Goal: Task Accomplishment & Management: Use online tool/utility

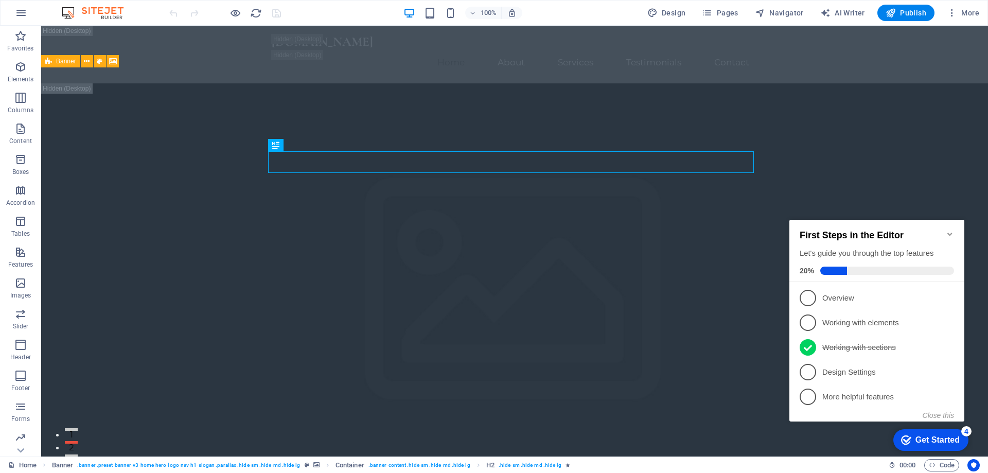
click at [950, 231] on icon "Minimize checklist" at bounding box center [950, 234] width 8 height 8
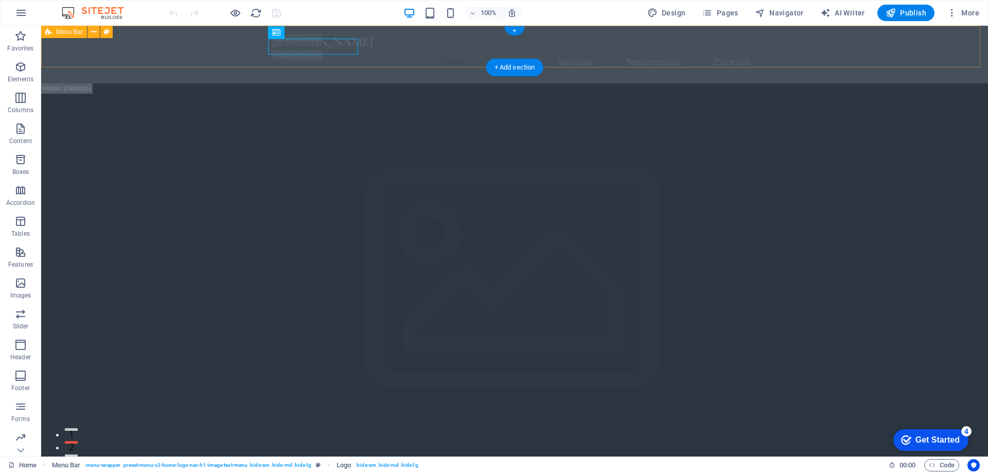
click at [832, 51] on div "[DOMAIN_NAME] Home About Services Testimonials Contact" at bounding box center [514, 55] width 947 height 58
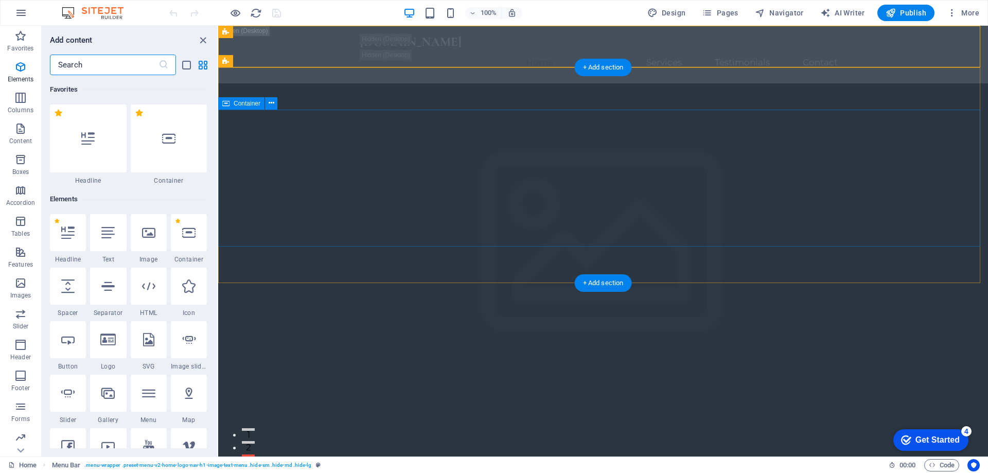
scroll to position [1801, 0]
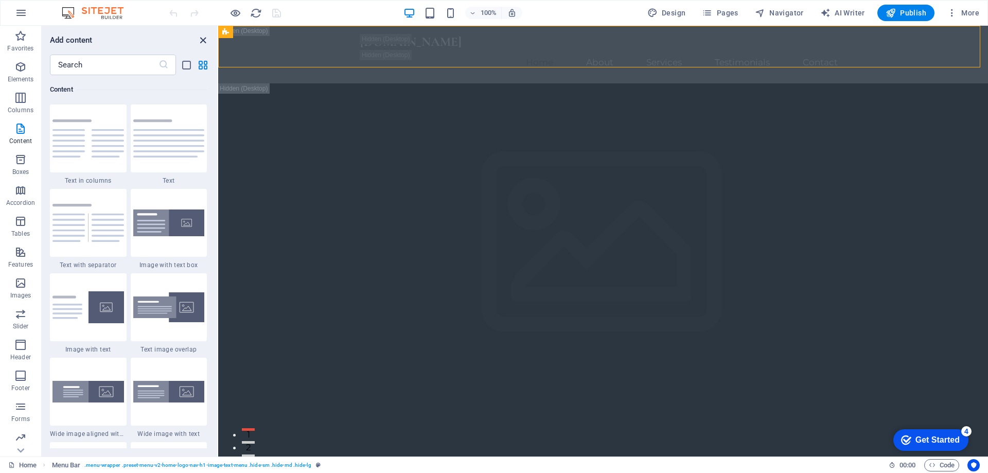
click at [203, 39] on icon "close panel" at bounding box center [203, 40] width 12 height 12
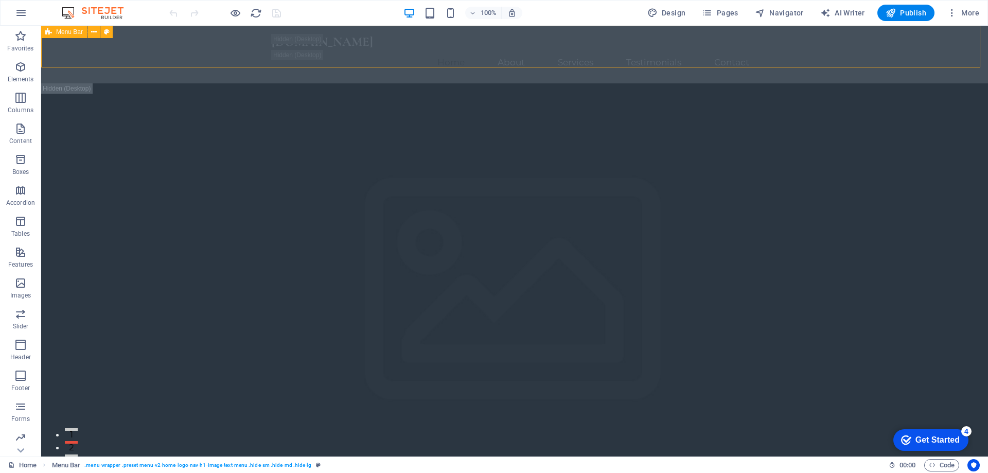
click at [0, 0] on span "Menu Bar" at bounding box center [0, 0] width 0 height 0
click at [0, 0] on icon at bounding box center [0, 0] width 0 height 0
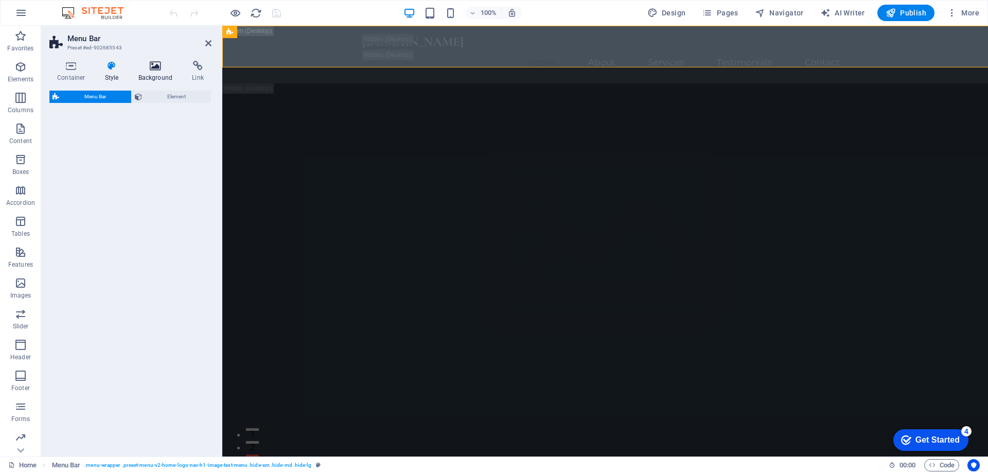
select select "rem"
select select "preset-menu-v2-home-logo-nav-h1-image-text-menu"
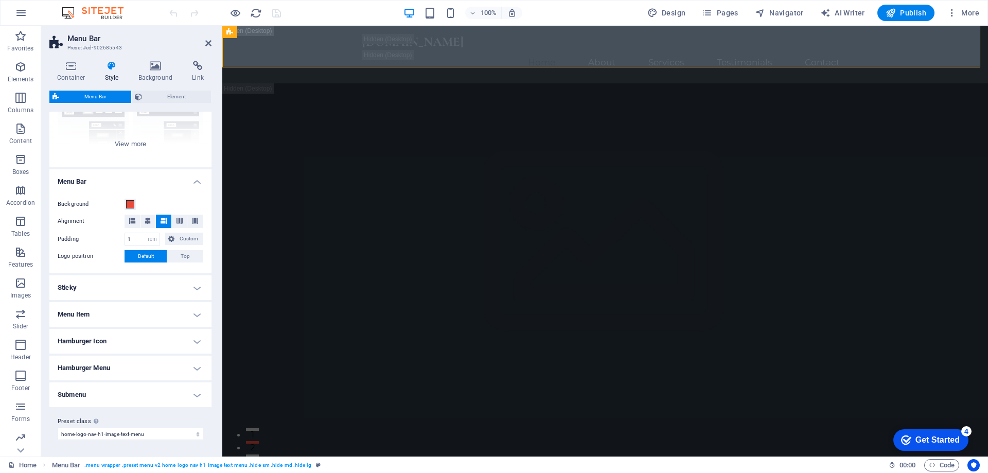
scroll to position [0, 0]
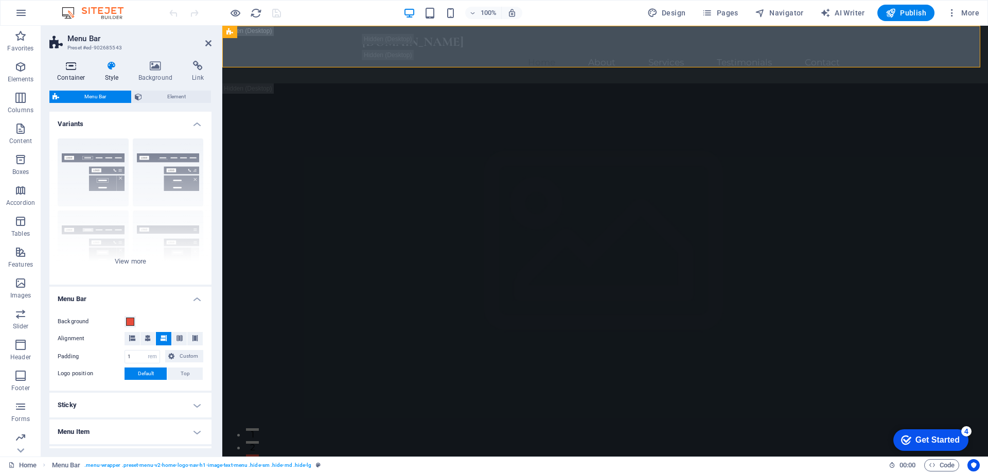
click at [72, 68] on icon at bounding box center [71, 66] width 44 height 10
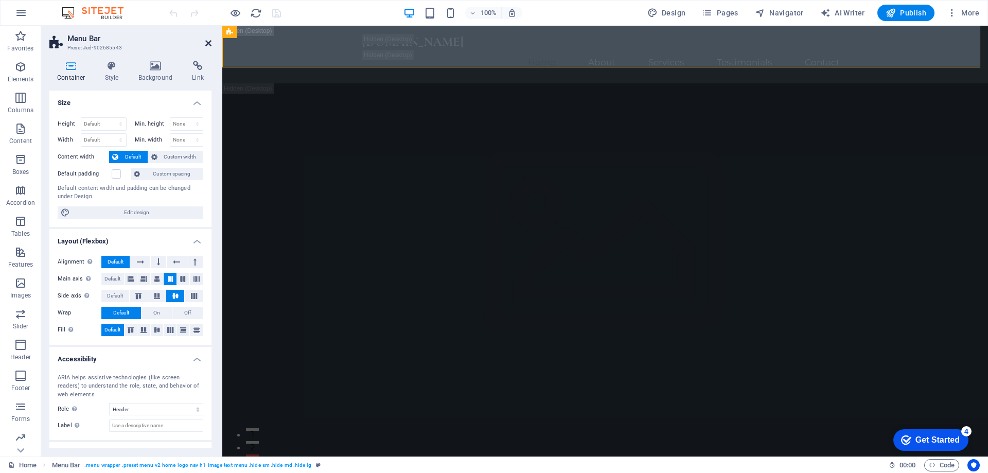
drag, startPoint x: 206, startPoint y: 43, endPoint x: 110, endPoint y: 94, distance: 108.9
click at [206, 43] on icon at bounding box center [208, 43] width 6 height 8
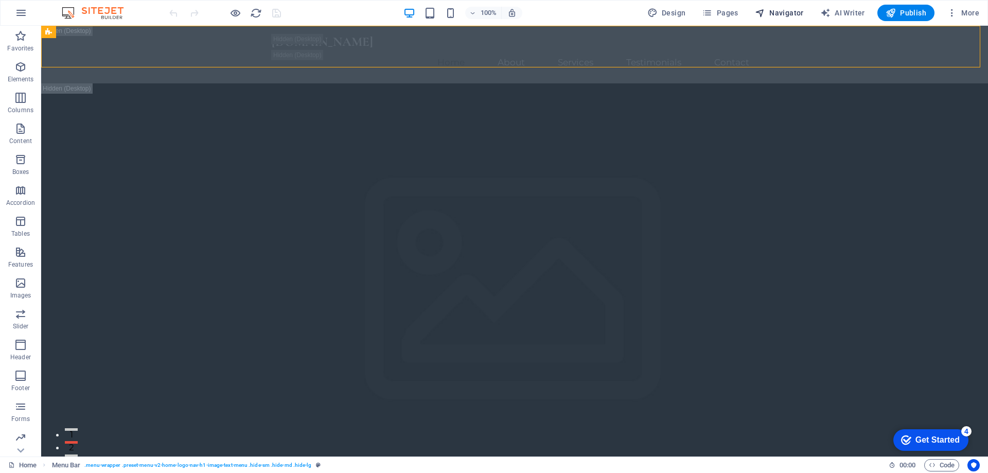
click at [774, 14] on span "Navigator" at bounding box center [779, 13] width 49 height 10
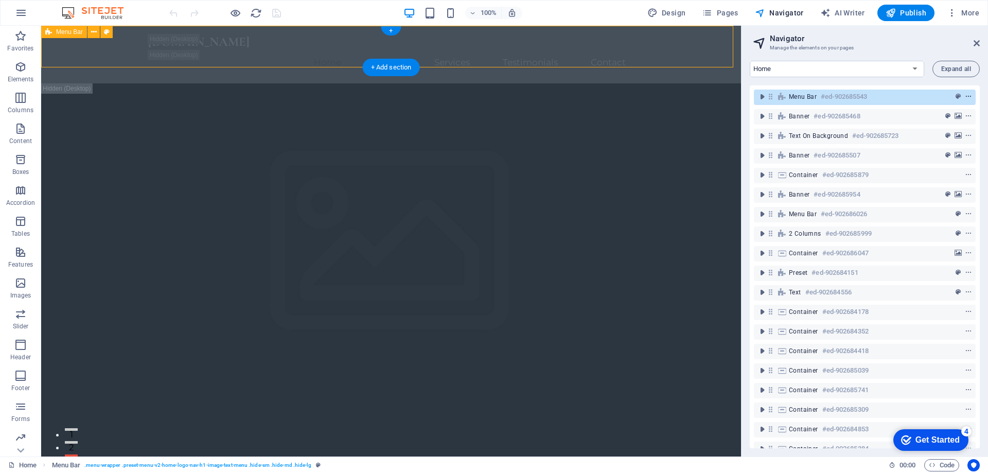
click at [966, 95] on icon "context-menu" at bounding box center [968, 96] width 7 height 7
click at [912, 69] on select "Home Subpage Legal Notice Privacy New Collection: Single Page Layout Real Estat…" at bounding box center [837, 69] width 175 height 16
drag, startPoint x: 975, startPoint y: 42, endPoint x: 930, endPoint y: 19, distance: 50.6
click at [975, 42] on icon at bounding box center [977, 43] width 6 height 8
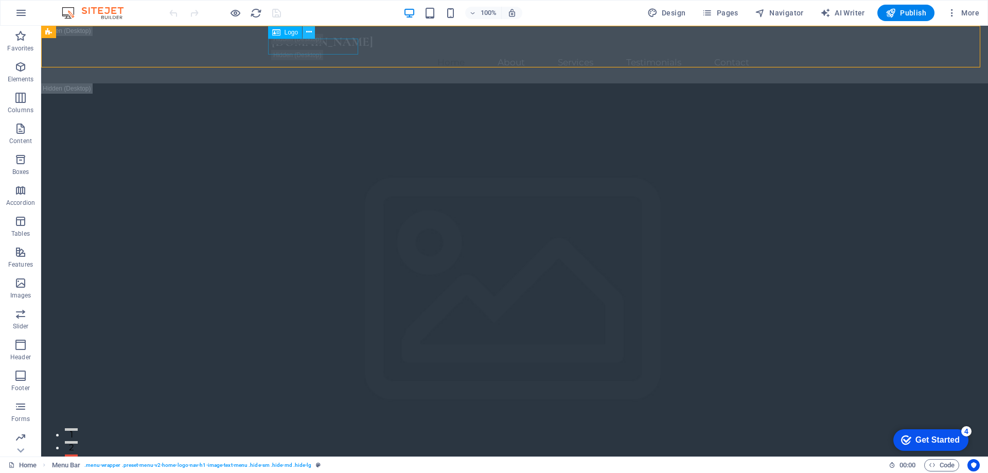
click at [274, 33] on icon at bounding box center [276, 32] width 8 height 12
click at [278, 32] on icon at bounding box center [276, 32] width 8 height 12
click at [292, 31] on span "Logo" at bounding box center [292, 32] width 14 height 6
click at [305, 45] on div "[DOMAIN_NAME]" at bounding box center [515, 42] width 486 height 16
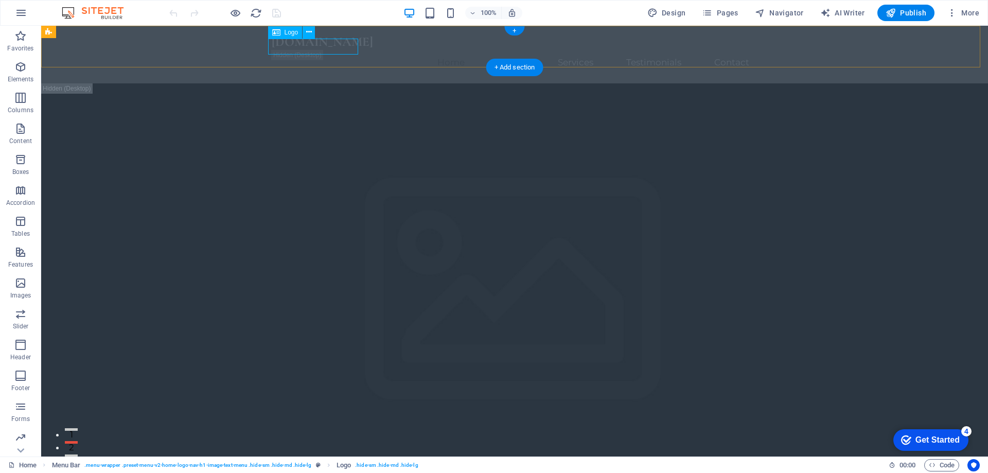
click at [305, 45] on div "[DOMAIN_NAME]" at bounding box center [515, 42] width 486 height 16
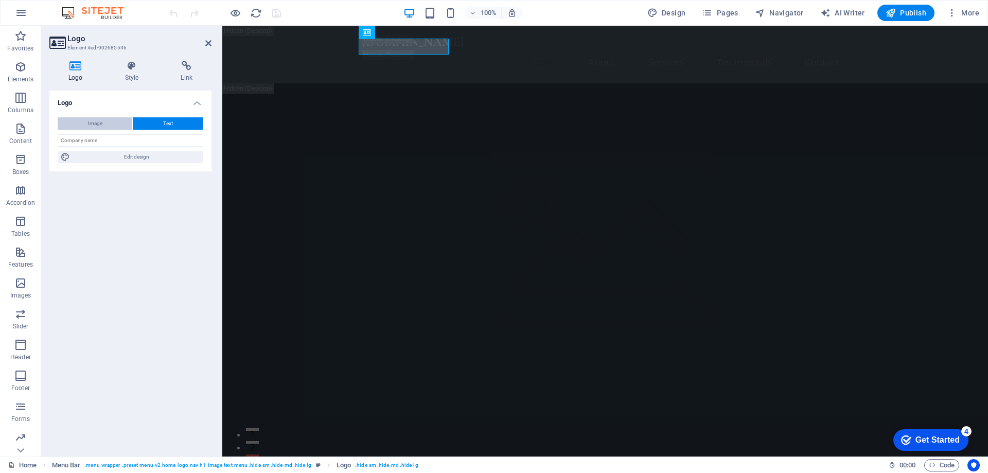
click at [102, 123] on button "Image" at bounding box center [95, 123] width 75 height 12
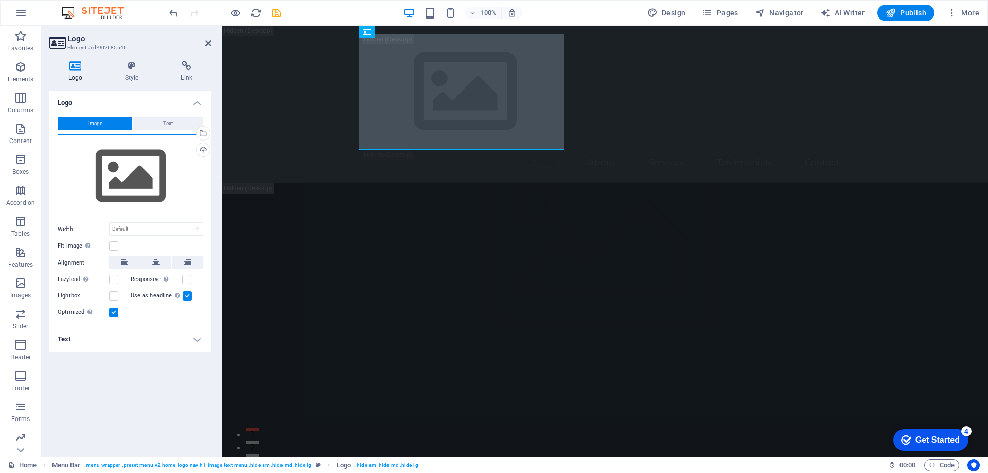
click at [150, 165] on div "Drag files here, click to choose files or select files from Files or our free s…" at bounding box center [131, 176] width 146 height 84
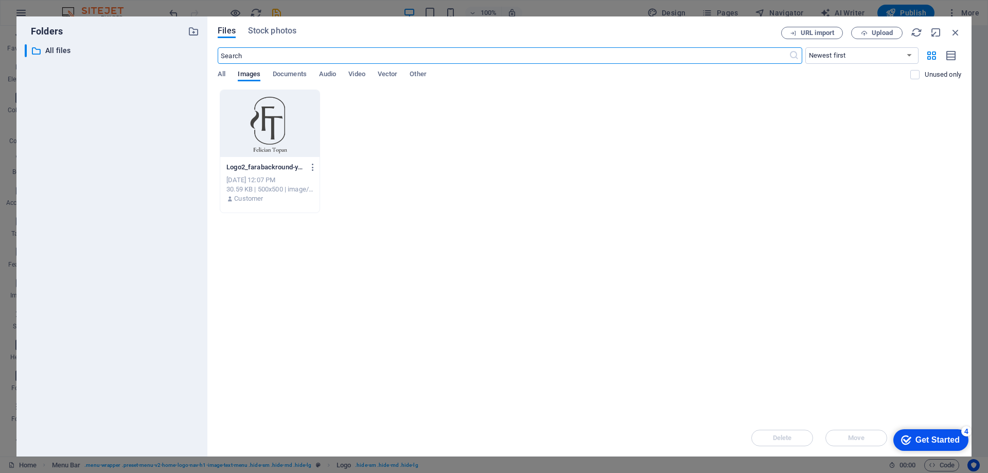
click at [268, 127] on div at bounding box center [269, 123] width 99 height 67
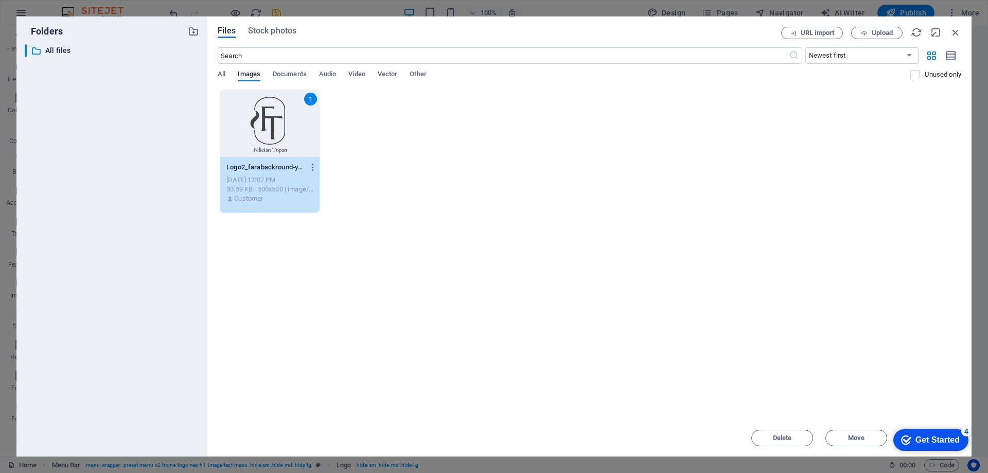
drag, startPoint x: 911, startPoint y: 437, endPoint x: 908, endPoint y: 374, distance: 62.9
click at [908, 424] on html "checkmark Get Started 4 First Steps in the Editor Let's guide you through the t…" at bounding box center [929, 439] width 88 height 31
click at [926, 438] on div "Get Started" at bounding box center [938, 439] width 44 height 9
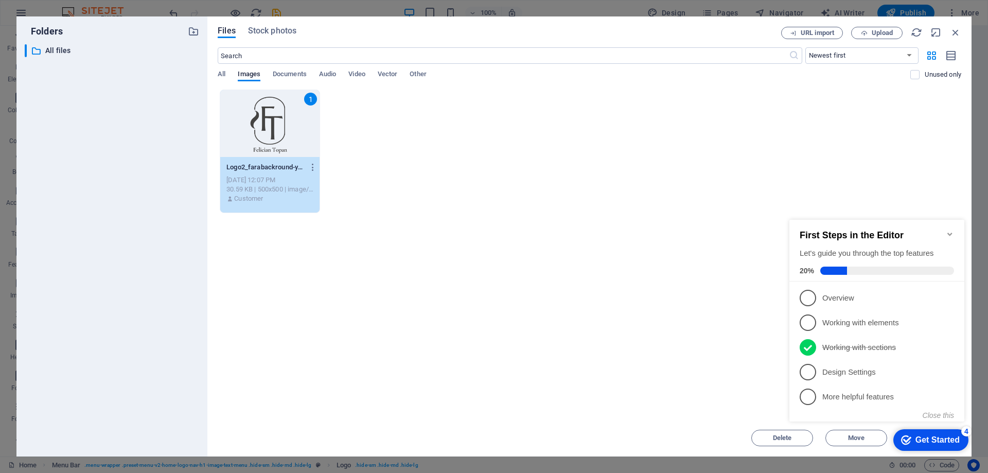
click at [922, 433] on div "checkmark Get Started 4" at bounding box center [931, 440] width 75 height 22
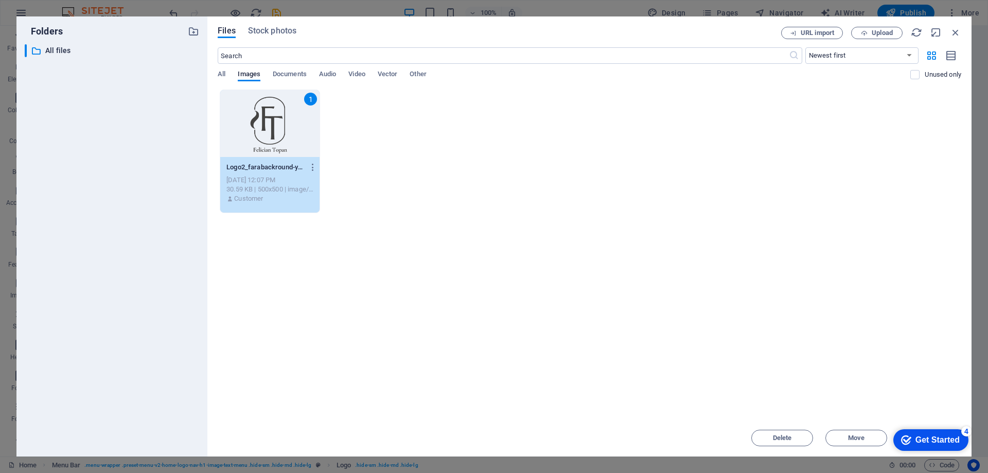
drag, startPoint x: 677, startPoint y: 32, endPoint x: 632, endPoint y: 44, distance: 46.5
click at [614, 19] on div "Files Stock photos URL import Upload ​ Newest first Oldest first Name (A-Z) Nam…" at bounding box center [589, 236] width 764 height 440
drag, startPoint x: 930, startPoint y: 429, endPoint x: 1787, endPoint y: 882, distance: 969.9
click at [902, 455] on html "checkmark Get Started 4 First Steps in the Editor Let's guide you through the t…" at bounding box center [929, 439] width 88 height 31
drag, startPoint x: 928, startPoint y: 432, endPoint x: 1788, endPoint y: 881, distance: 970.0
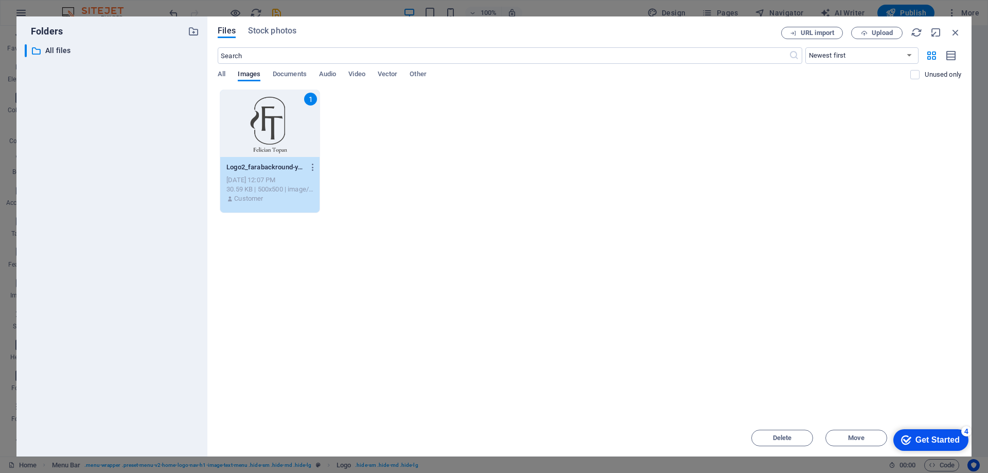
click at [898, 455] on html "checkmark Get Started 4 First Steps in the Editor Let's guide you through the t…" at bounding box center [929, 439] width 88 height 31
drag, startPoint x: 914, startPoint y: 432, endPoint x: 1033, endPoint y: 657, distance: 254.2
click at [916, 434] on div "checkmark Get Started 4" at bounding box center [931, 440] width 75 height 22
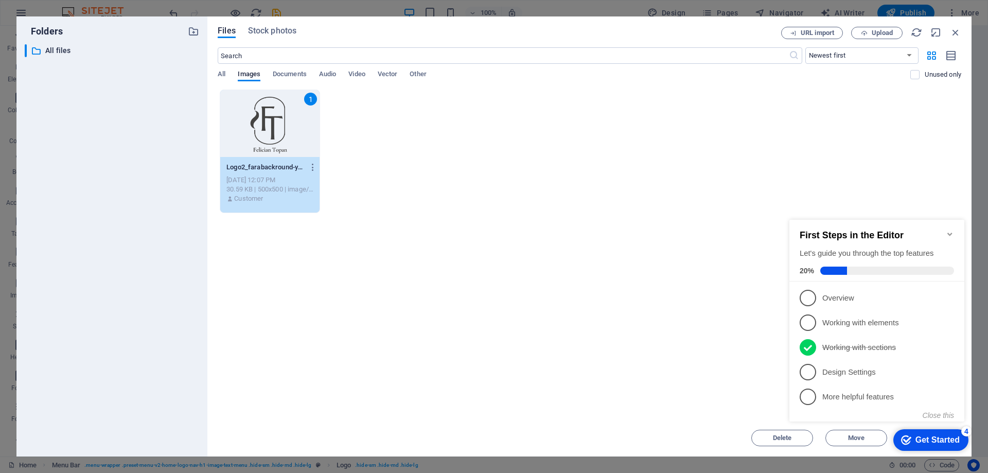
click at [940, 438] on div "Get Started" at bounding box center [938, 439] width 44 height 9
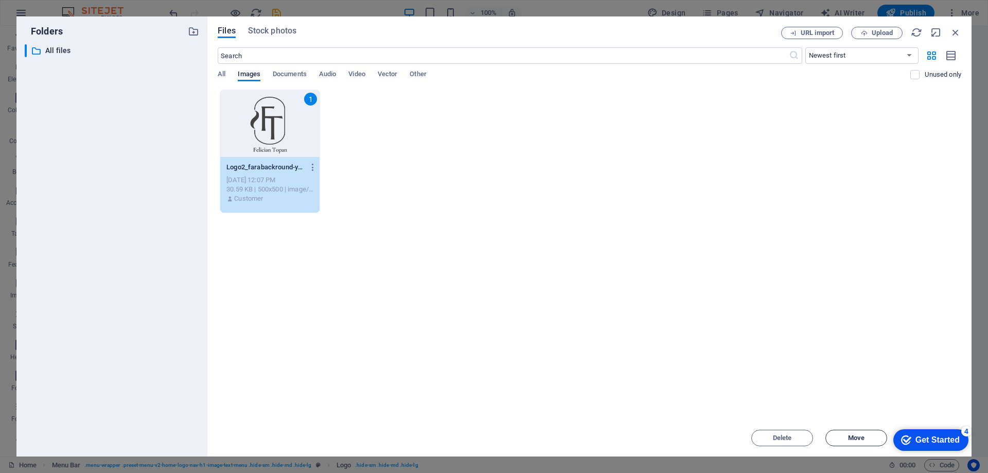
click at [865, 434] on button "Move" at bounding box center [857, 438] width 62 height 16
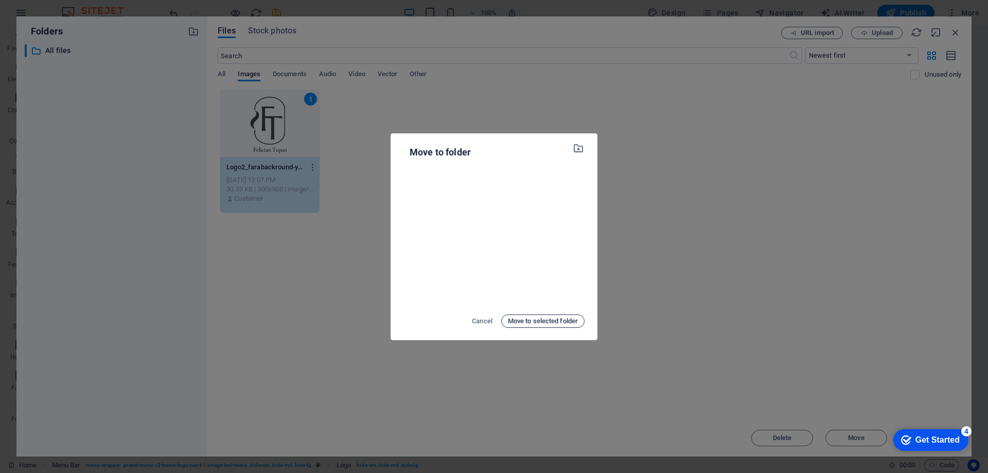
click at [563, 319] on span "Move to selected folder" at bounding box center [543, 321] width 70 height 12
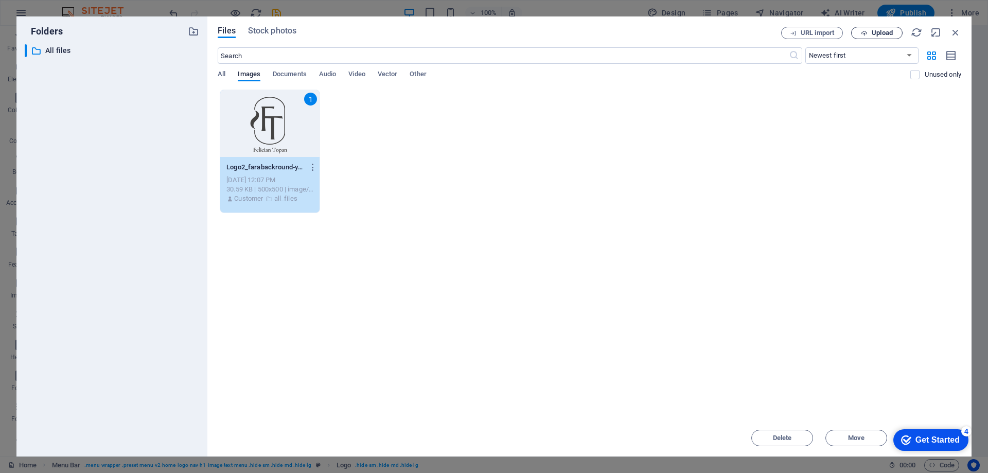
click at [886, 34] on span "Upload" at bounding box center [882, 33] width 21 height 6
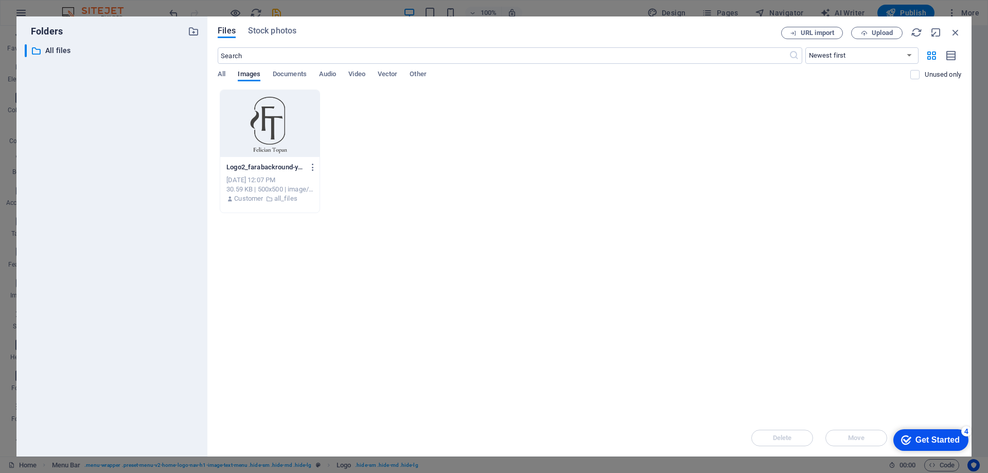
click at [285, 131] on div at bounding box center [269, 123] width 99 height 67
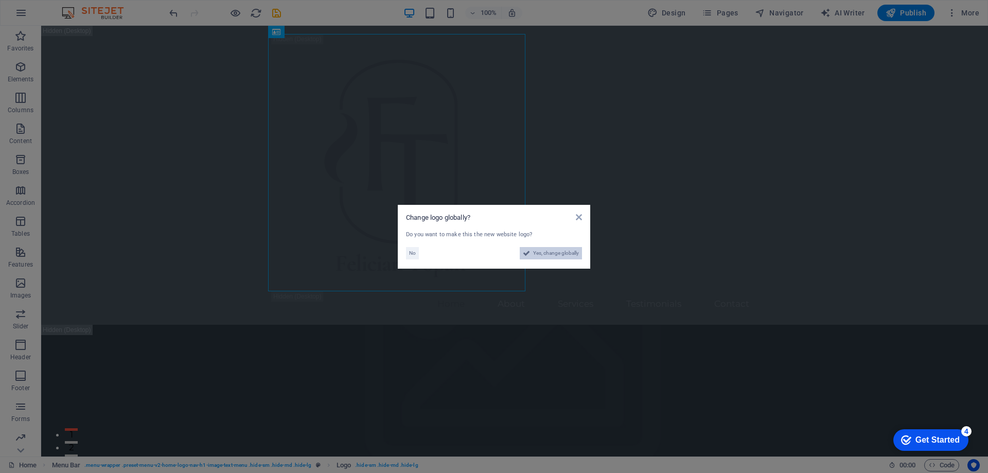
click at [546, 254] on span "Yes, change globally" at bounding box center [556, 253] width 46 height 12
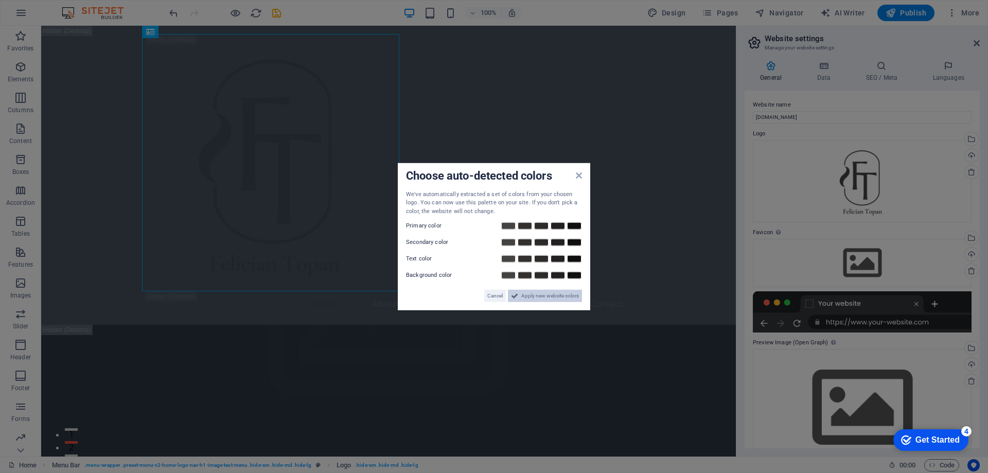
click at [547, 295] on span "Apply new website colors" at bounding box center [550, 296] width 58 height 12
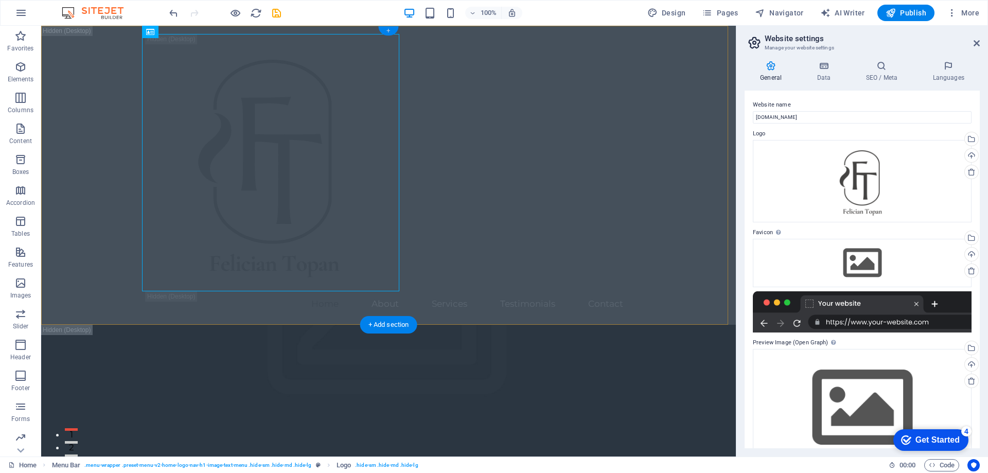
click at [390, 32] on div "+" at bounding box center [388, 30] width 20 height 9
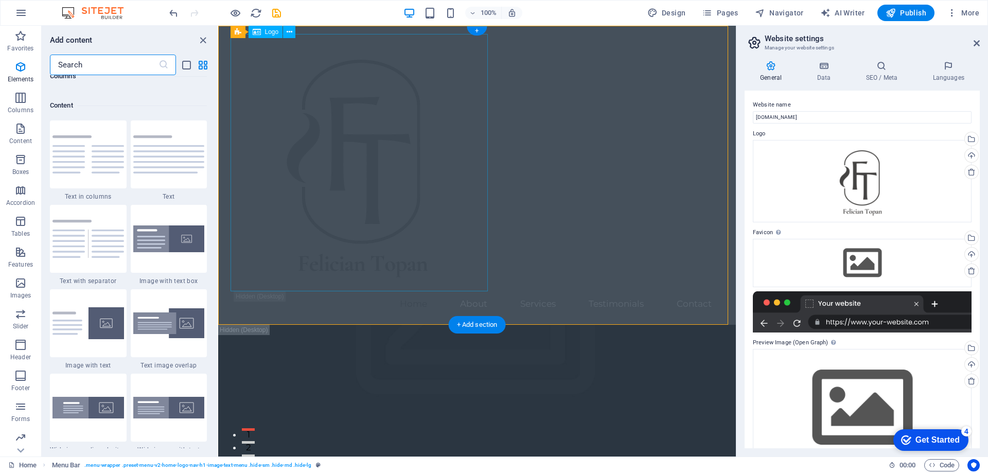
scroll to position [1801, 0]
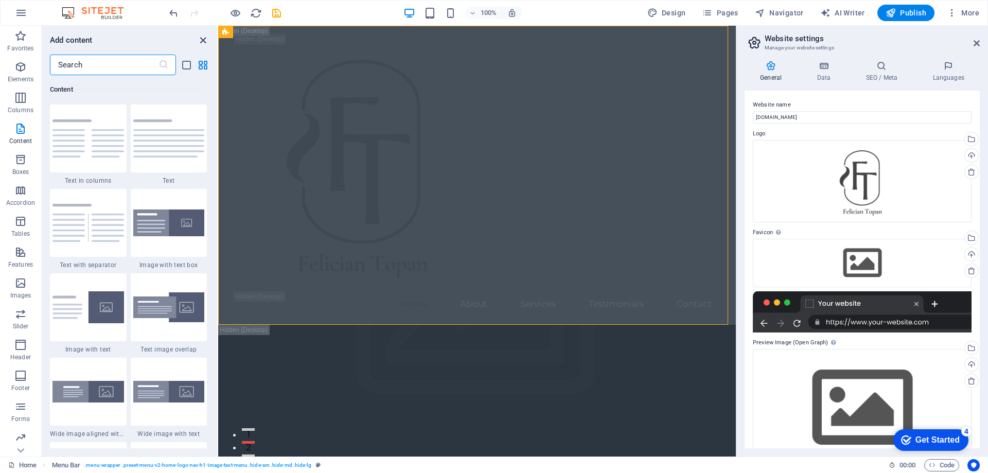
click at [206, 41] on icon "close panel" at bounding box center [203, 40] width 12 height 12
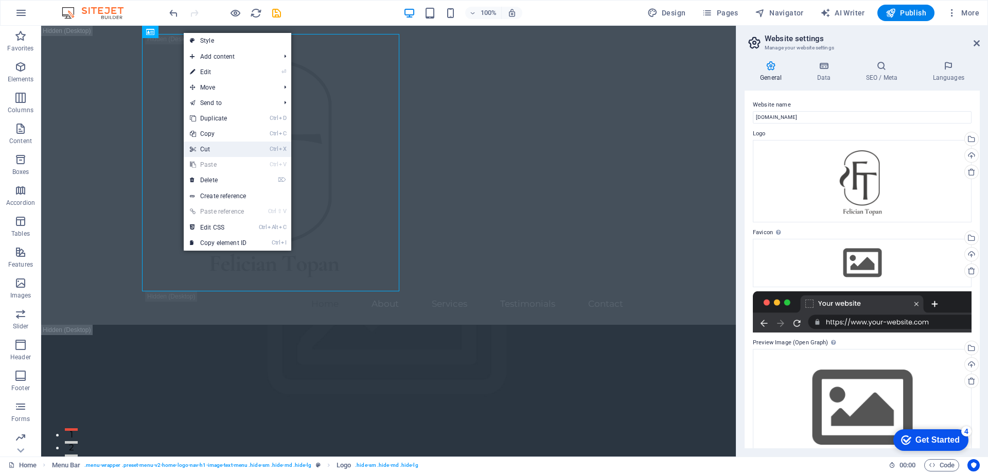
click at [230, 146] on link "Ctrl X Cut" at bounding box center [218, 149] width 69 height 15
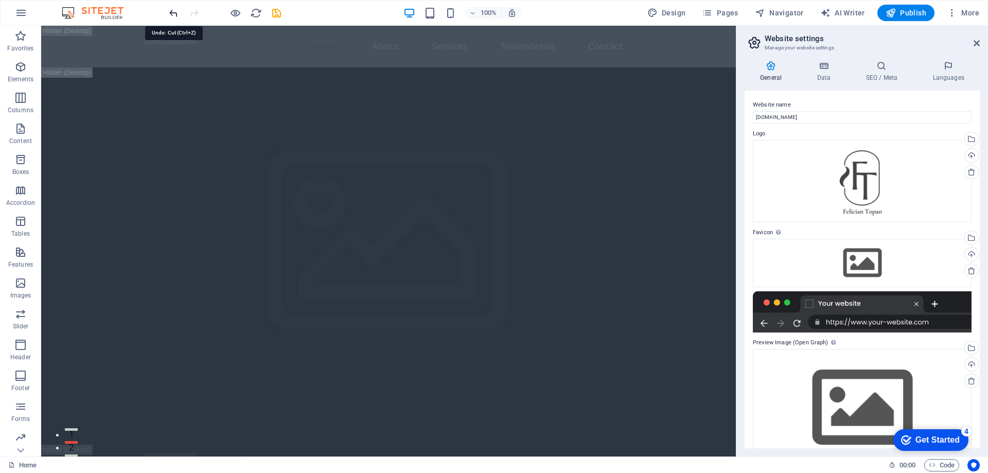
click at [171, 13] on icon "undo" at bounding box center [174, 13] width 12 height 12
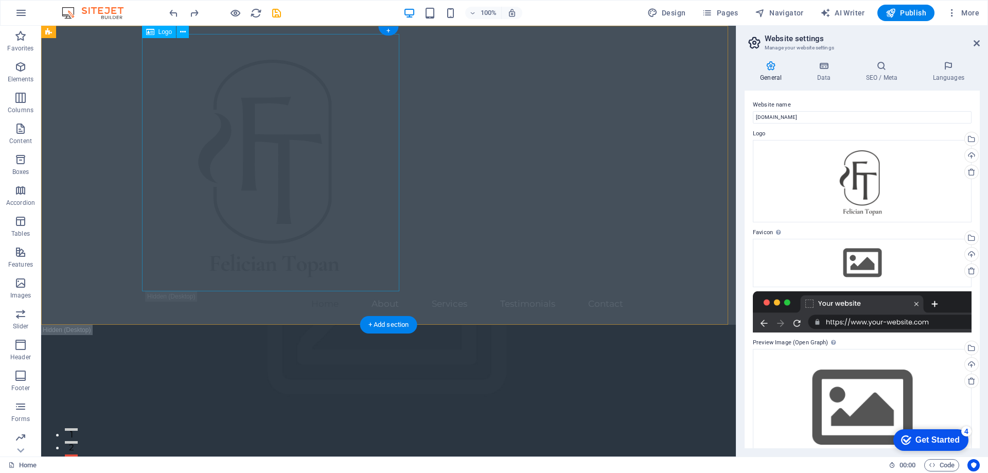
click at [274, 140] on div at bounding box center [389, 162] width 486 height 257
click at [378, 255] on div at bounding box center [389, 162] width 486 height 257
click at [377, 255] on div at bounding box center [389, 162] width 486 height 257
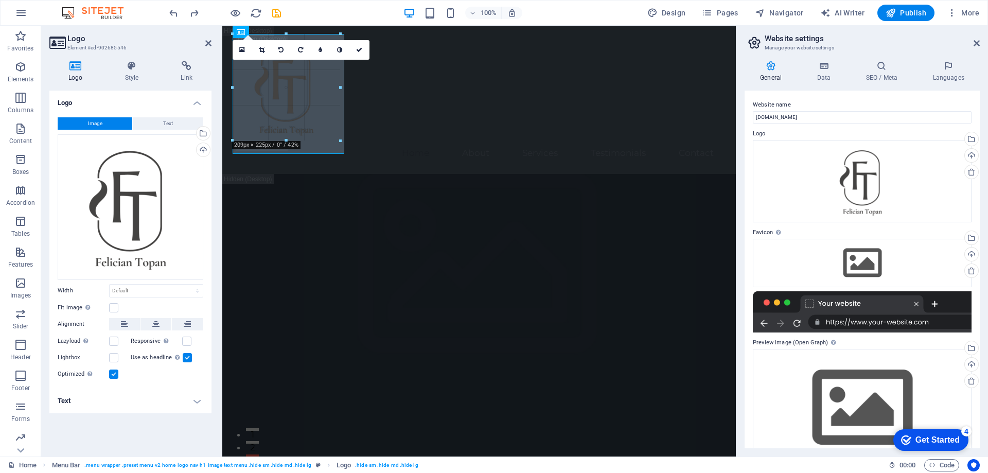
drag, startPoint x: 273, startPoint y: 263, endPoint x: 334, endPoint y: 39, distance: 232.5
type input "193"
select select "px"
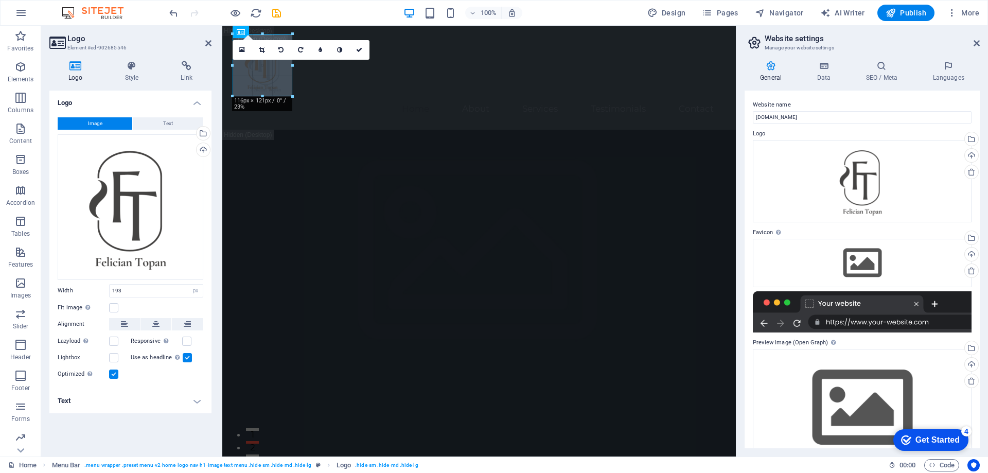
drag, startPoint x: 333, startPoint y: 133, endPoint x: 296, endPoint y: 72, distance: 70.6
click at [261, 51] on icon at bounding box center [262, 50] width 6 height 6
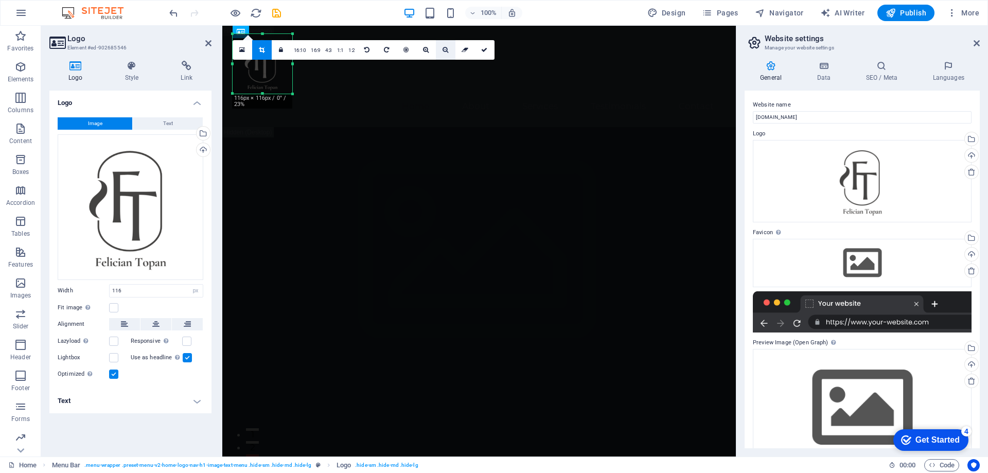
click at [444, 54] on link at bounding box center [446, 50] width 20 height 20
click at [424, 54] on link at bounding box center [426, 50] width 20 height 20
click at [444, 53] on icon at bounding box center [446, 50] width 6 height 6
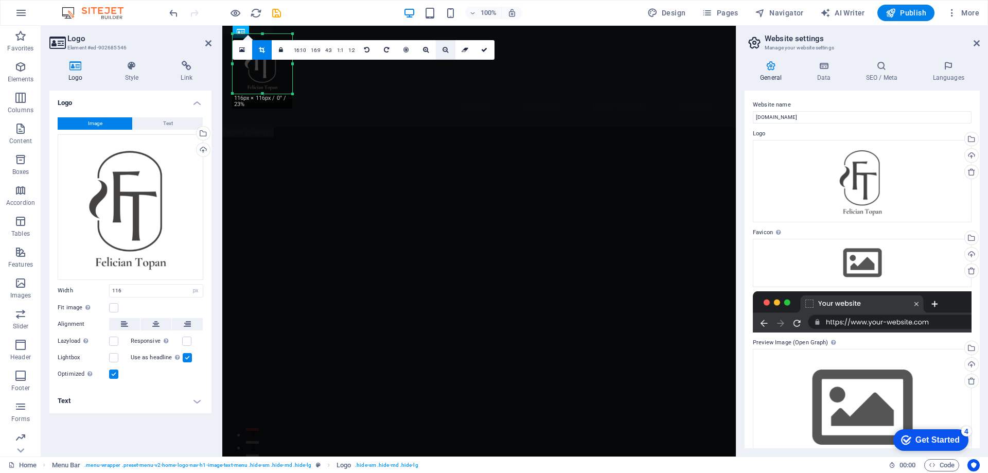
click at [444, 53] on icon at bounding box center [446, 50] width 6 height 6
click at [268, 94] on div "180 170 160 150 140 130 120 110 100 90 80 70 60 50 40 30 20 10 0 -10 -20 -30 -4…" at bounding box center [263, 64] width 60 height 60
click at [273, 94] on div "180 170 160 150 140 130 120 110 100 90 80 70 60 50 40 30 20 10 0 -10 -20 -30 -4…" at bounding box center [263, 64] width 60 height 60
click at [481, 50] on icon at bounding box center [484, 50] width 6 height 6
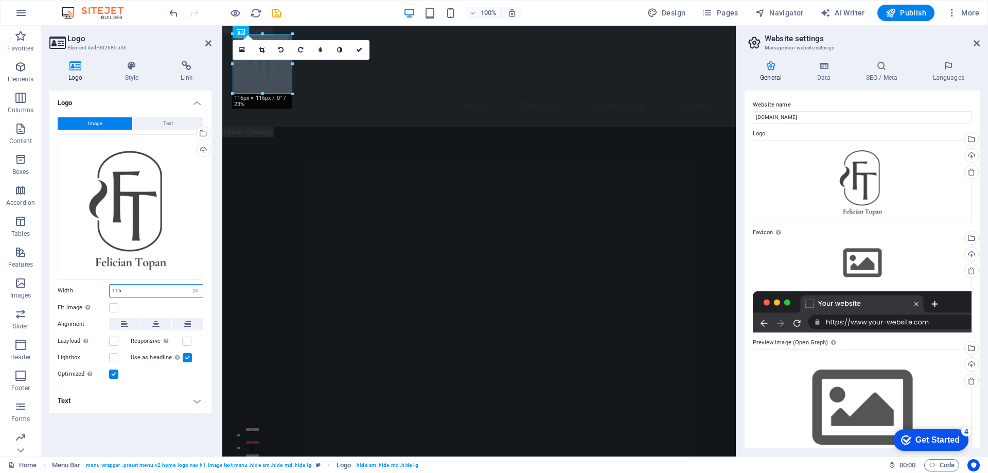
click at [138, 294] on input "116" at bounding box center [156, 291] width 93 height 12
drag, startPoint x: 138, startPoint y: 294, endPoint x: 104, endPoint y: 286, distance: 35.6
click at [104, 286] on div "Width 116 Default auto px rem % em vh vw" at bounding box center [131, 290] width 146 height 13
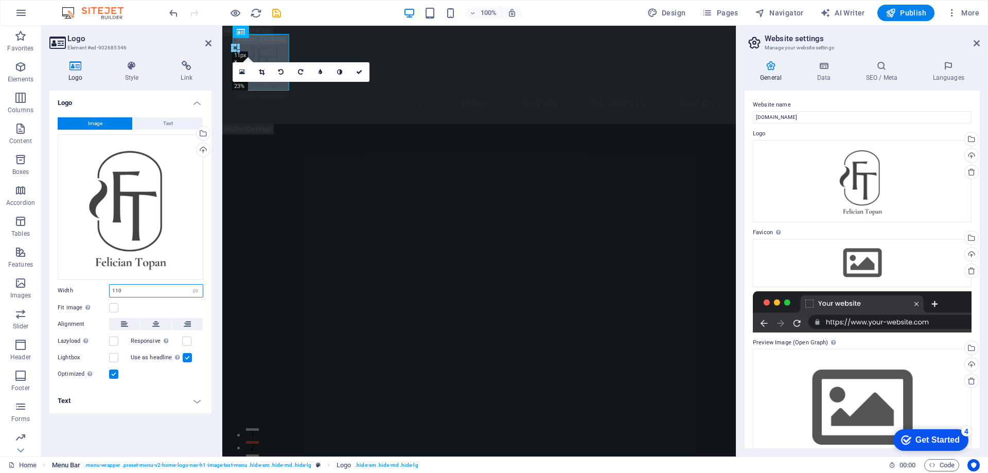
type input "110"
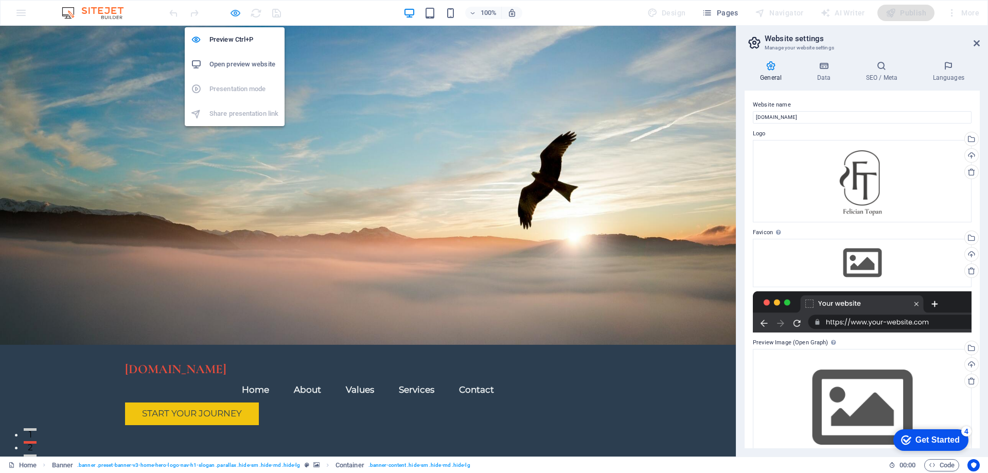
click at [0, 0] on icon "button" at bounding box center [0, 0] width 0 height 0
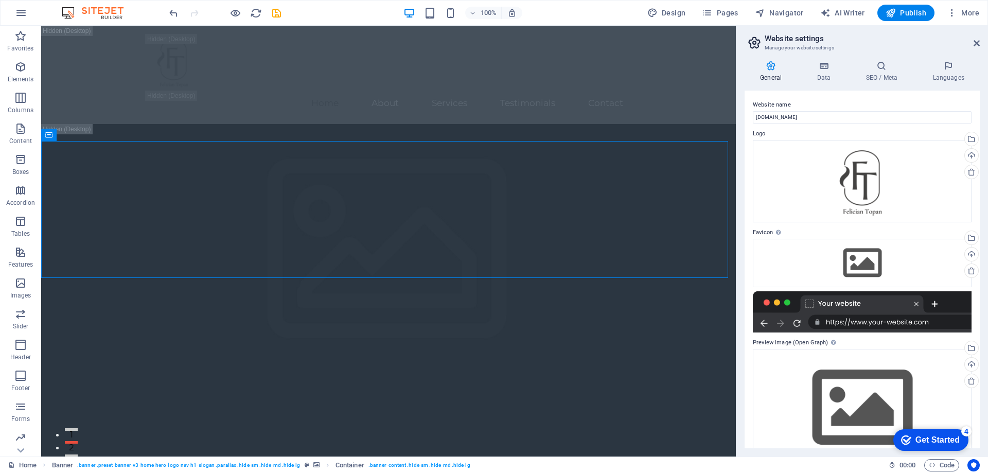
click at [797, 326] on div at bounding box center [862, 311] width 219 height 41
click at [795, 324] on div at bounding box center [862, 311] width 219 height 41
drag, startPoint x: 274, startPoint y: 14, endPoint x: 238, endPoint y: 0, distance: 39.1
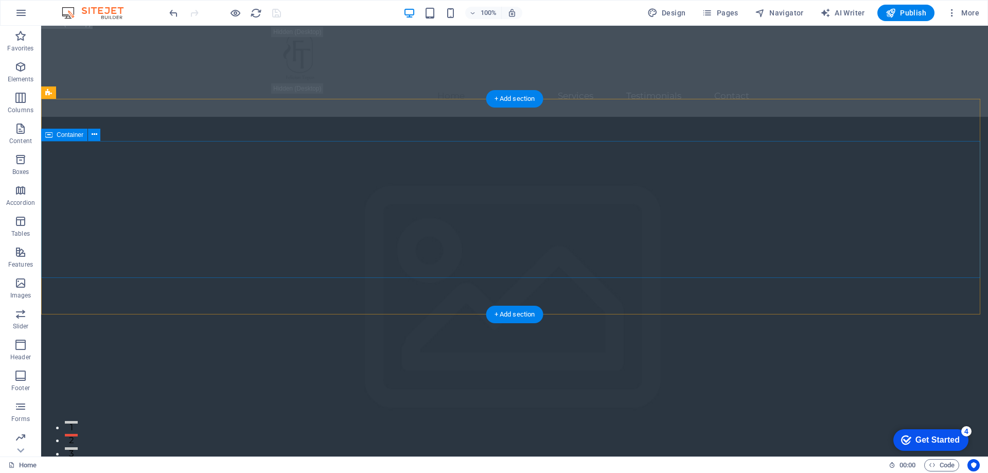
scroll to position [0, 0]
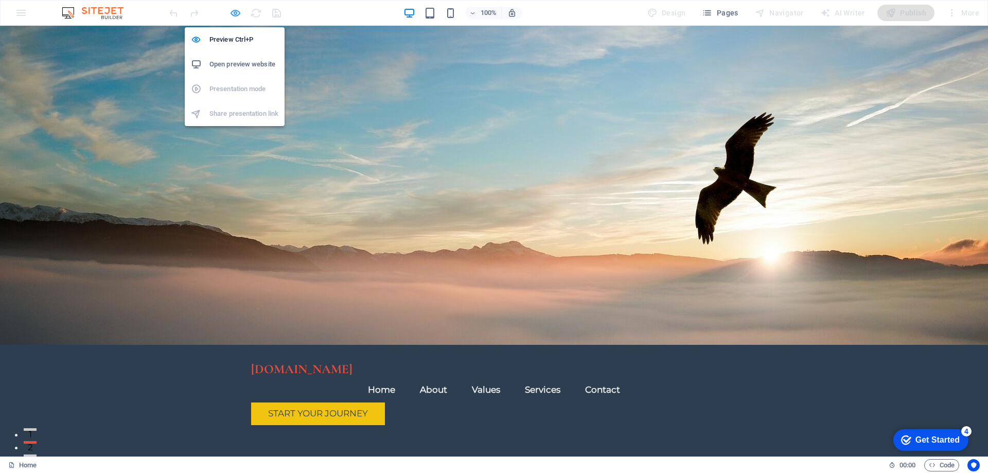
click at [0, 0] on icon "button" at bounding box center [0, 0] width 0 height 0
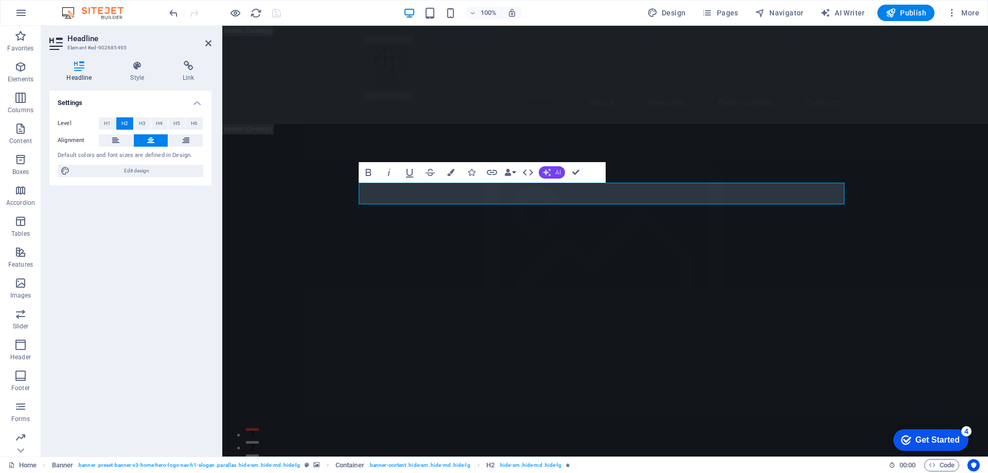
click at [555, 170] on span "AI" at bounding box center [558, 172] width 6 height 6
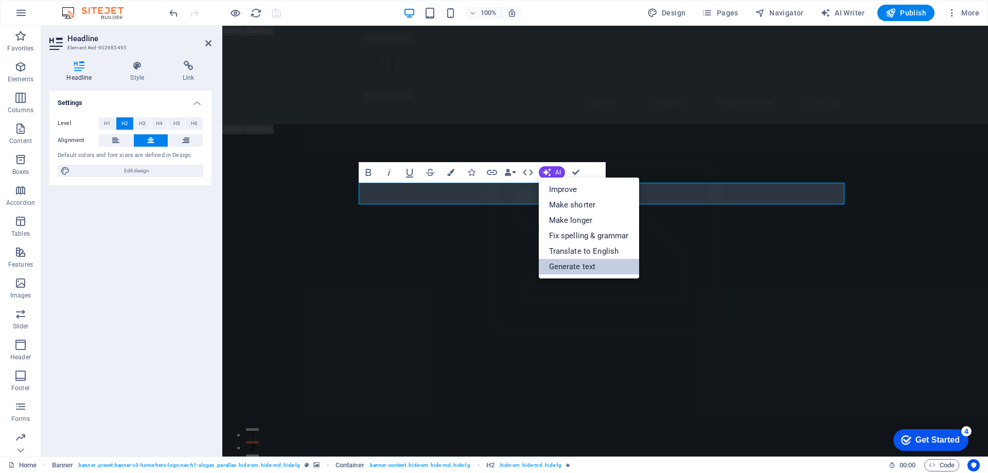
click at [597, 262] on link "Generate text" at bounding box center [589, 266] width 100 height 15
select select "English"
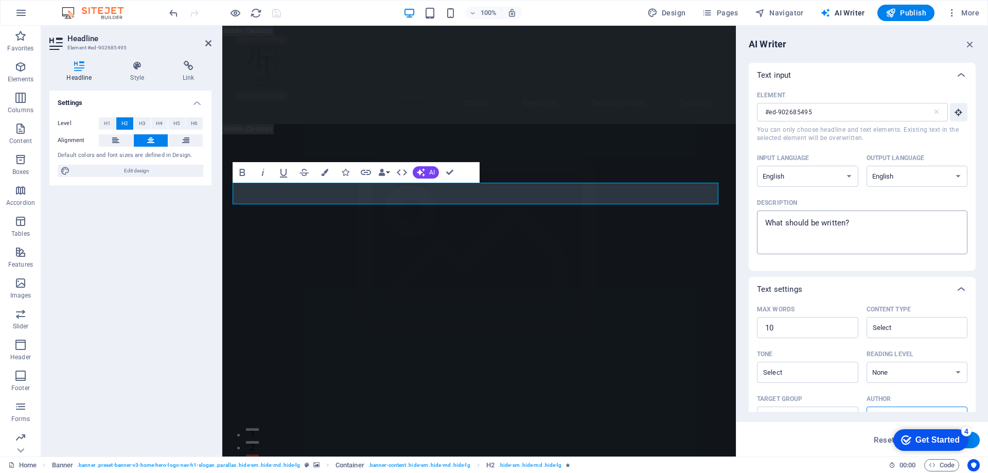
type textarea "x"
drag, startPoint x: 864, startPoint y: 221, endPoint x: 765, endPoint y: 219, distance: 99.4
click at [759, 214] on div "x ​" at bounding box center [862, 233] width 211 height 44
click at [762, 216] on textarea "Description x ​" at bounding box center [862, 232] width 200 height 33
drag, startPoint x: 852, startPoint y: 220, endPoint x: 789, endPoint y: 222, distance: 62.8
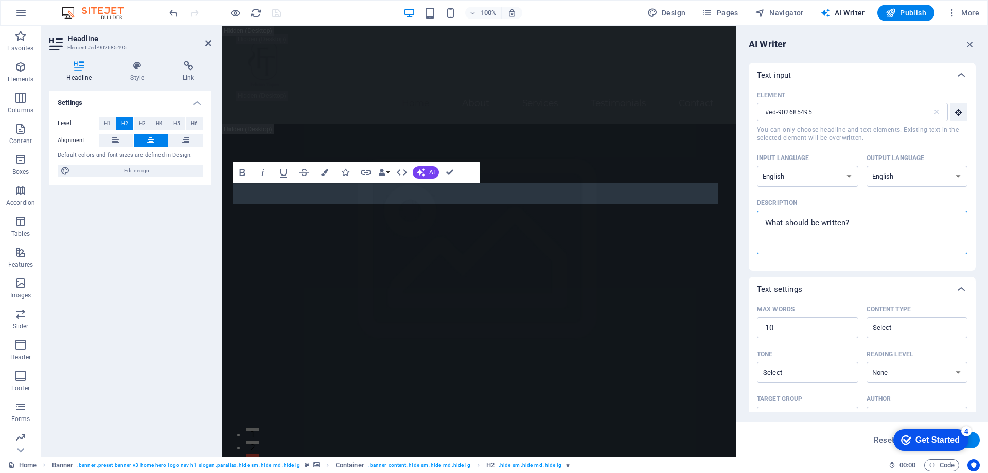
click at [789, 222] on textarea "Description x ​" at bounding box center [862, 232] width 200 height 33
click at [853, 224] on textarea "Description x ​" at bounding box center [862, 232] width 200 height 33
click at [854, 223] on textarea "Description x ​" at bounding box center [862, 232] width 200 height 33
type textarea "E"
type textarea "x"
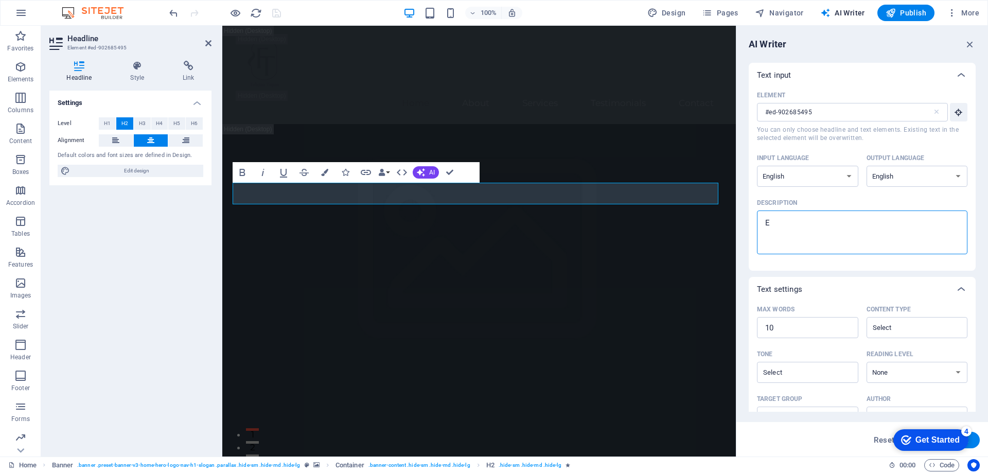
type textarea "En"
type textarea "x"
type textarea "Ene"
type textarea "x"
type textarea "Ener"
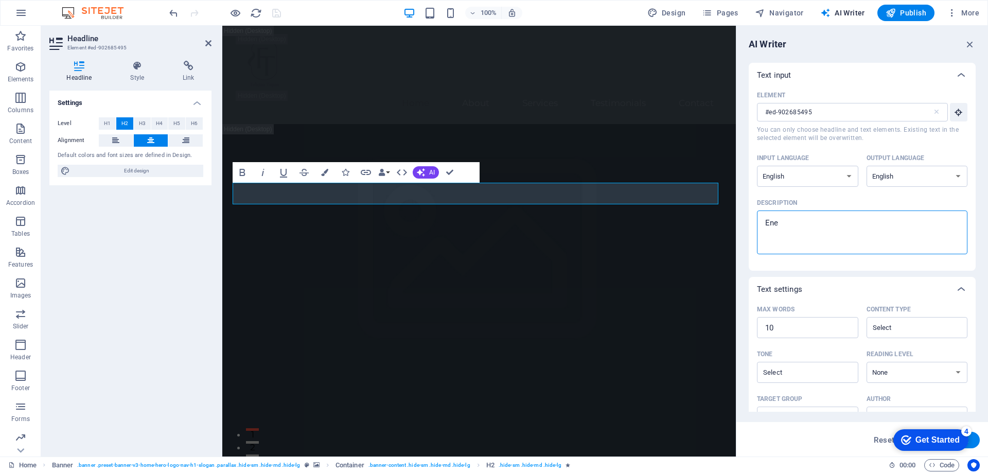
type textarea "x"
type textarea "Eneri"
type textarea "x"
type textarea "Eneria"
type textarea "x"
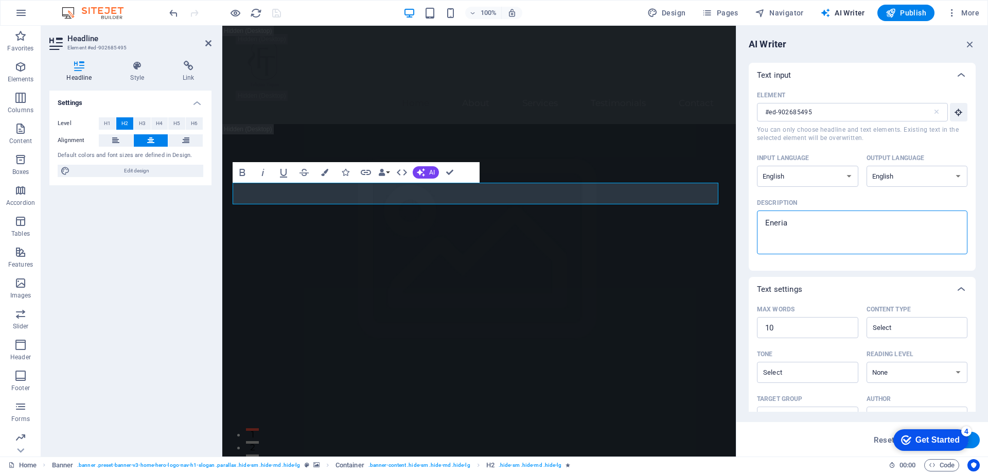
type textarea "Eneria"
type textarea "x"
type textarea "Eneria c"
type textarea "x"
type textarea "Eneria cu"
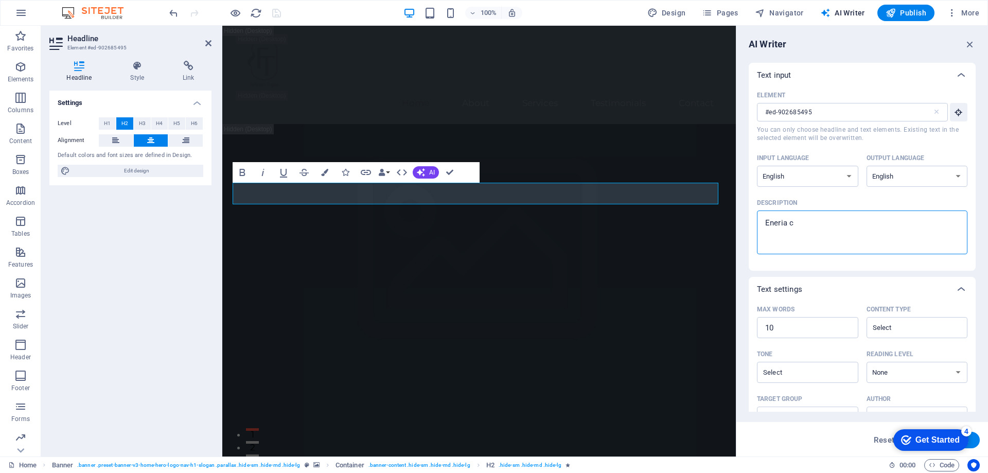
type textarea "x"
type textarea "Eneria cua"
type textarea "x"
type textarea "Eneria cuan"
type textarea "x"
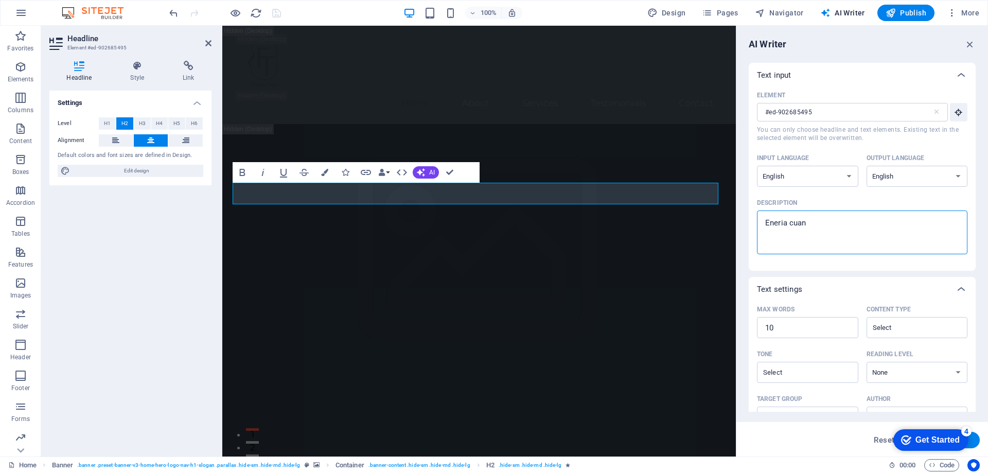
type textarea "Eneria cuant"
type textarea "x"
type textarea "Eneria cuanti"
type textarea "x"
type textarea "Eneria cuantic"
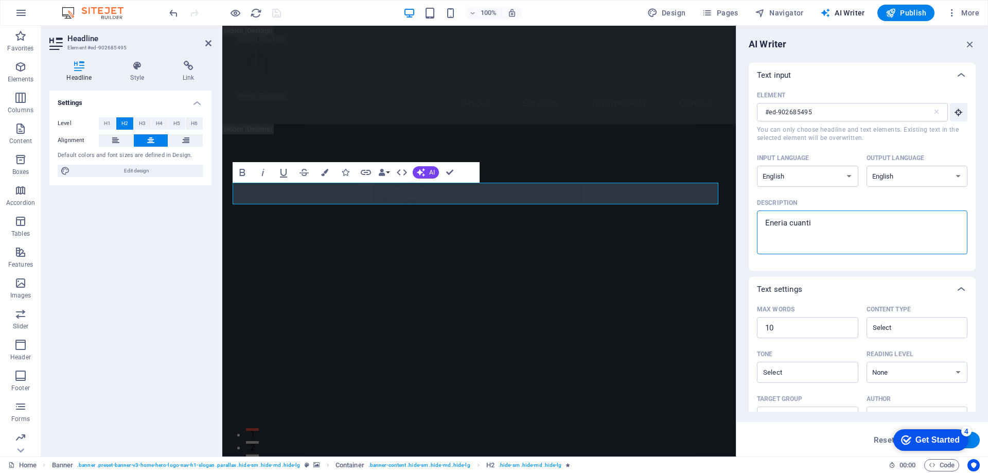
type textarea "x"
type textarea "Eneria cuantica"
type textarea "x"
type textarea "Eneria cuantica"
type textarea "x"
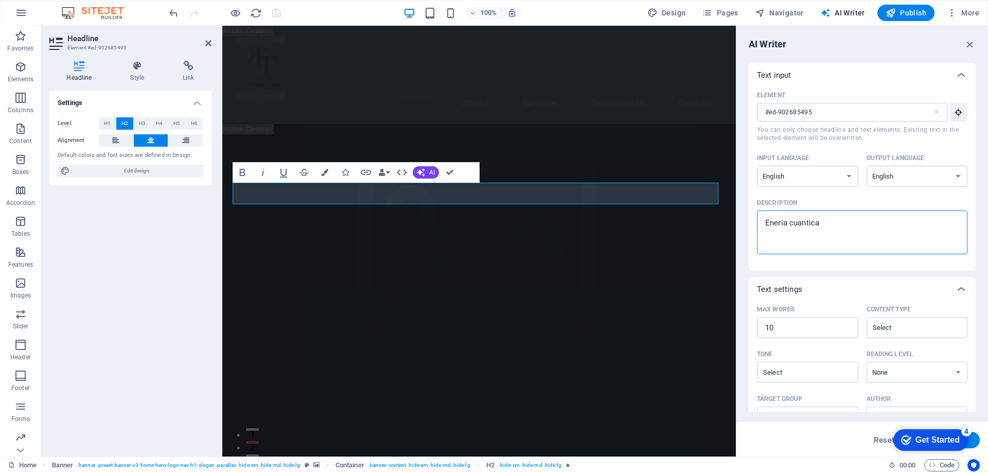
type textarea "Eneria cuantica s"
type textarea "x"
type textarea "Eneria cuantica si"
type textarea "x"
type textarea "Eneria cuantica si"
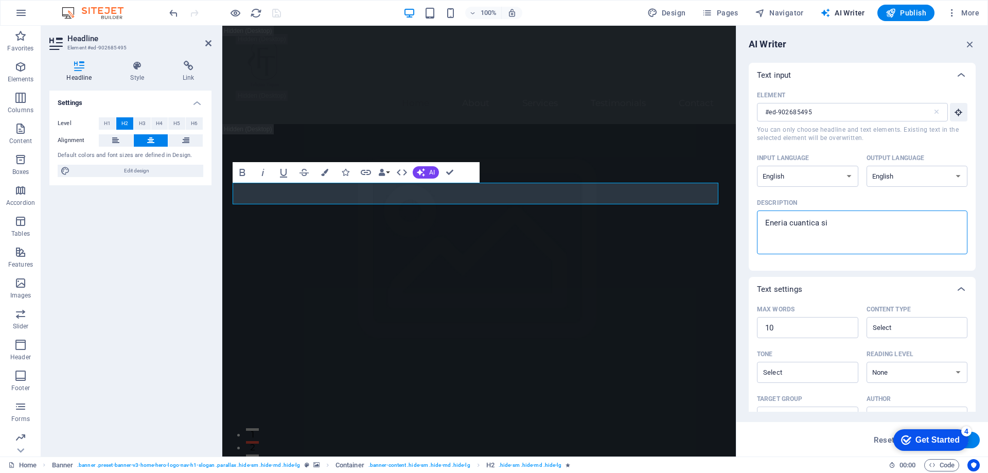
type textarea "x"
type textarea "Eneria cuantica si i"
type textarea "x"
type textarea "Eneria cuantica si iu"
type textarea "x"
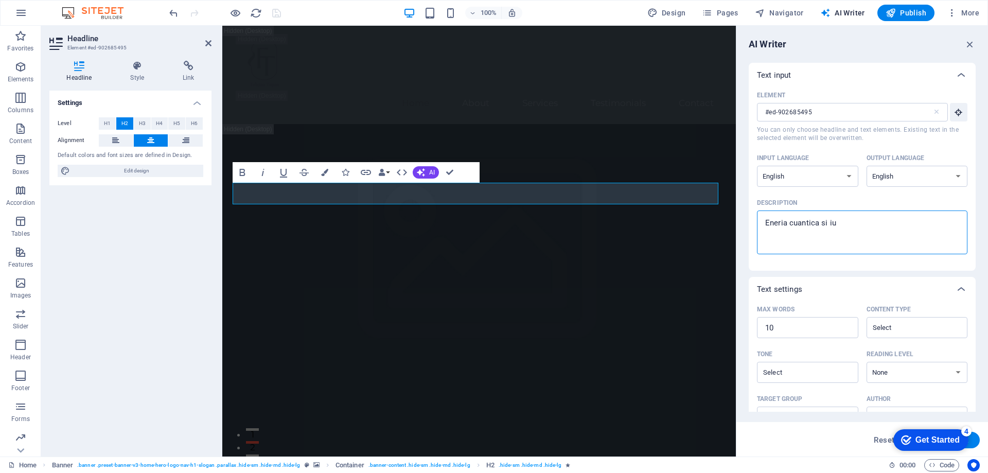
type textarea "Eneria cuantica si iub"
type textarea "x"
type textarea "Eneria cuantica si iubi"
type textarea "x"
type textarea "Eneria cuantica si iubir"
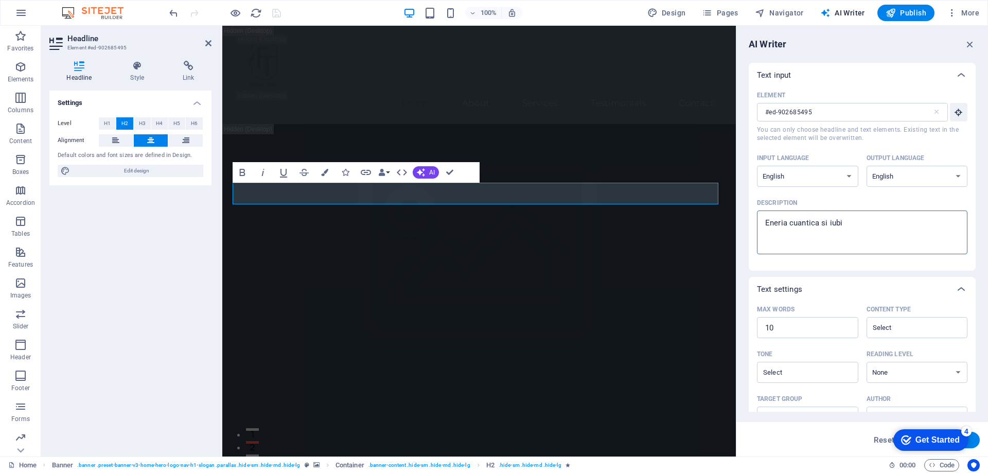
type textarea "x"
type textarea "Eneria cuantica si iubire"
type textarea "x"
type textarea "Eneria cuantica si iubirea"
type textarea "x"
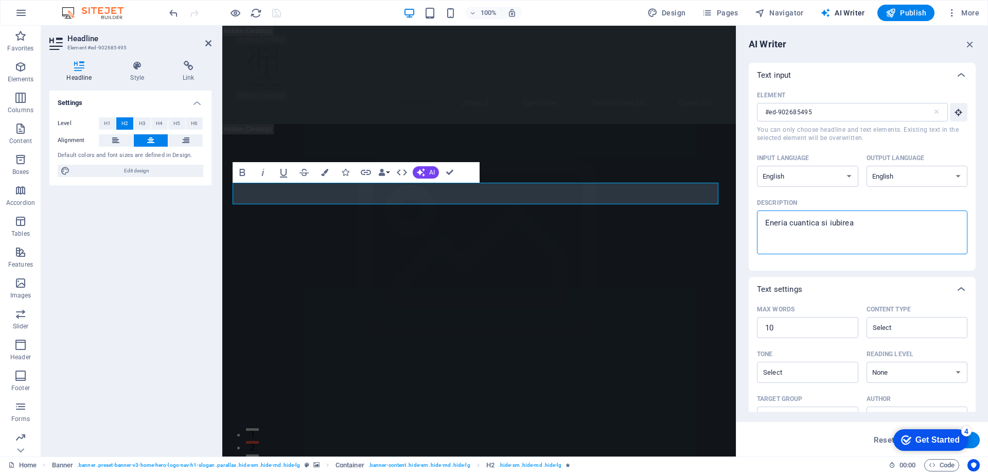
type textarea "Eneria cuantica si iubirea"
type textarea "x"
type textarea "Eneria cuantica si iubirea t"
type textarea "x"
type textarea "Eneria cuantica si iubirea ta"
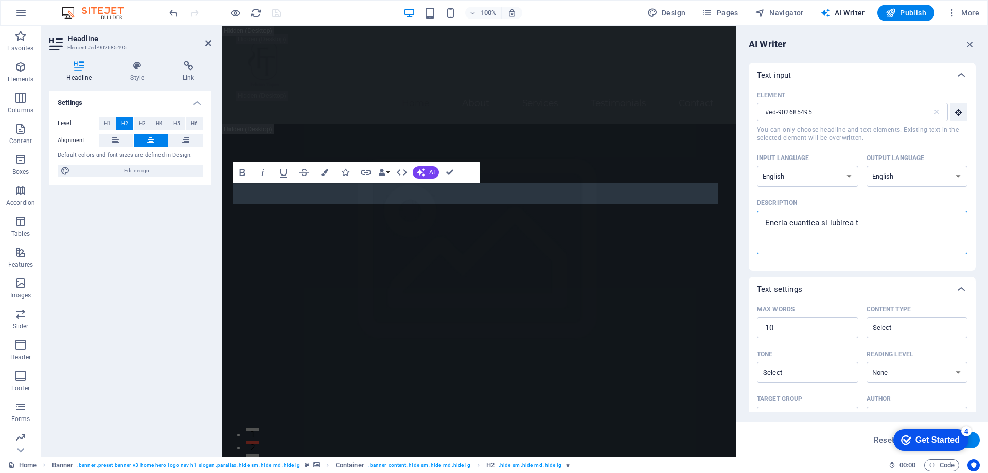
type textarea "x"
type textarea "Eneria cuantica si iubirea tan"
type textarea "x"
type textarea "Eneria cuantica si iubirea tant"
type textarea "x"
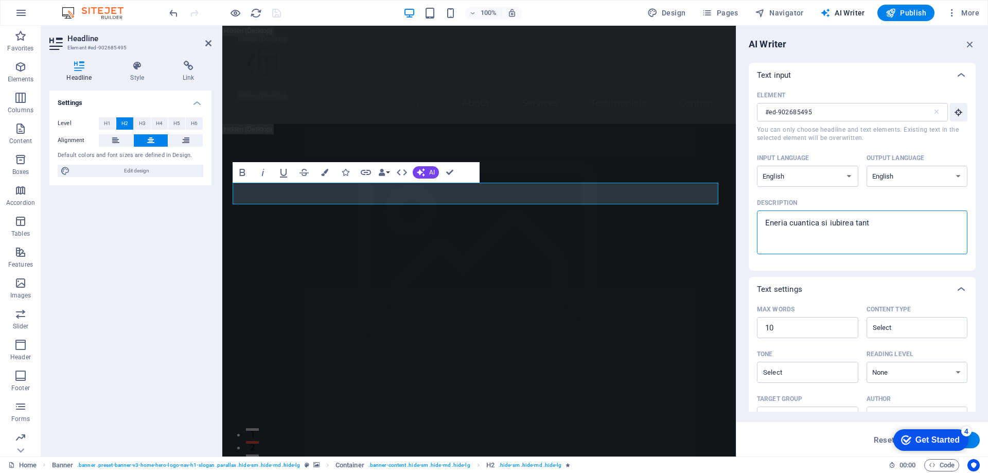
type textarea "Eneria cuantica si iubirea tantr"
type textarea "x"
type textarea "Eneria cuantica si iubirea tantri"
type textarea "x"
type textarea "Eneria cuantica si iubirea tantric"
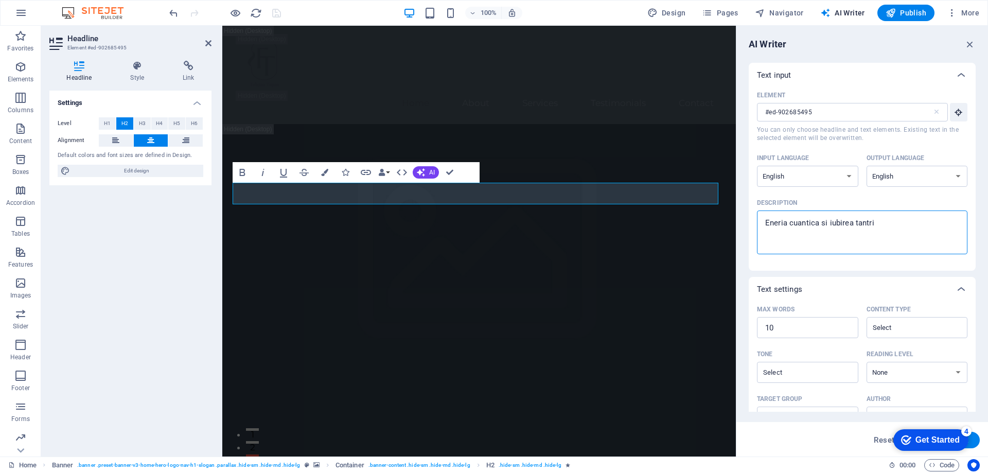
type textarea "x"
type textarea "Eneria cuantica si iubirea tantrica"
type textarea "x"
type textarea "Eneria cuantica si iubirea tantric"
type textarea "x"
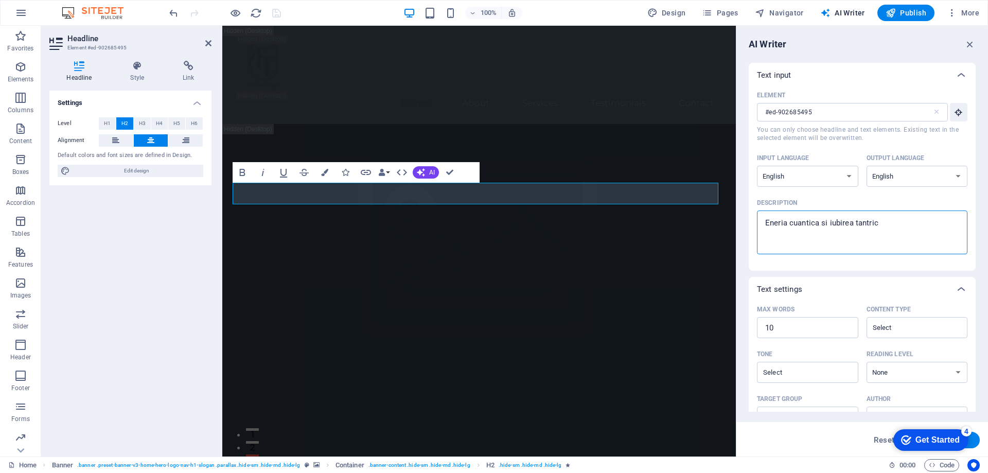
type textarea "Eneria cuantica si iubirea tantri"
type textarea "x"
type textarea "Eneria cuantica si iubirea tantr"
type textarea "x"
type textarea "Eneria cuantica si iubirea tant"
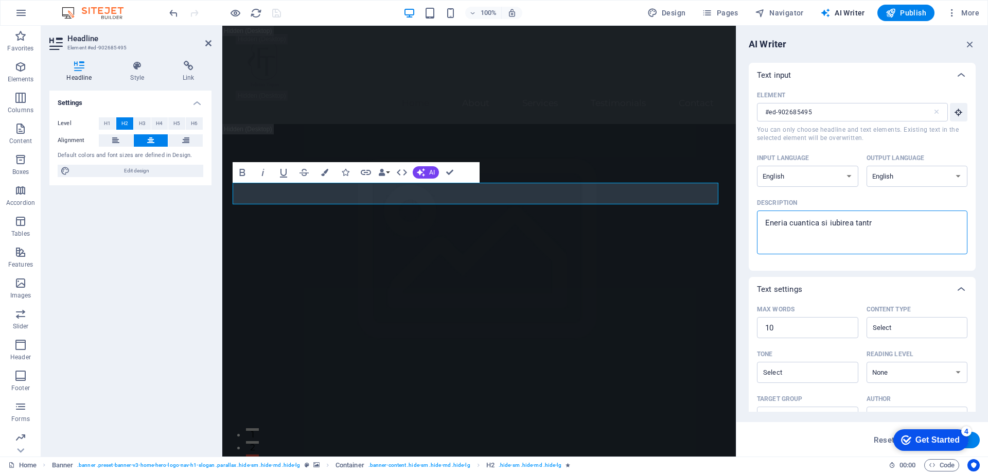
type textarea "x"
type textarea "Eneria cuantica si iubirea tan"
type textarea "x"
type textarea "Eneria cuantica si iubirea ta"
type textarea "x"
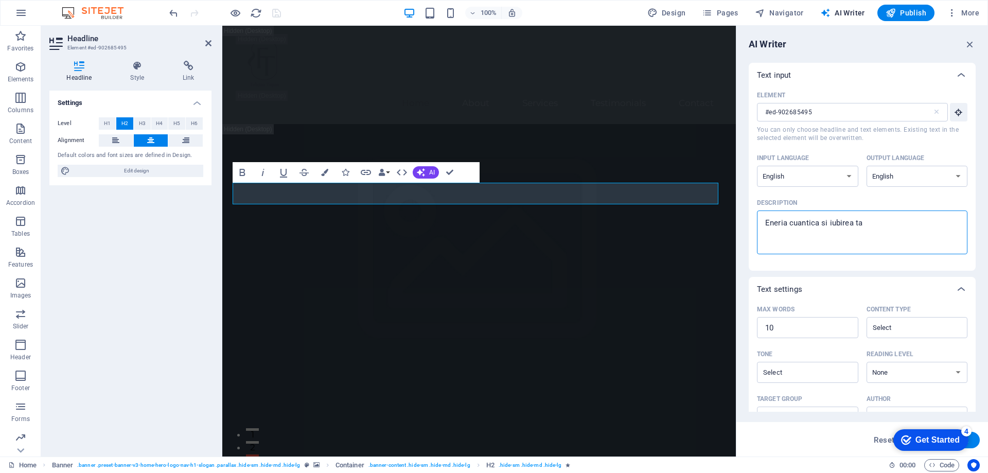
type textarea "Eneria cuantica si iubirea t"
type textarea "x"
type textarea "Eneria cuantica si iubirea"
type textarea "x"
type textarea "Eneria cuantica si iubirea"
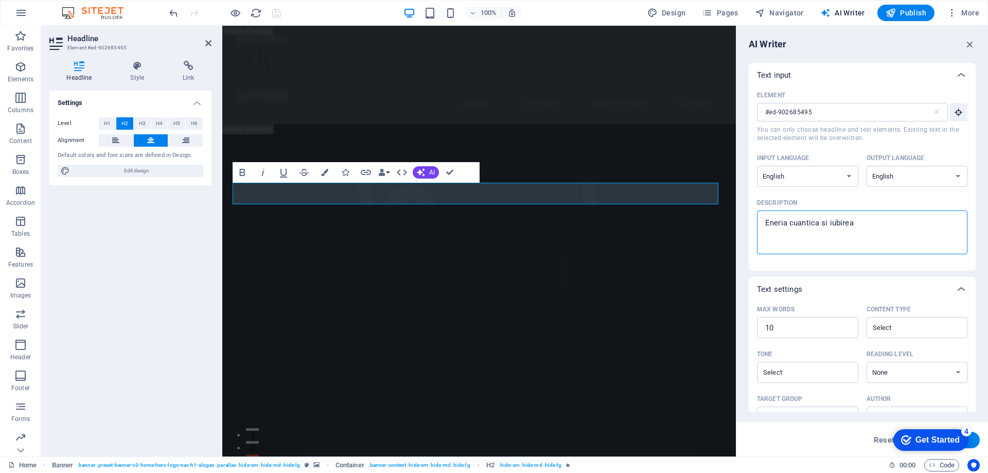
type textarea "x"
type textarea "Eneria cuantica si iubire"
type textarea "x"
type textarea "Eneria cuantica si iubir"
type textarea "x"
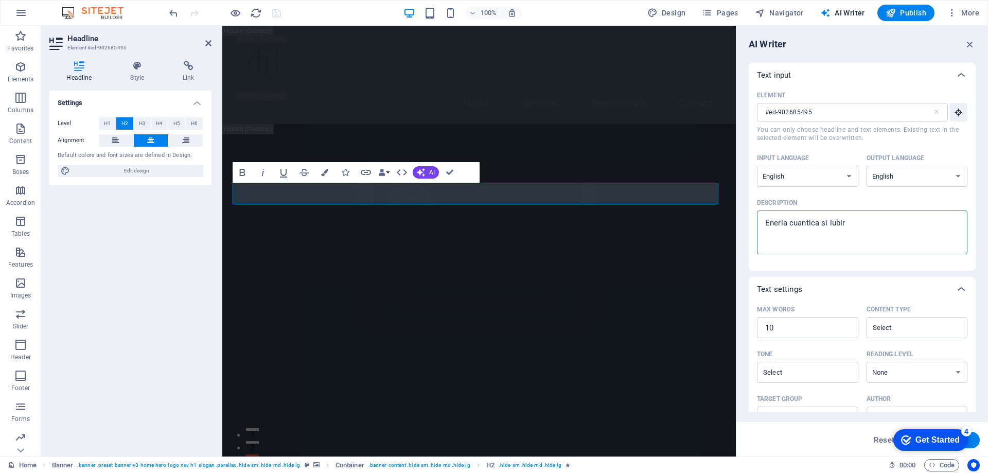
type textarea "Eneria cuantica si iubi"
type textarea "x"
type textarea "Eneria cuantica si iub"
type textarea "x"
type textarea "Eneria cuantica si iu"
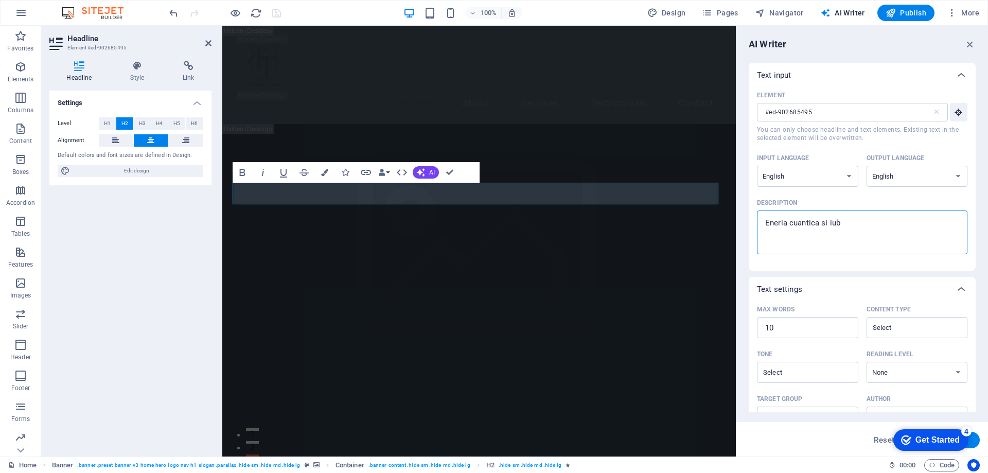
type textarea "x"
type textarea "Eneria cuantica si i"
type textarea "x"
type textarea "Eneria cuantica si"
type textarea "x"
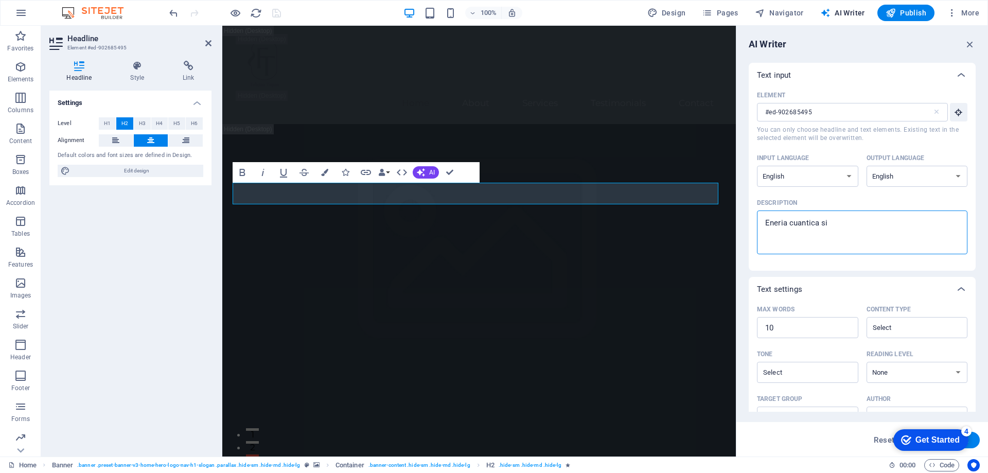
type textarea "Eneria cuantica si r"
type textarea "x"
type textarea "Eneria cuantica si re"
type textarea "x"
type textarea "Eneria cuantica si rev"
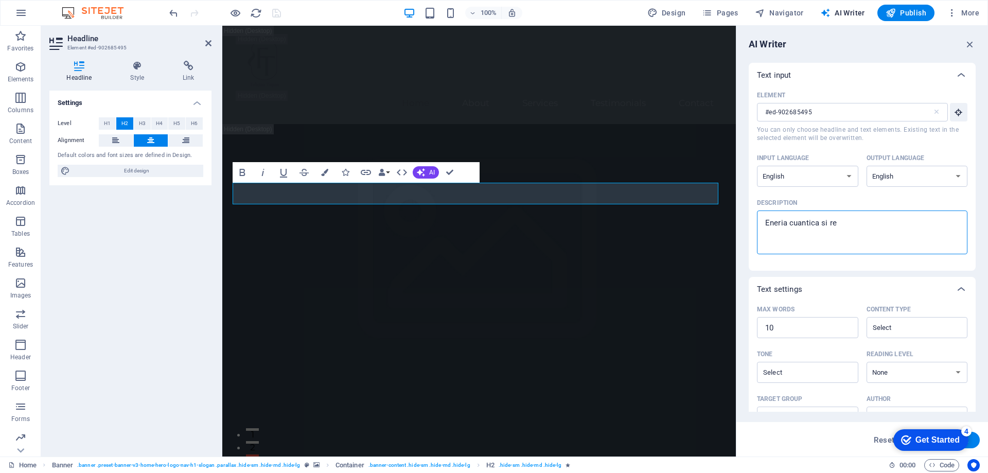
type textarea "x"
type textarea "Eneria cuantica si reve"
type textarea "x"
type textarea "Eneria cuantica si revel"
type textarea "x"
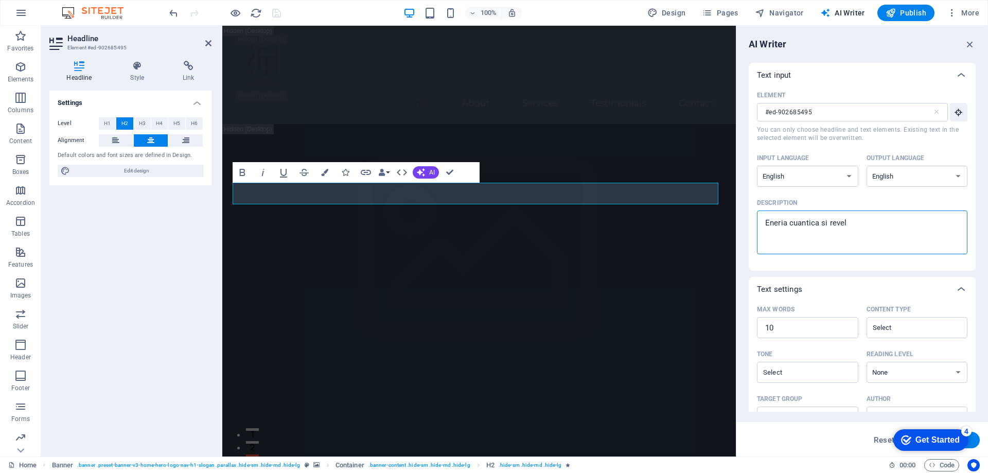
type textarea "Eneria cuantica si revela"
type textarea "x"
type textarea "Eneria cuantica si revelar"
type textarea "x"
type textarea "Eneria cuantica si revelare"
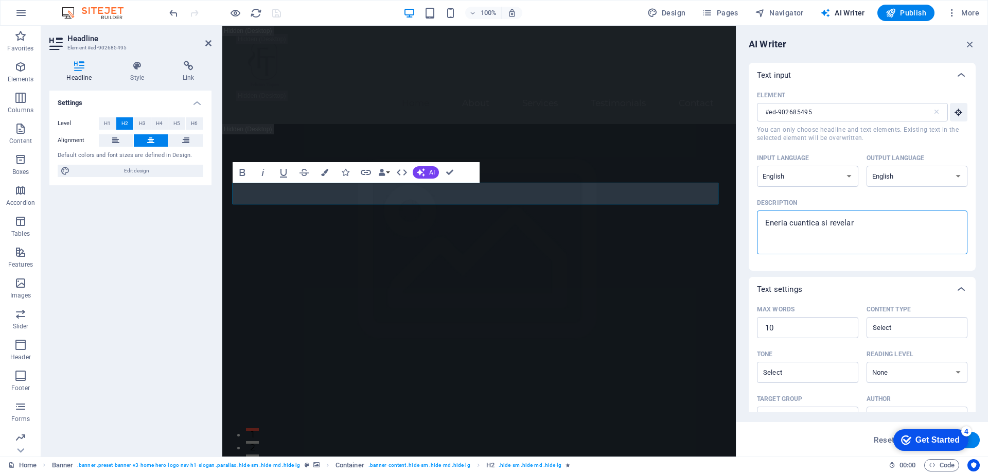
type textarea "x"
type textarea "Eneria cuantica si revelarea"
type textarea "x"
type textarea "Eneria cuantica si revelarea"
type textarea "x"
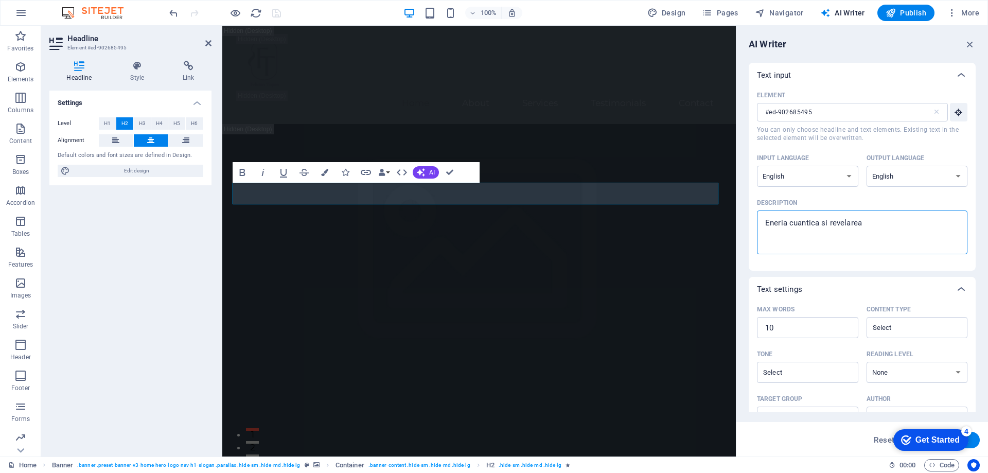
type textarea "Eneria cuantica si revelarea s"
type textarea "x"
type textarea "Eneria cuantica si revelarea si"
type textarea "x"
type textarea "Eneria cuantica si revelarea sin"
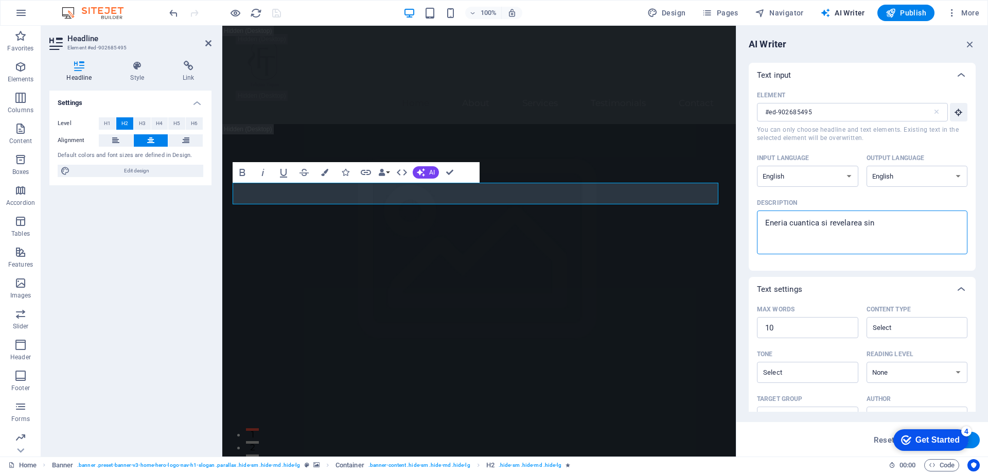
type textarea "x"
type textarea "Eneria cuantica si revelarea sine"
type textarea "x"
type textarea "Eneria cuantica si revelarea sinel"
type textarea "x"
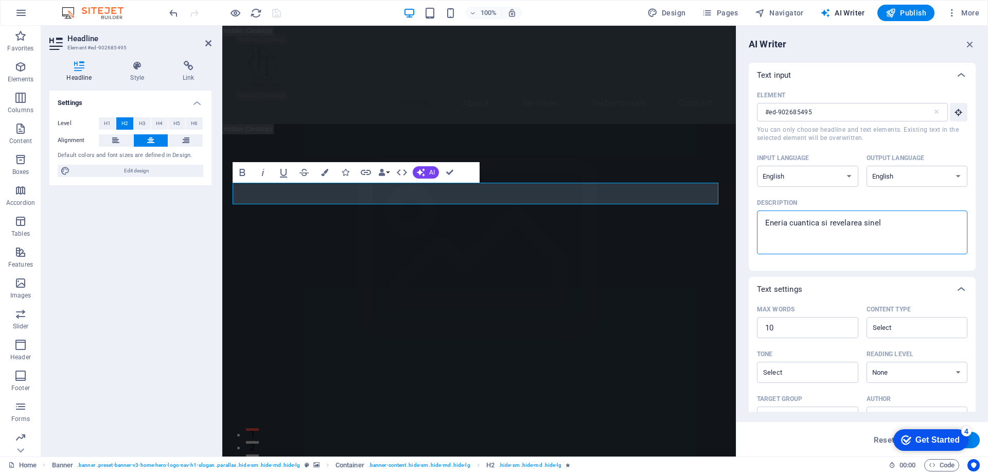
type textarea "Eneria cuantica si revelarea sinelu"
type textarea "x"
type textarea "Eneria cuantica si revelarea sinelui"
type textarea "x"
type textarea "Eneria cuantica si revelarea sinelui"
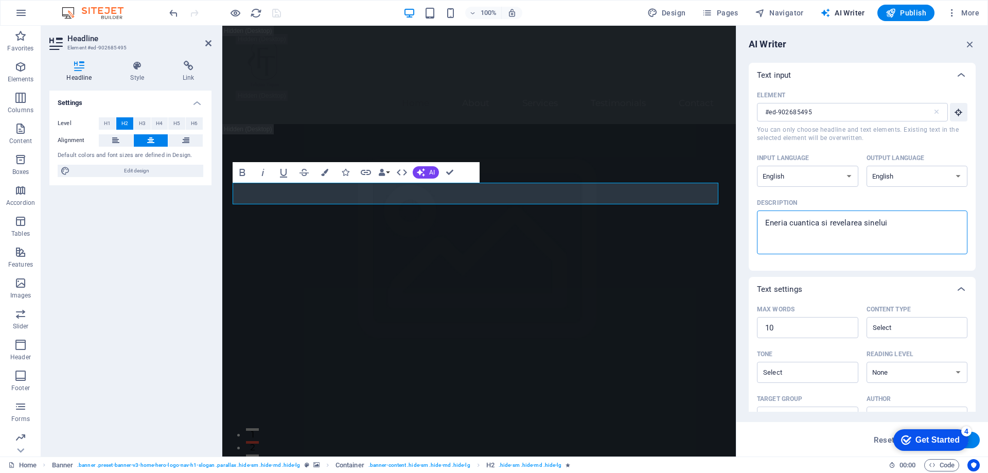
type textarea "x"
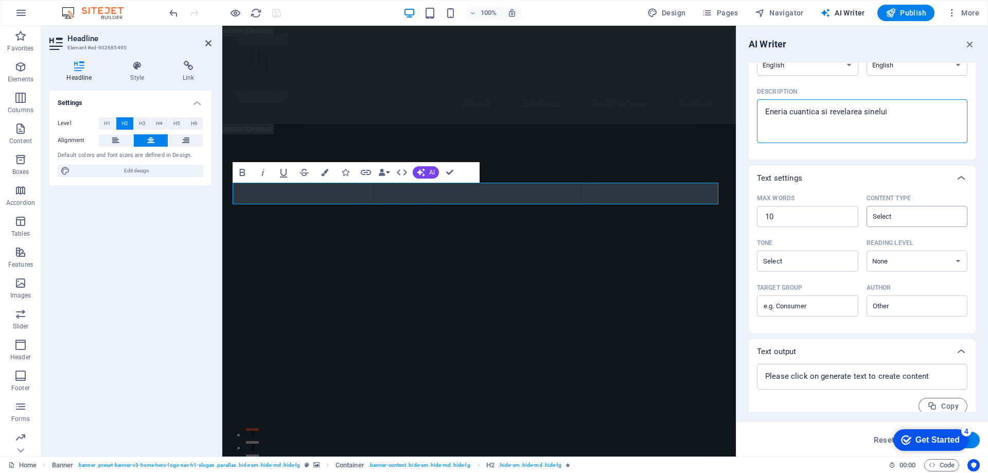
scroll to position [122, 0]
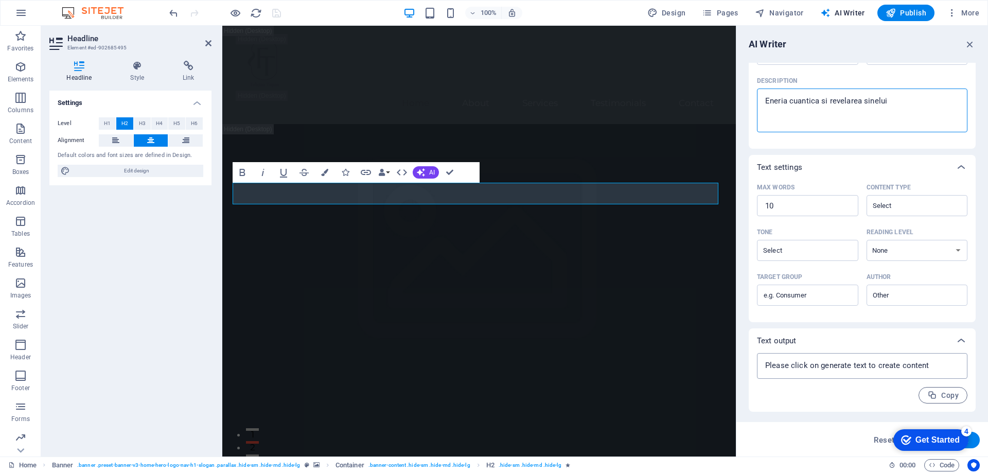
type textarea "Eneria cuantica si revelarea sinelui"
type textarea "x"
click at [836, 365] on textarea at bounding box center [862, 365] width 200 height 15
type textarea "x"
drag, startPoint x: 917, startPoint y: 433, endPoint x: 1769, endPoint y: 867, distance: 956.1
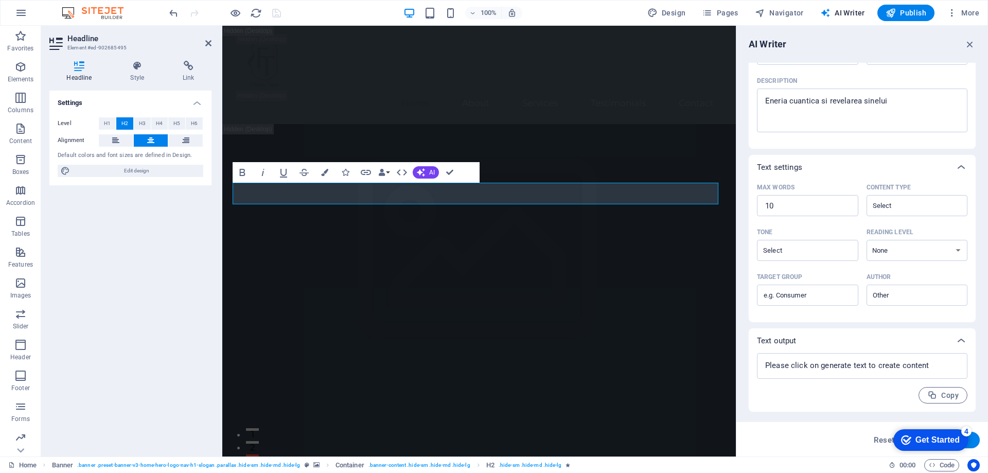
click at [885, 443] on html "checkmark Get Started 4 First Steps in the Editor Let's guide you through the t…" at bounding box center [929, 439] width 88 height 31
click at [951, 440] on div "Get Started" at bounding box center [938, 439] width 44 height 9
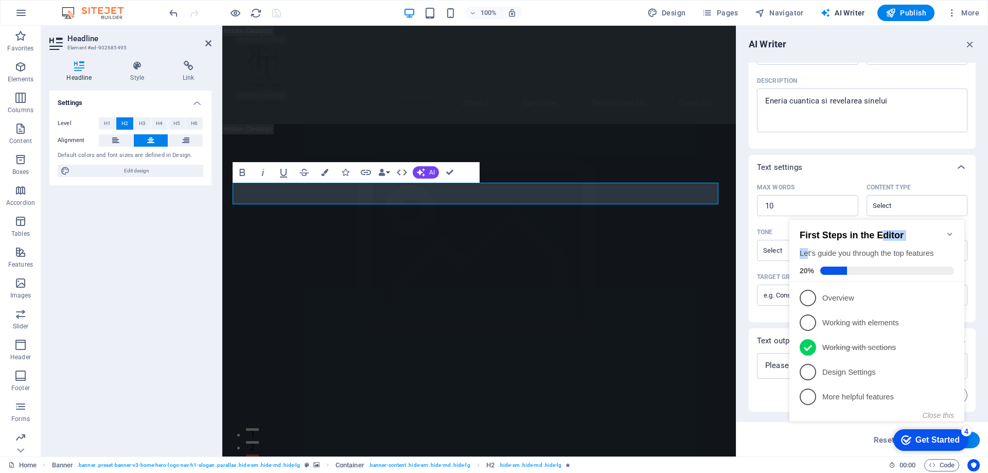
drag, startPoint x: 883, startPoint y: 224, endPoint x: 809, endPoint y: 249, distance: 78.1
click at [809, 249] on div "First Steps in the Editor Let's guide you through the top features 20%" at bounding box center [877, 251] width 175 height 62
click at [842, 293] on p "Overview - incomplete" at bounding box center [885, 298] width 124 height 11
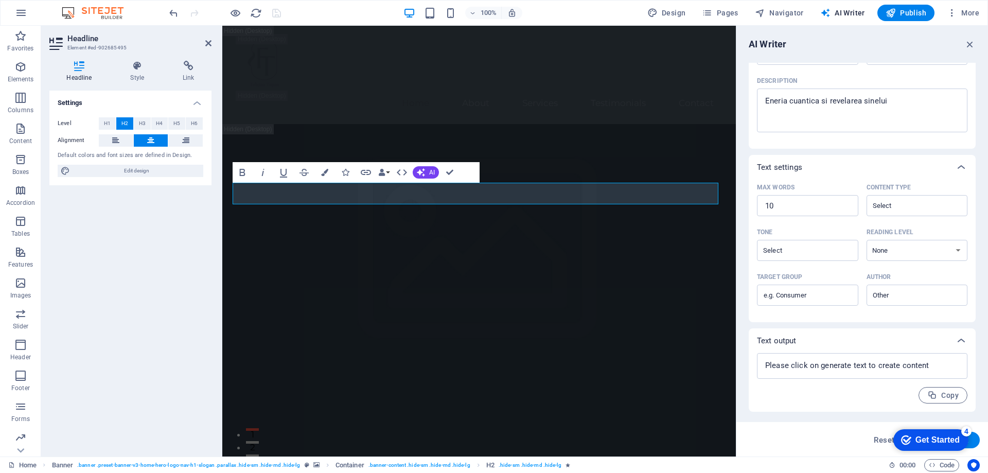
scroll to position [0, 0]
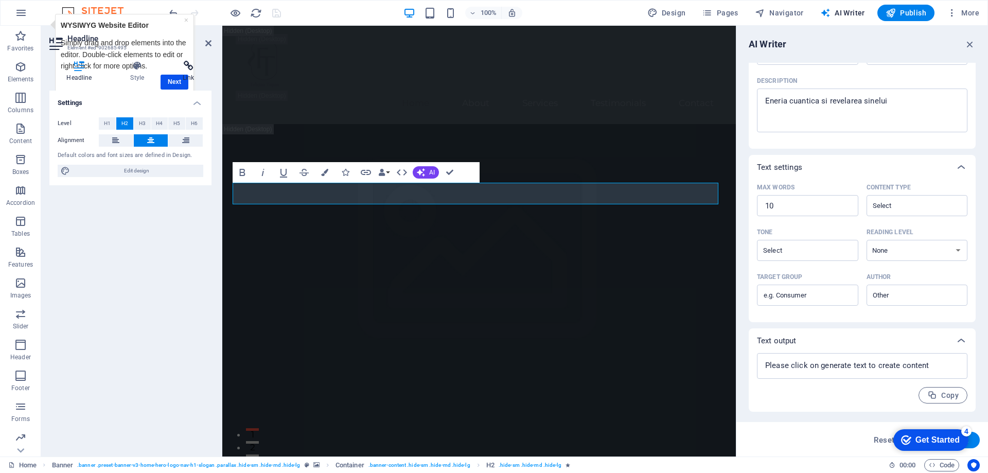
click at [169, 80] on h4 "Link" at bounding box center [189, 72] width 46 height 22
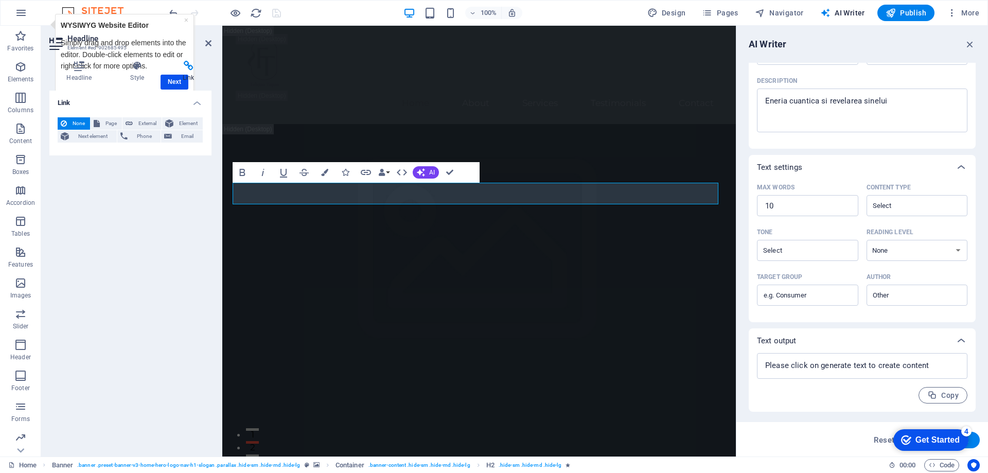
click at [175, 77] on h4 "Link" at bounding box center [189, 72] width 46 height 22
click at [190, 21] on div "× WYSIWYG Website Editor Simply drag and drop elements into the editor. Double-…" at bounding box center [124, 56] width 133 height 78
click at [183, 21] on p "WYSIWYG Website Editor" at bounding box center [125, 25] width 128 height 11
click at [187, 22] on link "×" at bounding box center [186, 20] width 4 height 8
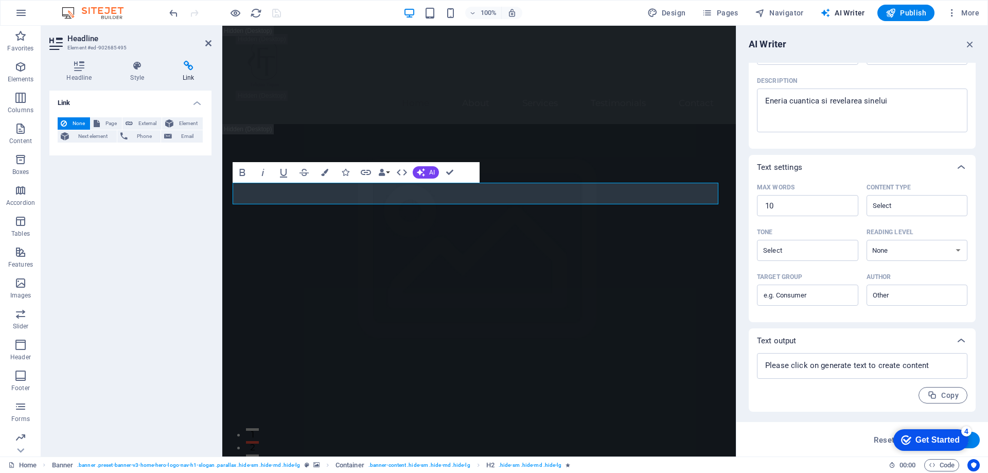
click at [920, 441] on div "Get Started" at bounding box center [938, 439] width 44 height 9
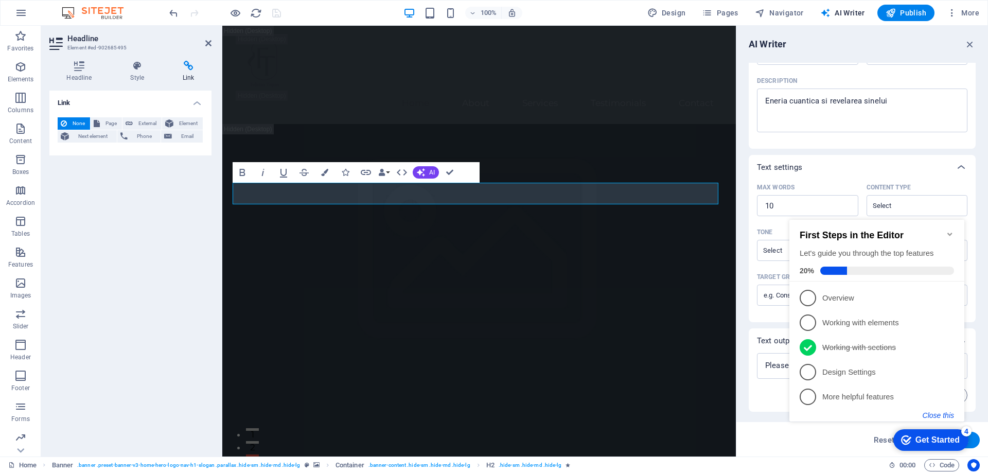
click at [948, 415] on button "Close this" at bounding box center [938, 415] width 31 height 8
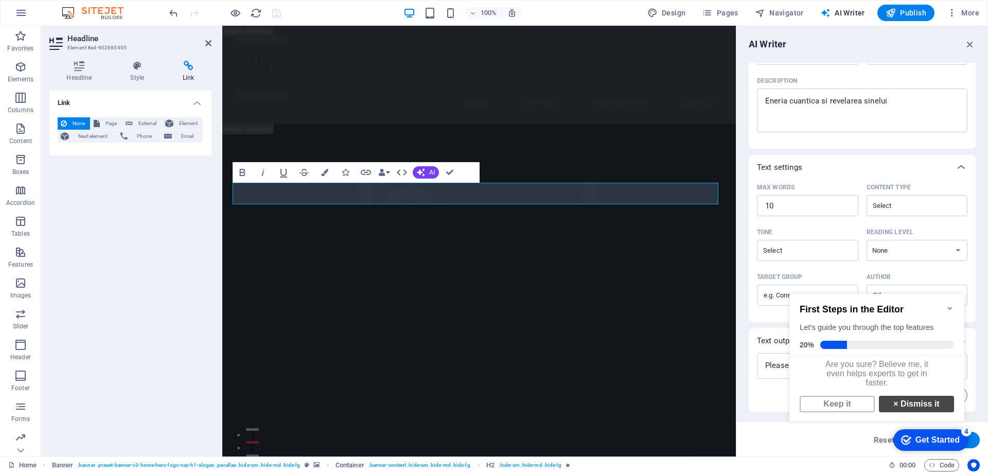
click at [905, 407] on link "× Dismiss it" at bounding box center [916, 404] width 75 height 16
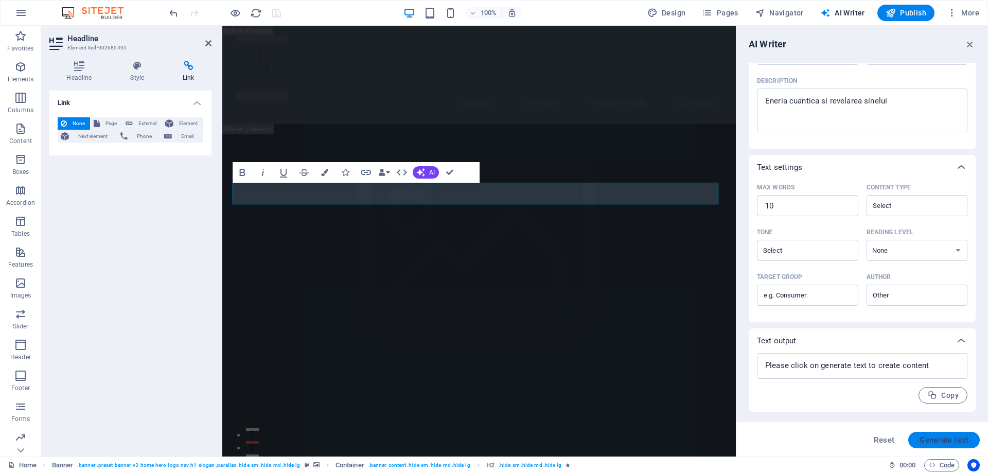
click at [937, 438] on span "Generate text" at bounding box center [944, 440] width 49 height 8
type textarea "x"
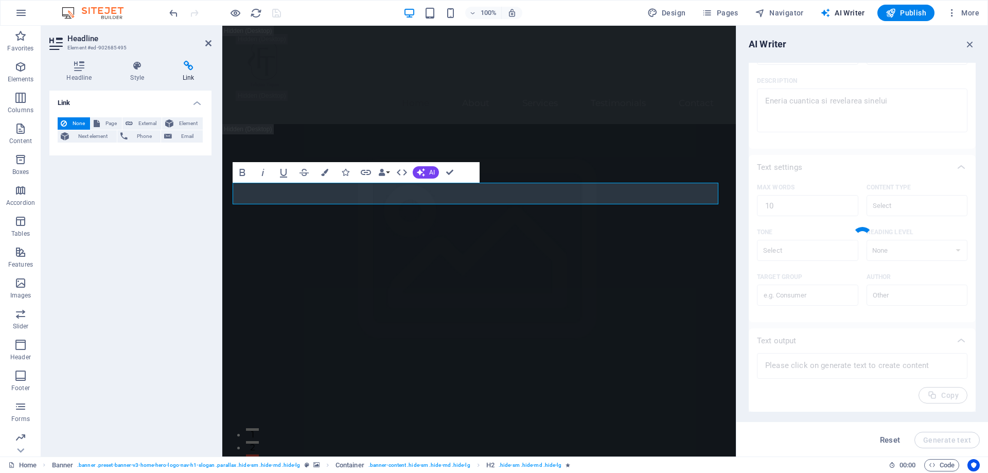
type textarea "x"
type textarea "Quantum energy and self-revelation exploration."
type textarea "x"
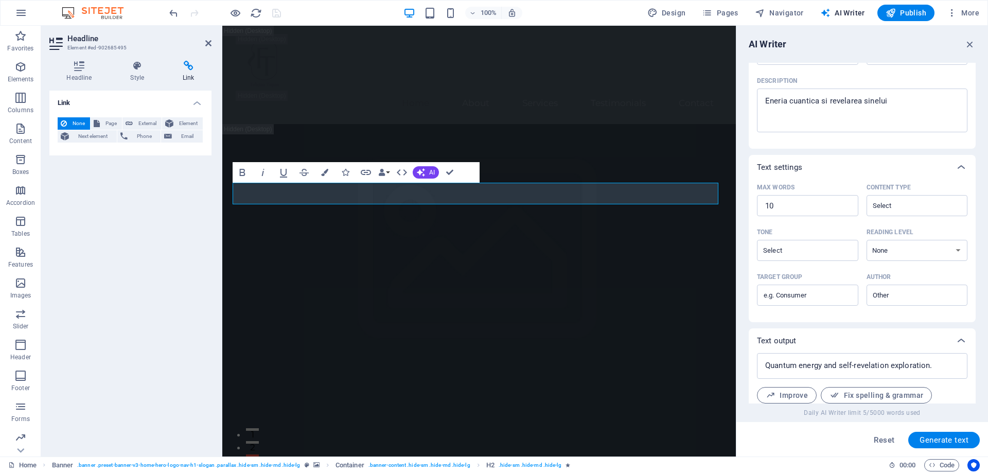
scroll to position [176, 0]
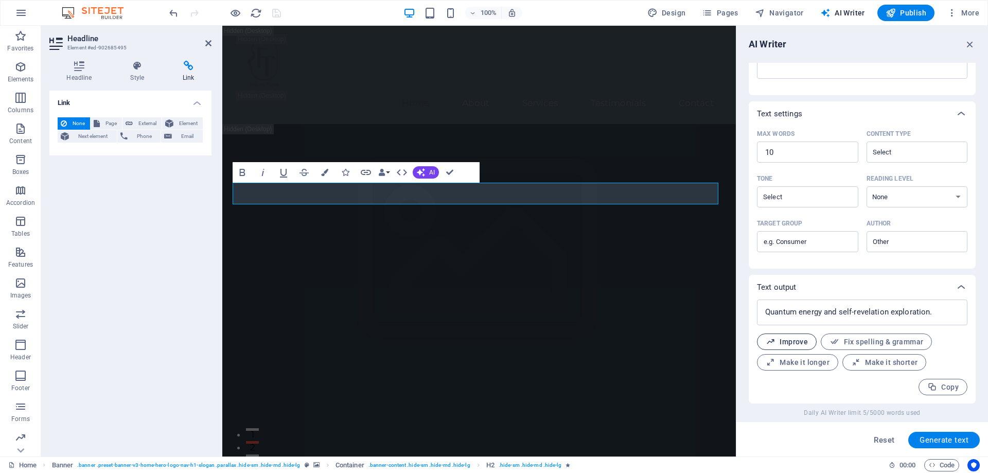
click at [786, 339] on span "Improve" at bounding box center [787, 342] width 42 height 10
type textarea "x"
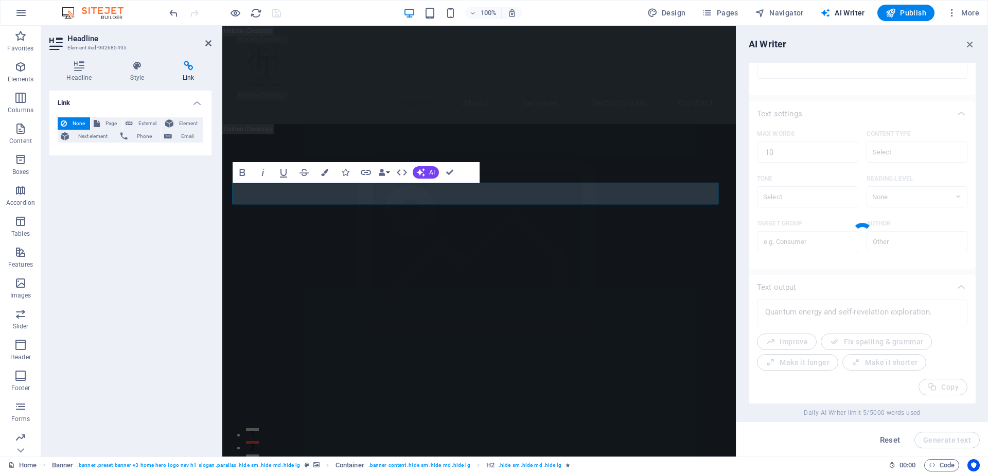
type textarea "x"
type textarea "Exploration of quantum energy and self-revelation."
type textarea "x"
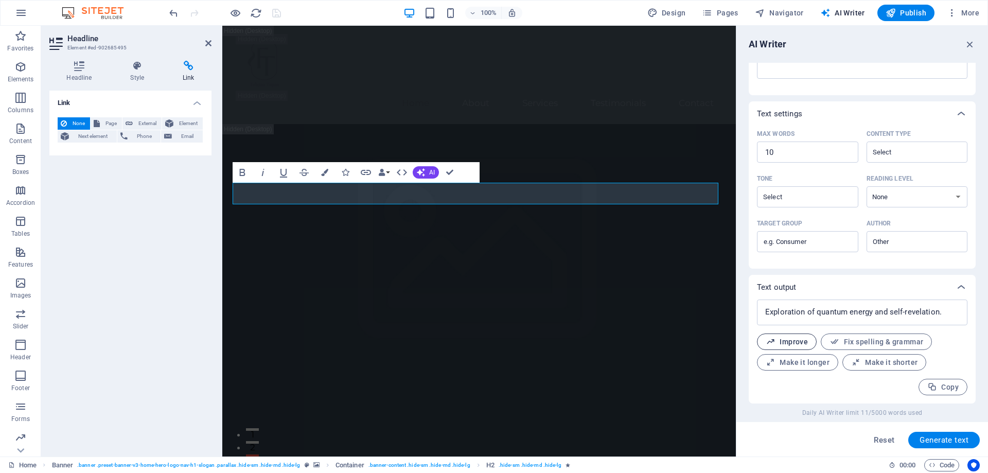
click at [796, 342] on span "Improve" at bounding box center [787, 342] width 42 height 10
type textarea "x"
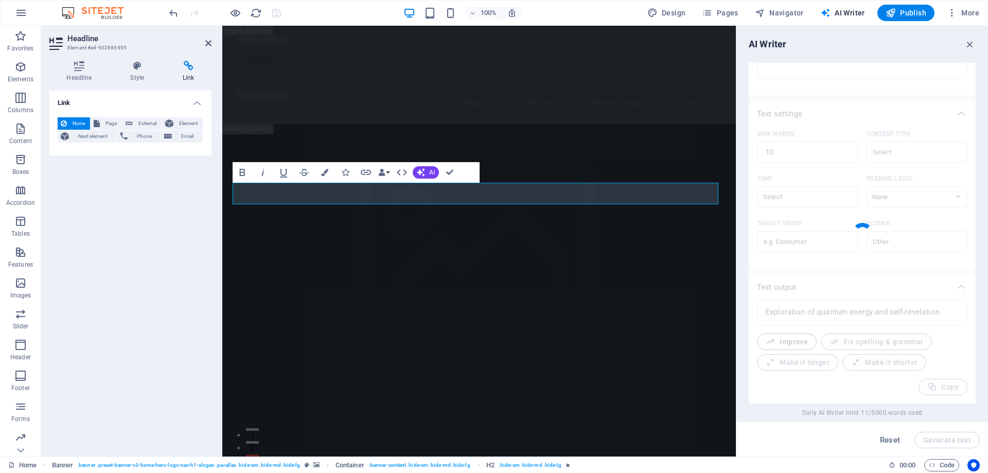
type textarea "x"
type textarea "Exploration of quantum energy and self-discovery."
type textarea "x"
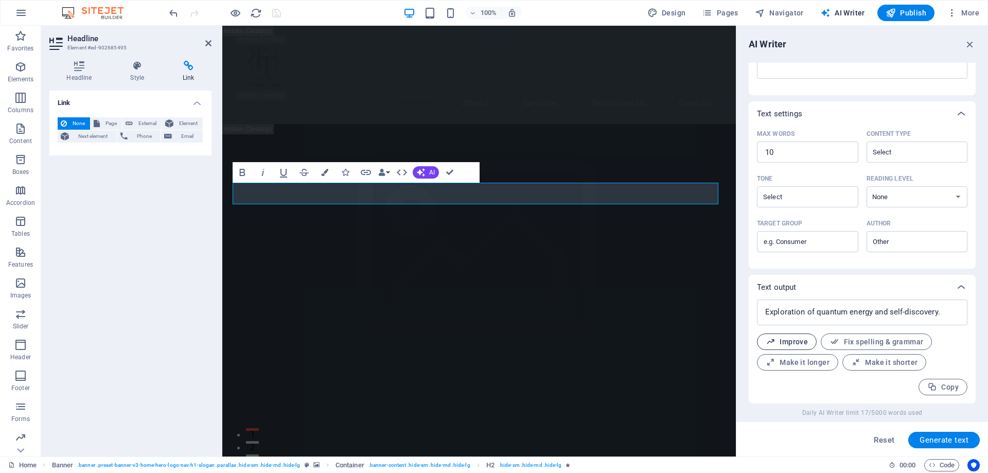
click at [795, 340] on span "Improve" at bounding box center [787, 342] width 42 height 10
type textarea "x"
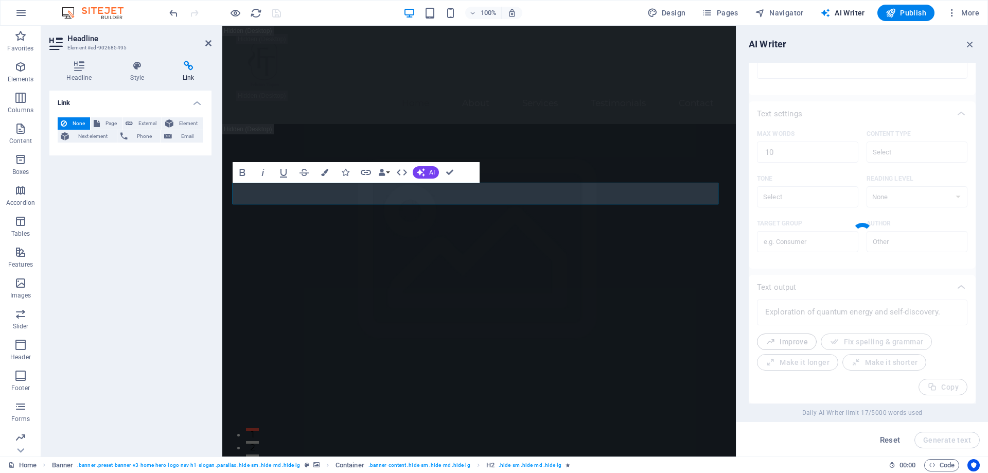
type textarea "x"
type textarea "Exploration of quantum energy and the journey of self-discovery."
type textarea "x"
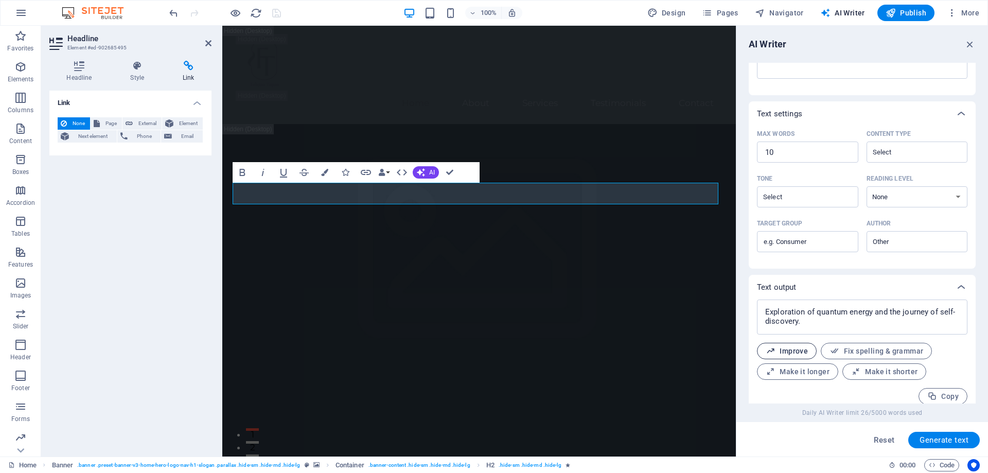
scroll to position [185, 0]
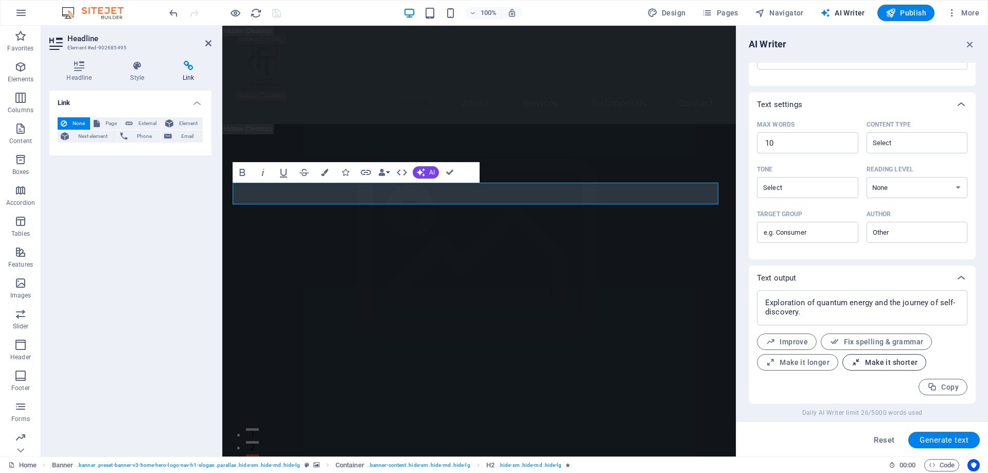
click at [893, 363] on span "Make it shorter" at bounding box center [884, 363] width 66 height 10
type textarea "x"
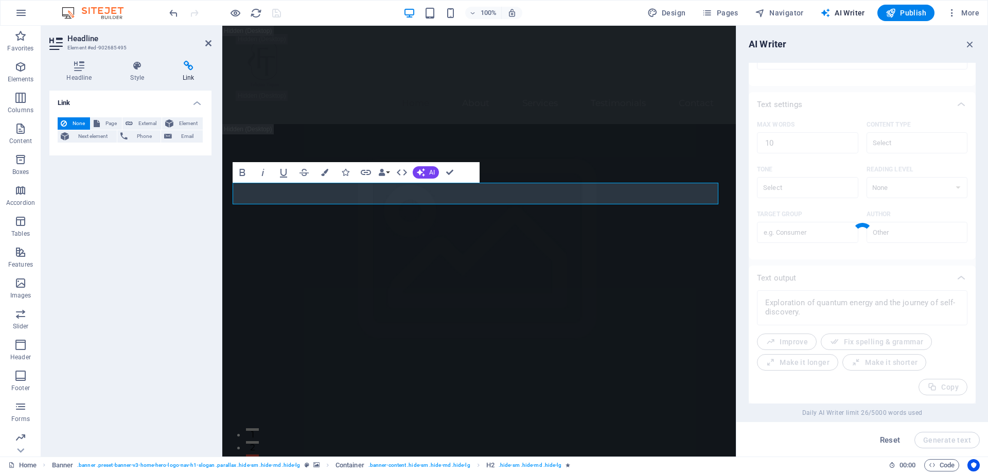
type textarea "x"
type textarea "Exploring quantum energy and self-discovery."
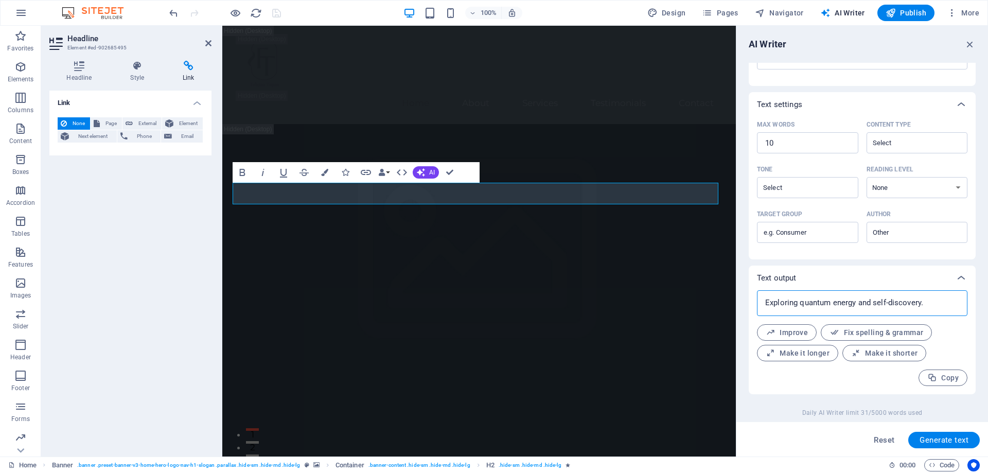
drag, startPoint x: 928, startPoint y: 302, endPoint x: 741, endPoint y: 302, distance: 187.4
click at [741, 302] on div "AI Writer Text input Element #ed-902685495 ​ You can only choose headline and t…" at bounding box center [863, 241] width 252 height 431
type textarea "x"
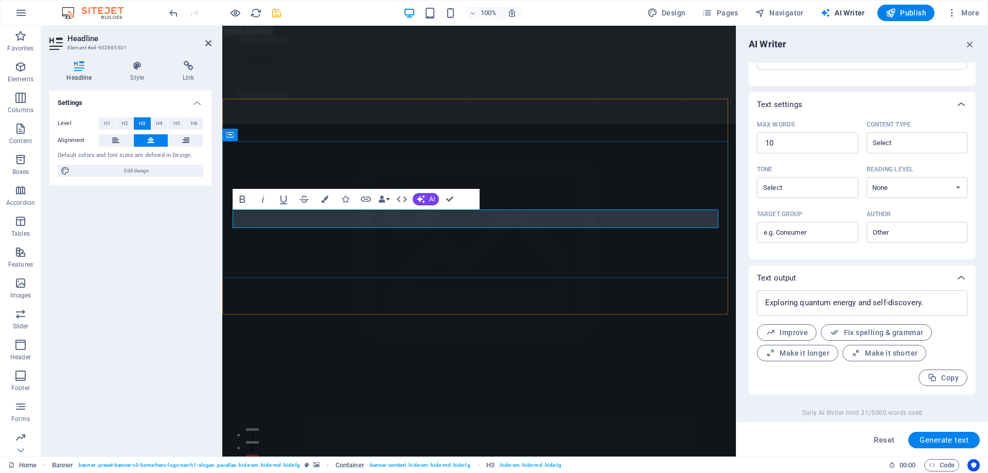
type input "#ed-902685501"
click at [951, 437] on span "Generate text" at bounding box center [944, 440] width 49 height 8
type textarea "x"
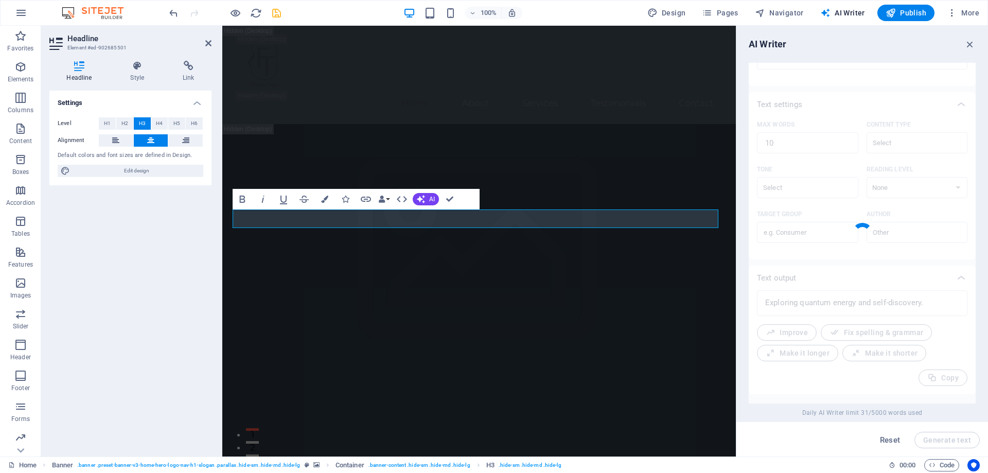
type textarea "x"
type textarea "Quantum energy and self-discovery integration."
type textarea "x"
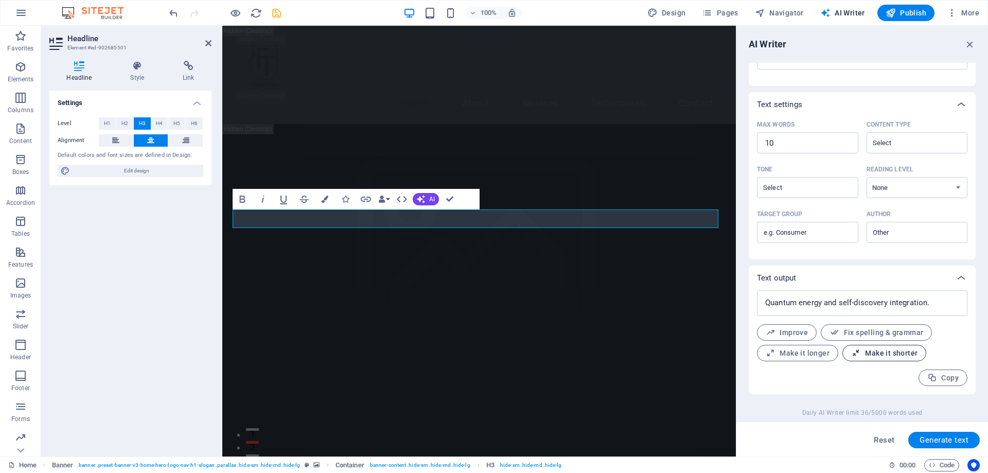
click at [874, 354] on span "Make it shorter" at bounding box center [884, 353] width 66 height 10
type textarea "x"
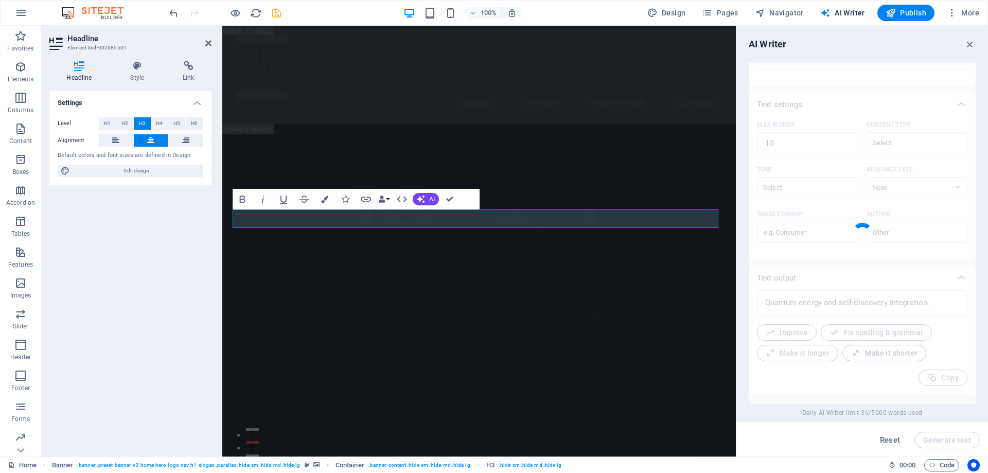
type textarea "x"
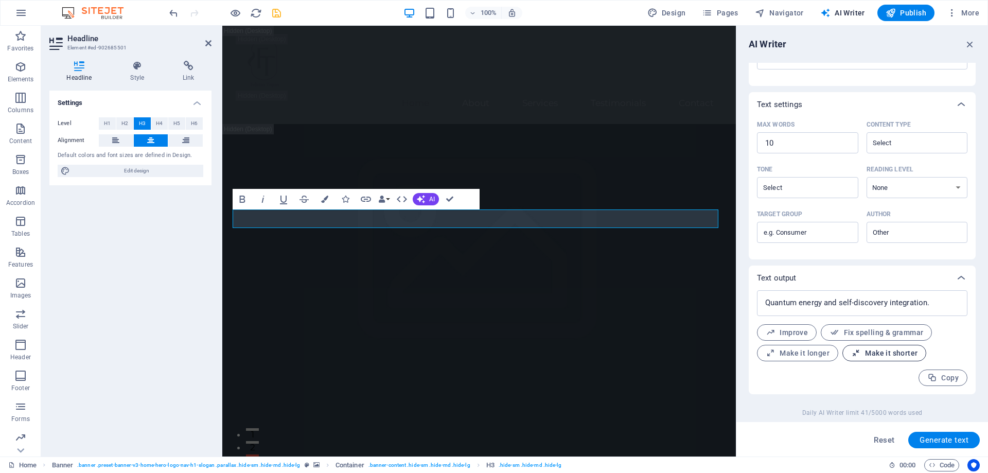
click at [874, 354] on span "Make it shorter" at bounding box center [884, 353] width 66 height 10
type textarea "x"
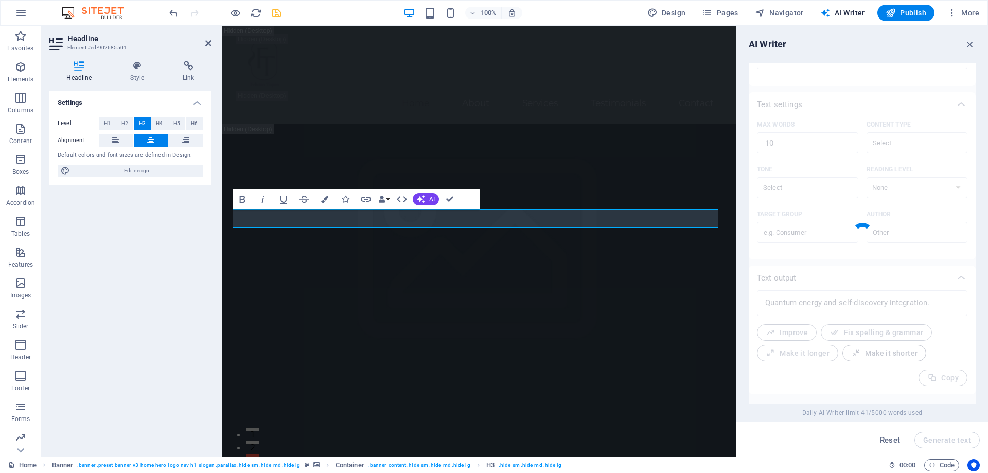
type textarea "x"
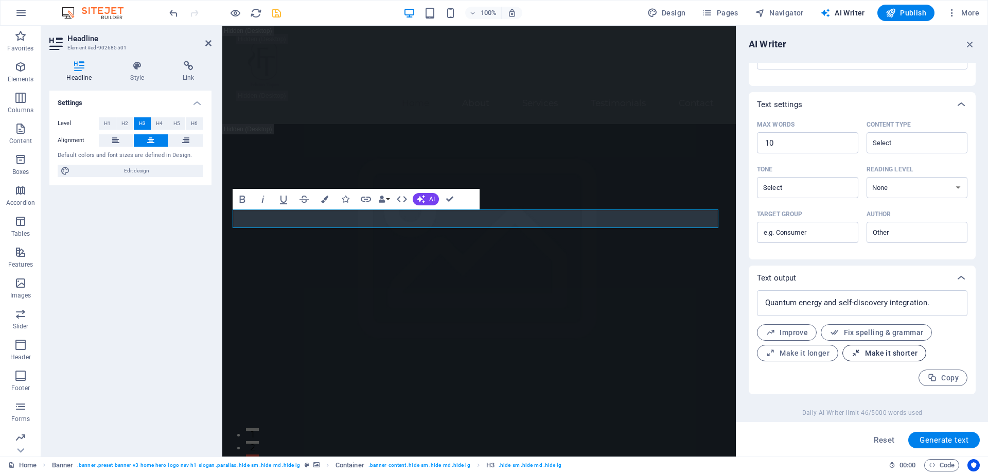
click at [874, 354] on span "Make it shorter" at bounding box center [884, 353] width 66 height 10
type textarea "x"
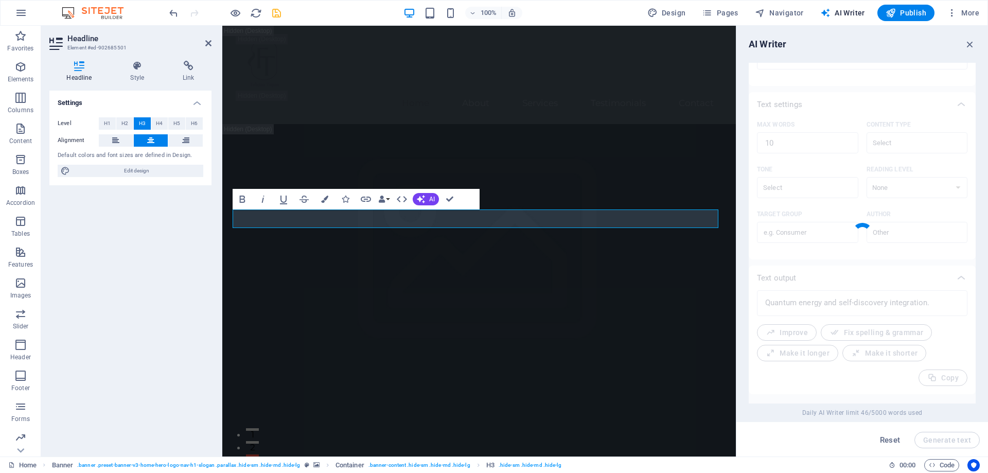
type textarea "x"
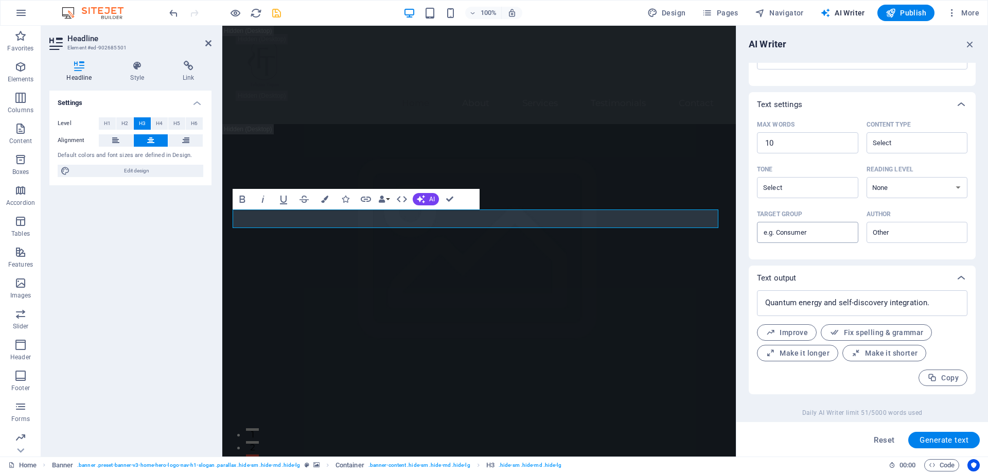
scroll to position [30, 0]
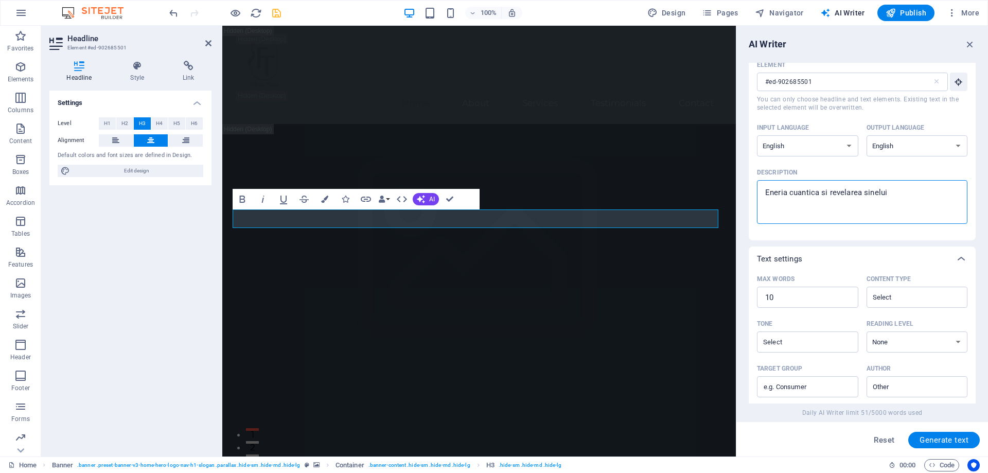
drag, startPoint x: 870, startPoint y: 192, endPoint x: 745, endPoint y: 192, distance: 125.1
click at [745, 192] on div "AI Writer Text input Element #ed-902685501 ​ You can only choose headline and t…" at bounding box center [863, 241] width 252 height 431
type textarea "x"
click at [723, 85] on div "Home About Services Testimonials Contact" at bounding box center [479, 75] width 514 height 98
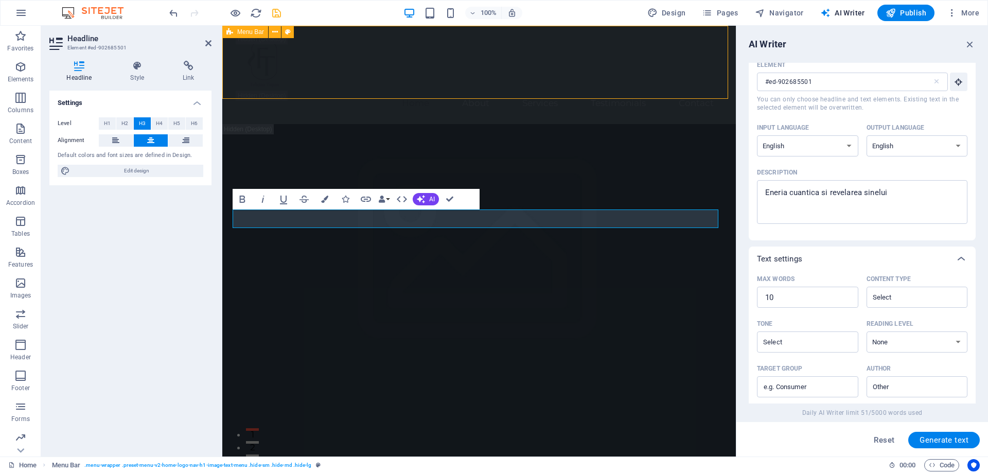
click at [736, 80] on div "Home About Services Testimonials Contact" at bounding box center [479, 75] width 514 height 98
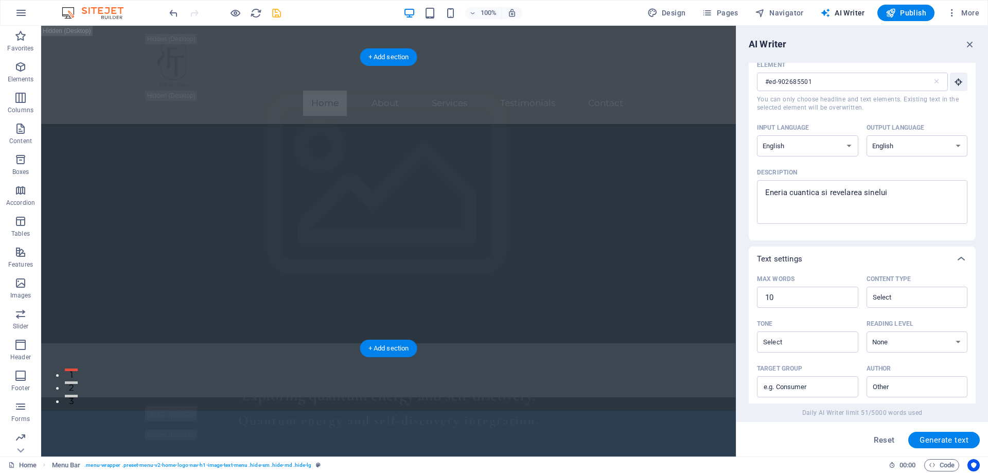
scroll to position [257, 0]
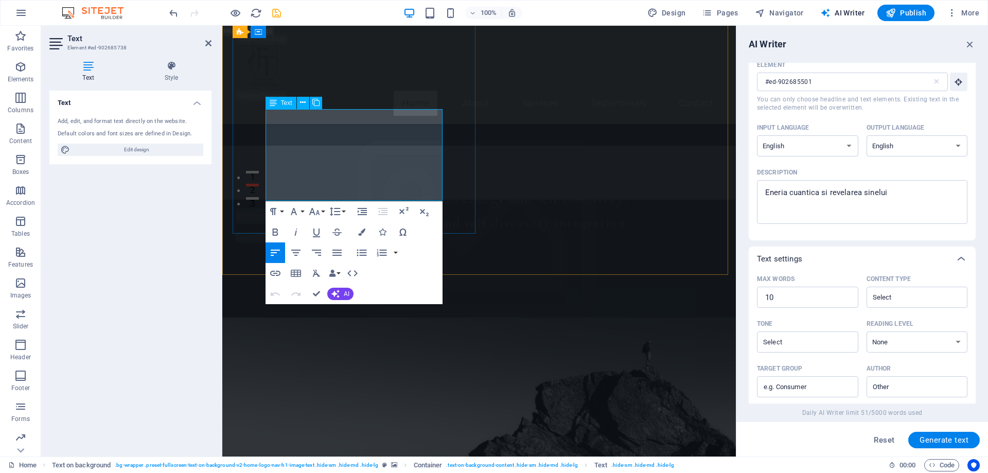
type input "#ed-902685738"
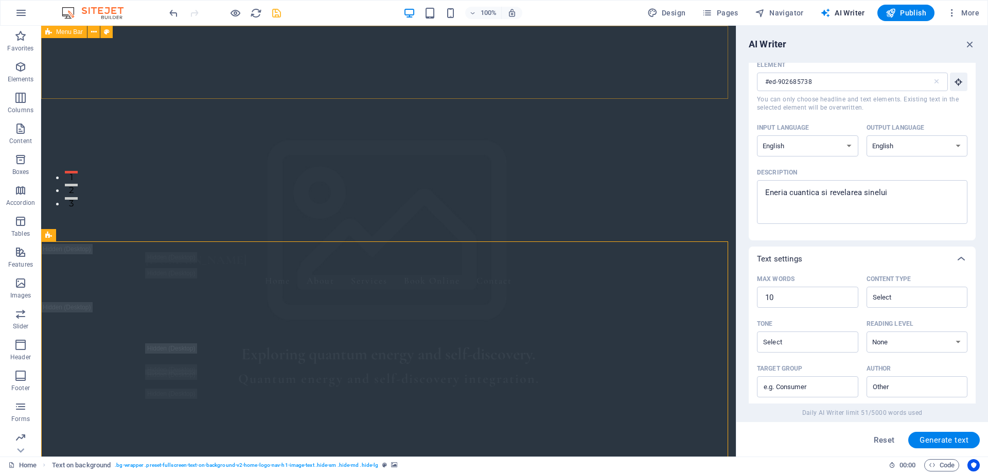
scroll to position [0, 0]
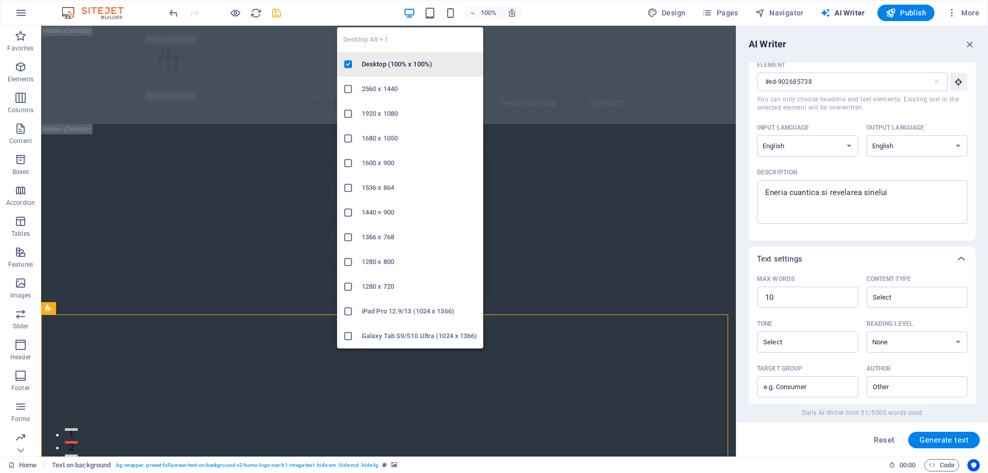
click at [393, 57] on li "Desktop (100% x 100%)" at bounding box center [410, 64] width 146 height 25
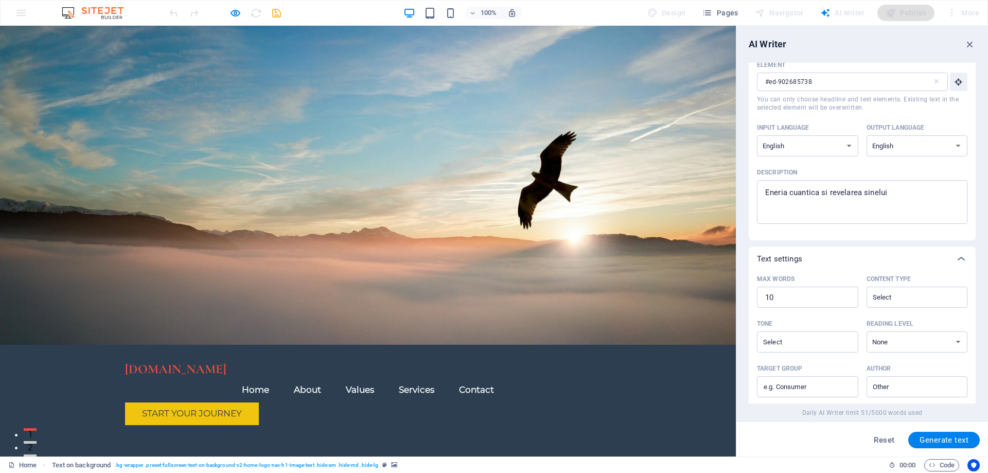
click at [329, 377] on link "About" at bounding box center [308, 389] width 44 height 25
click at [195, 362] on span "[DOMAIN_NAME]" at bounding box center [175, 369] width 101 height 15
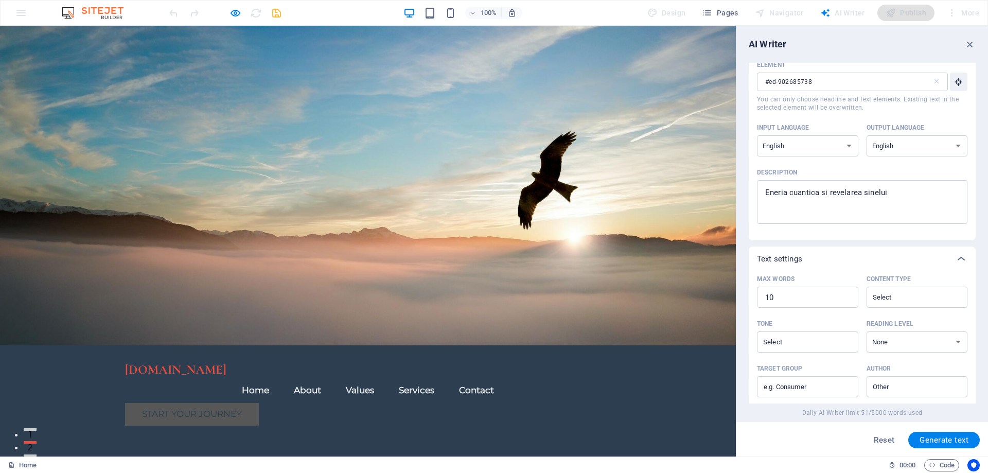
click at [197, 403] on link "Start Your Journey" at bounding box center [192, 414] width 134 height 23
click at [502, 378] on link "Contact" at bounding box center [476, 390] width 51 height 25
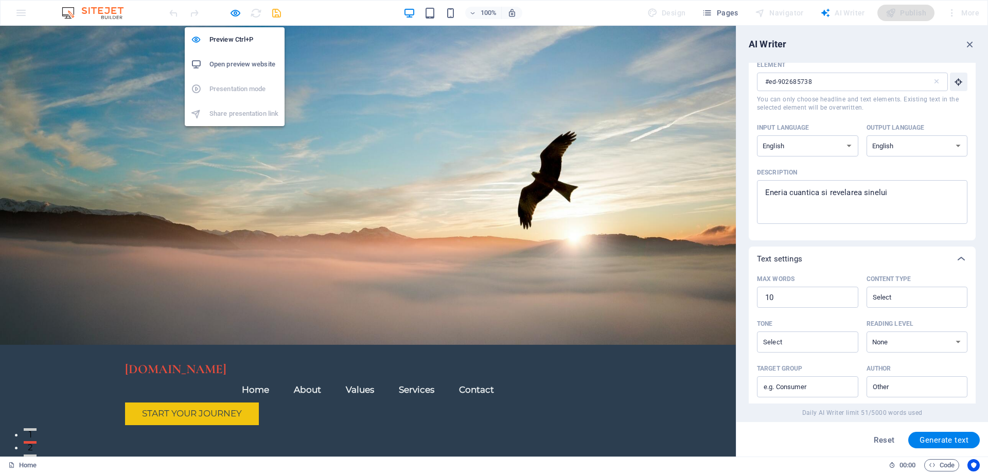
click at [243, 58] on li "Open preview website" at bounding box center [235, 64] width 100 height 25
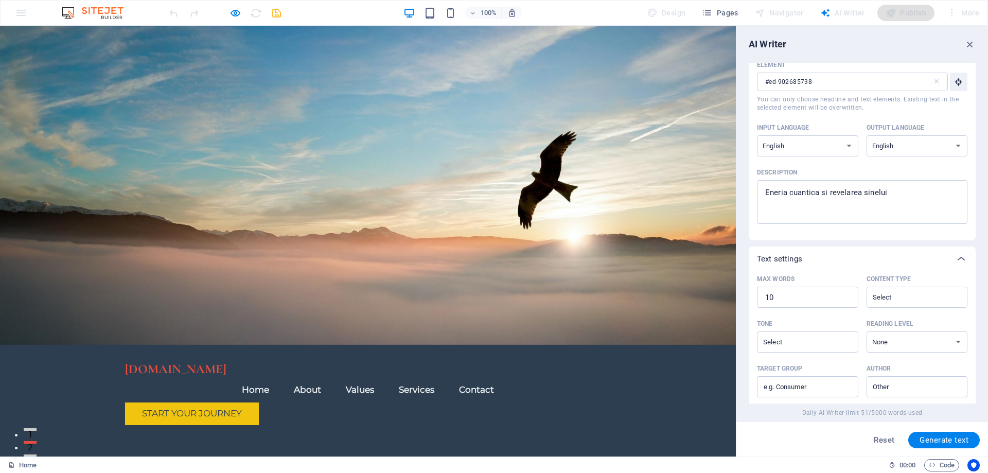
click at [0, 0] on div at bounding box center [0, 0] width 0 height 0
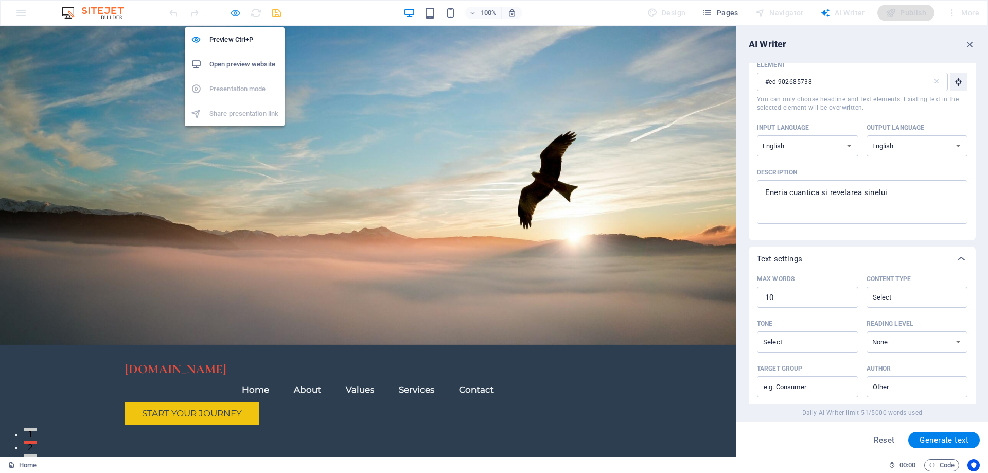
drag, startPoint x: 232, startPoint y: 10, endPoint x: 336, endPoint y: 101, distance: 138.3
click at [0, 0] on icon "button" at bounding box center [0, 0] width 0 height 0
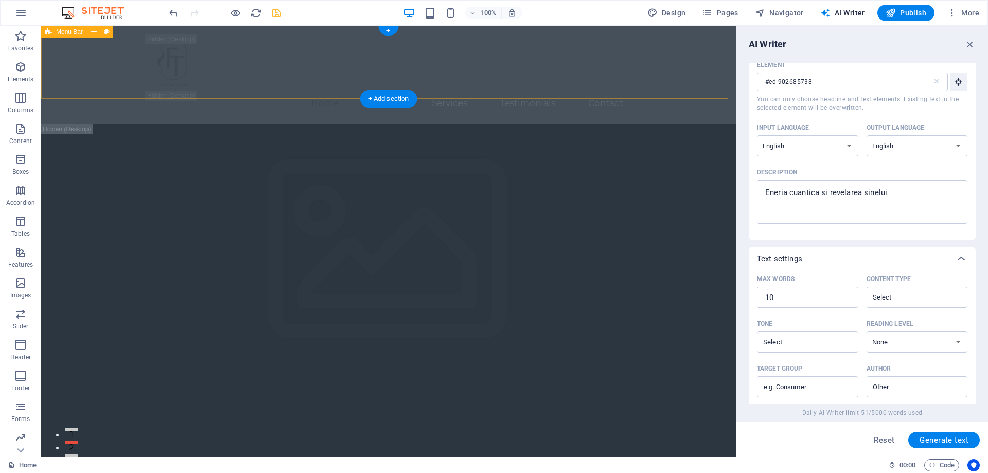
click at [682, 74] on div "Home About Services Testimonials Contact" at bounding box center [388, 75] width 695 height 98
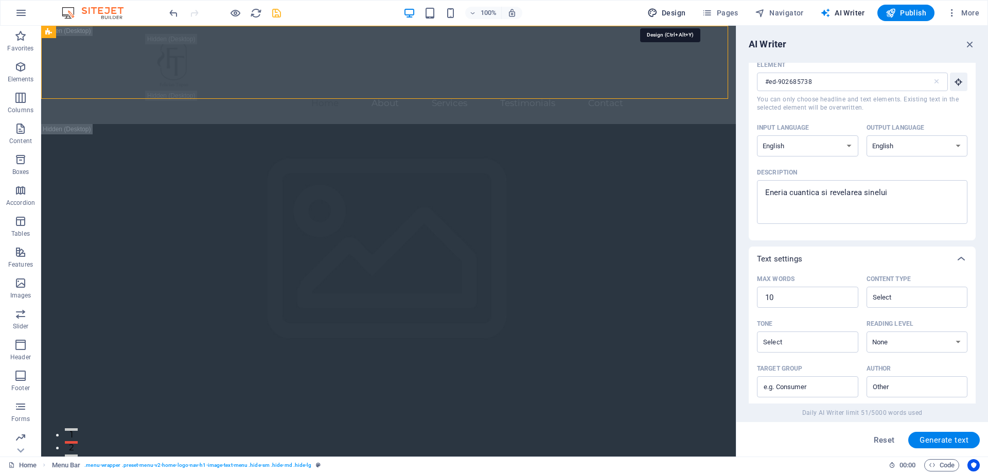
select select "px"
select select "200"
select select "px"
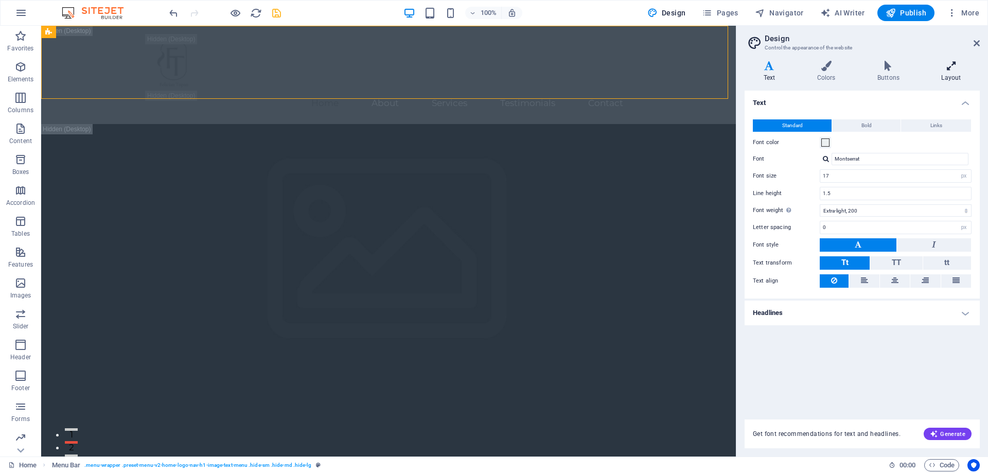
click at [955, 68] on icon at bounding box center [951, 66] width 57 height 10
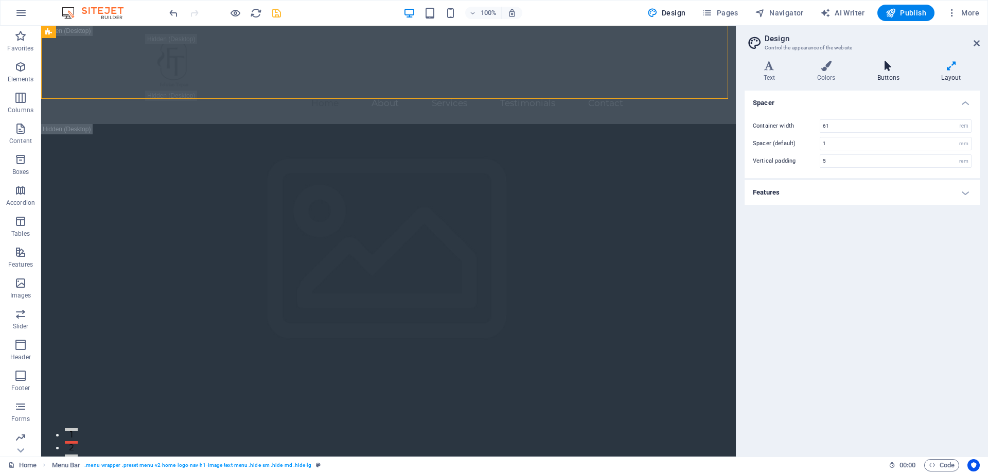
click at [888, 68] on icon at bounding box center [889, 66] width 60 height 10
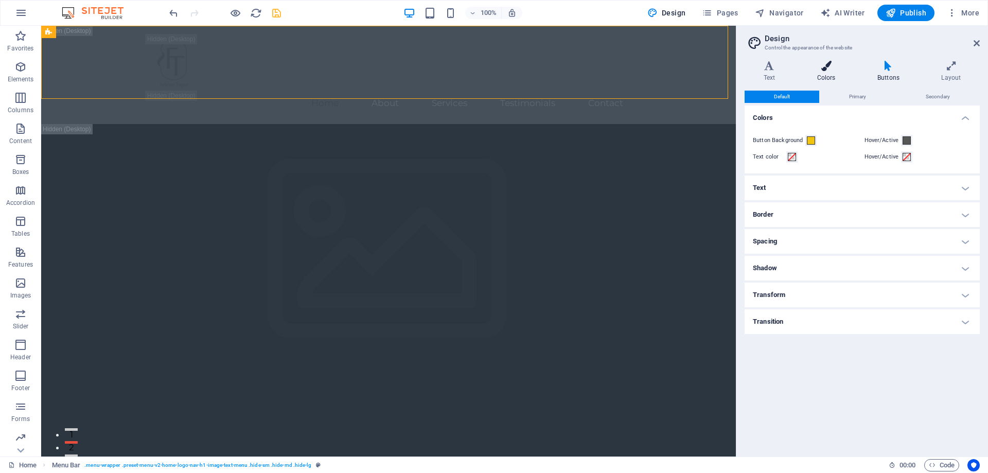
click at [830, 68] on icon at bounding box center [826, 66] width 56 height 10
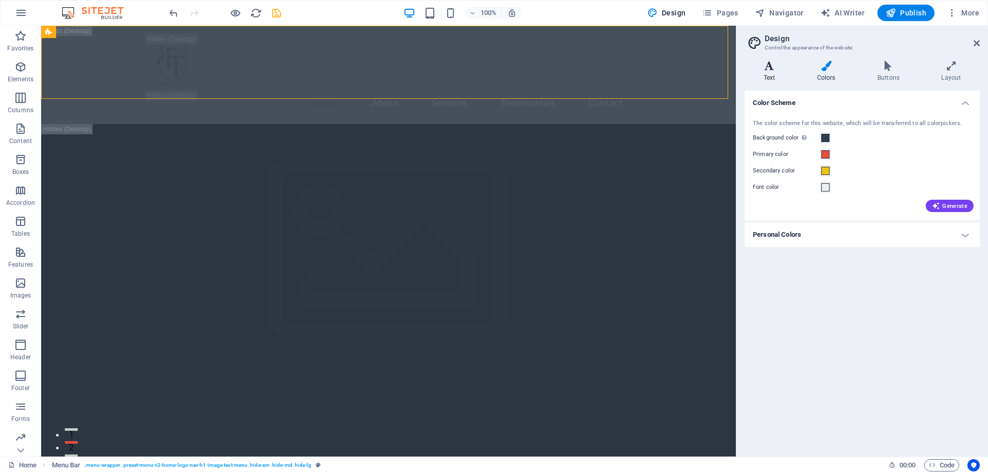
click at [768, 71] on icon at bounding box center [769, 66] width 49 height 10
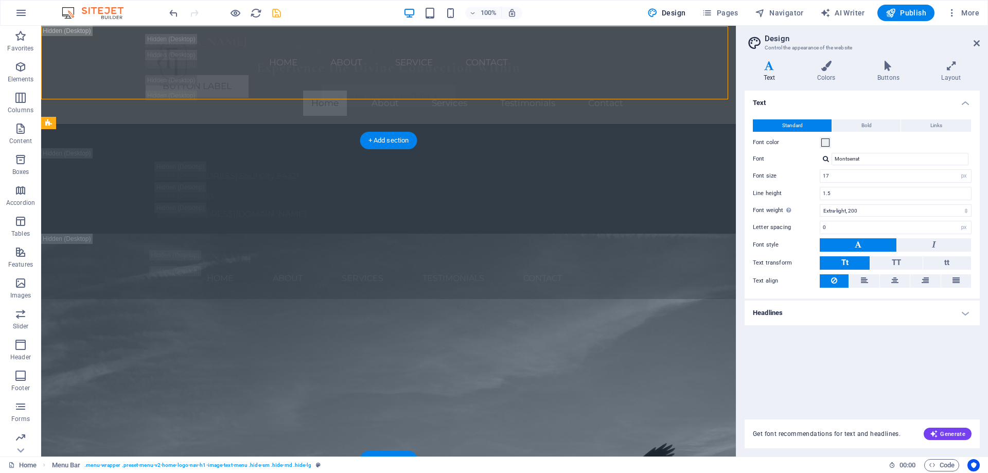
scroll to position [1956, 0]
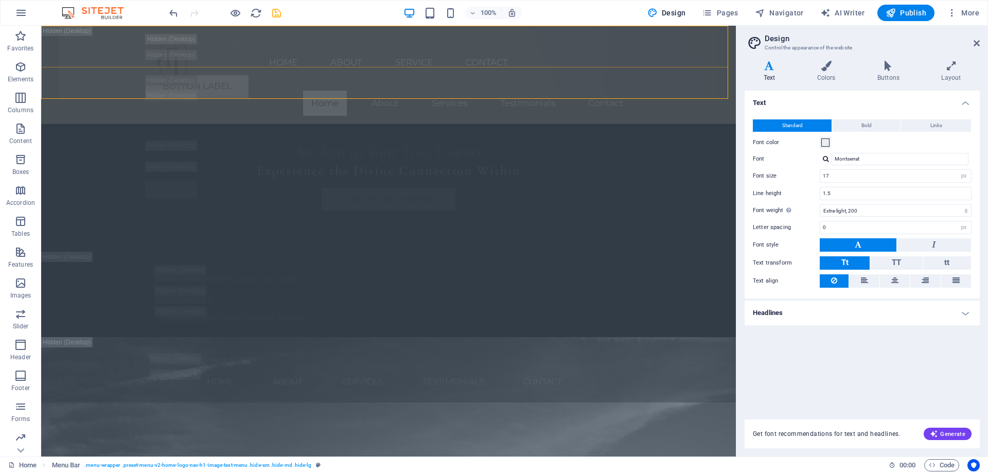
click at [77, 31] on div "[DOMAIN_NAME] Menu Home About Service Contact Button label" at bounding box center [388, 66] width 695 height 80
click at [185, 103] on icon at bounding box center [183, 103] width 6 height 11
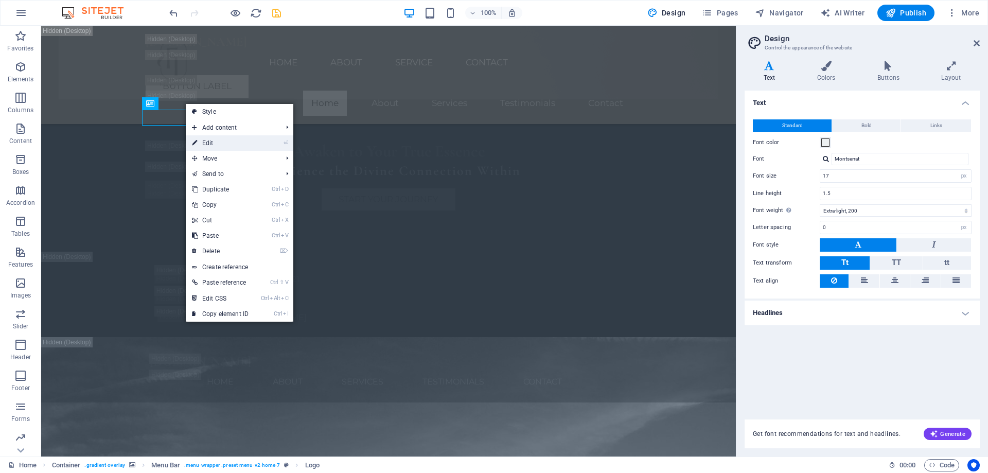
click at [226, 140] on link "⏎ Edit" at bounding box center [220, 142] width 69 height 15
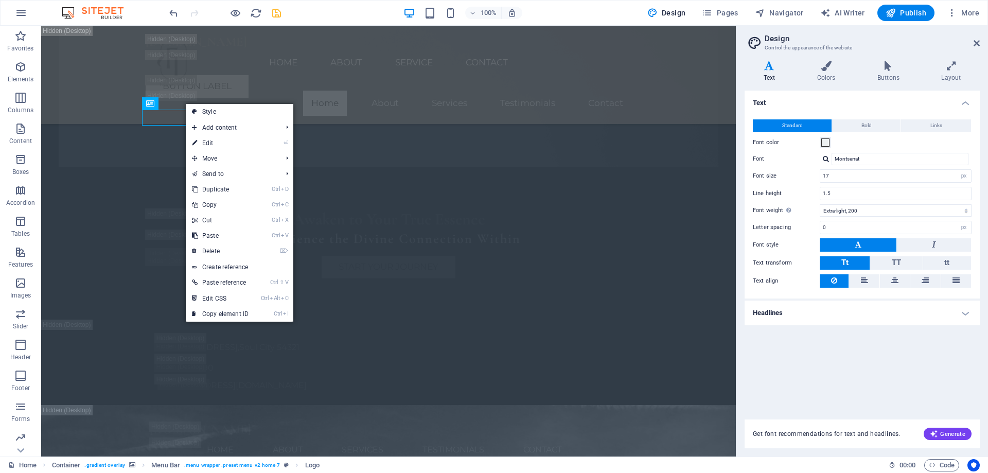
select select "px"
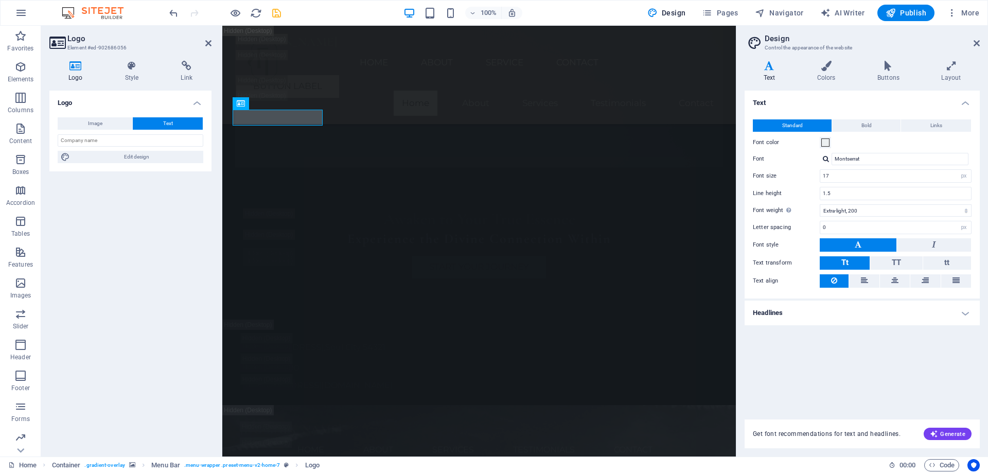
scroll to position [2008, 0]
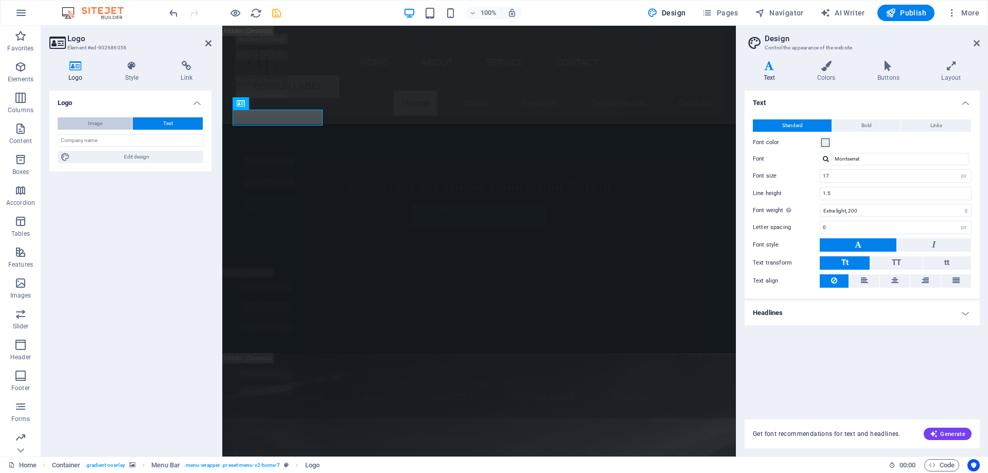
click at [113, 121] on button "Image" at bounding box center [95, 123] width 75 height 12
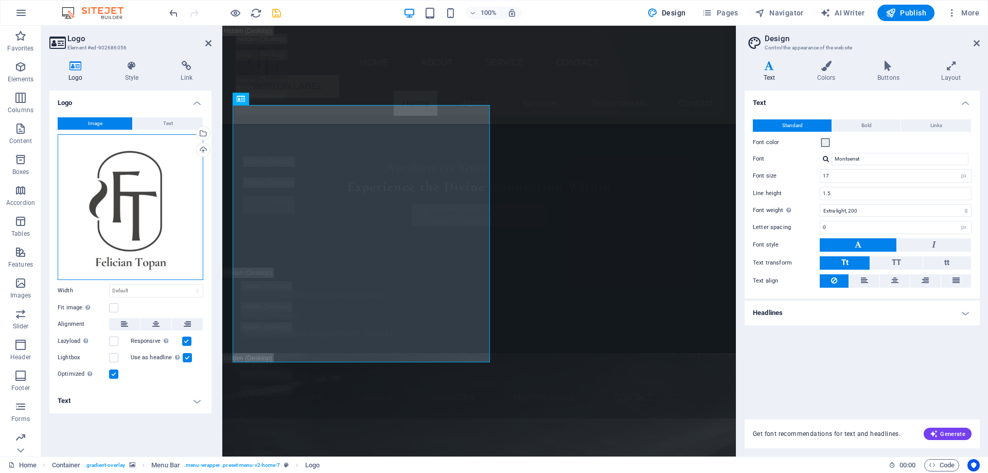
click at [130, 193] on div "Drag files here, click to choose files or select files from Files or our free s…" at bounding box center [131, 207] width 146 height 146
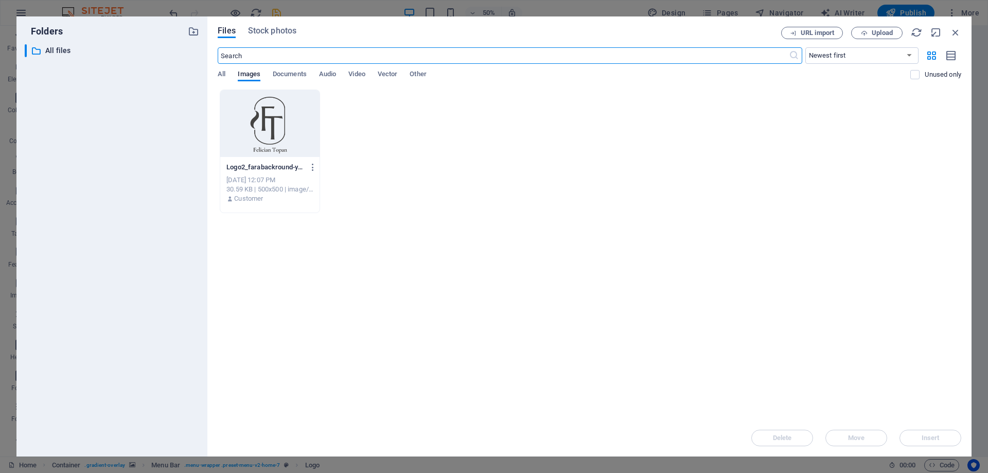
scroll to position [3408, 0]
click at [283, 137] on div at bounding box center [269, 123] width 99 height 67
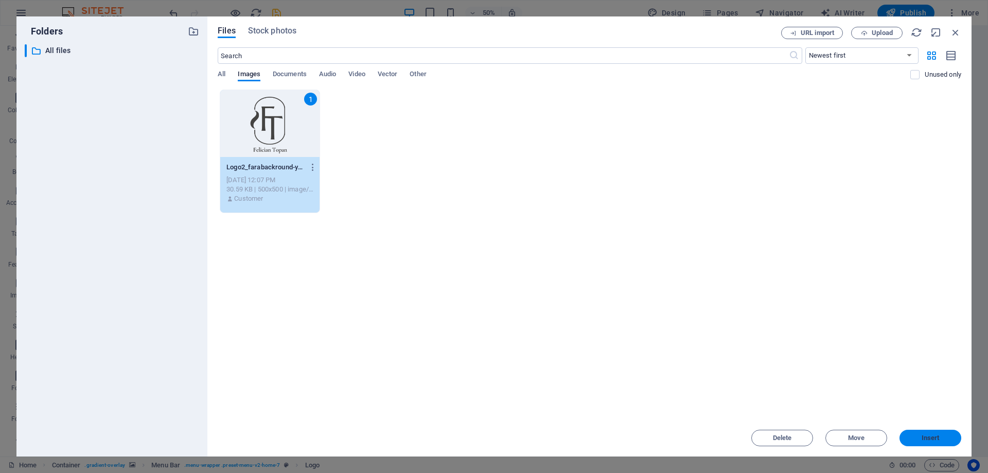
click at [946, 442] on button "Insert" at bounding box center [931, 438] width 62 height 16
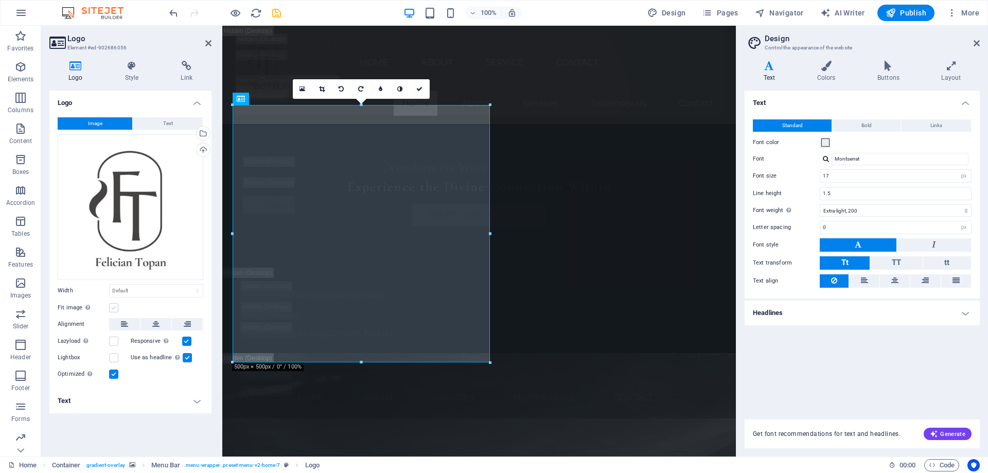
click at [114, 309] on label at bounding box center [113, 307] width 9 height 9
click at [0, 0] on input "Fit image Automatically fit image to a fixed width and height" at bounding box center [0, 0] width 0 height 0
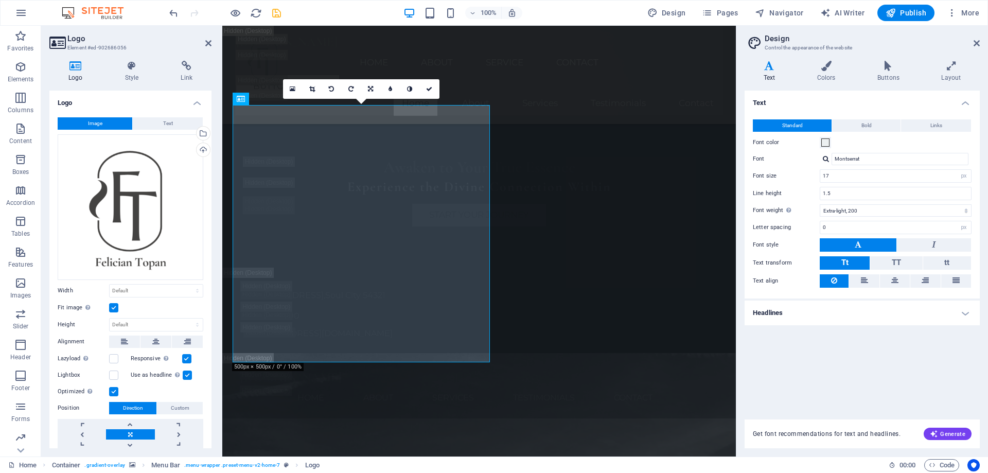
click at [114, 309] on label at bounding box center [113, 307] width 9 height 9
click at [0, 0] on input "Fit image Automatically fit image to a fixed width and height" at bounding box center [0, 0] width 0 height 0
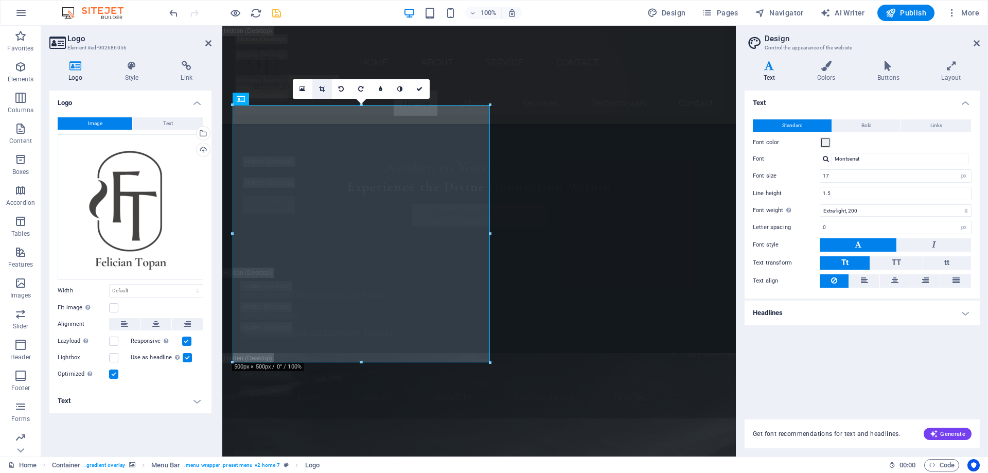
click at [322, 90] on icon at bounding box center [322, 89] width 6 height 6
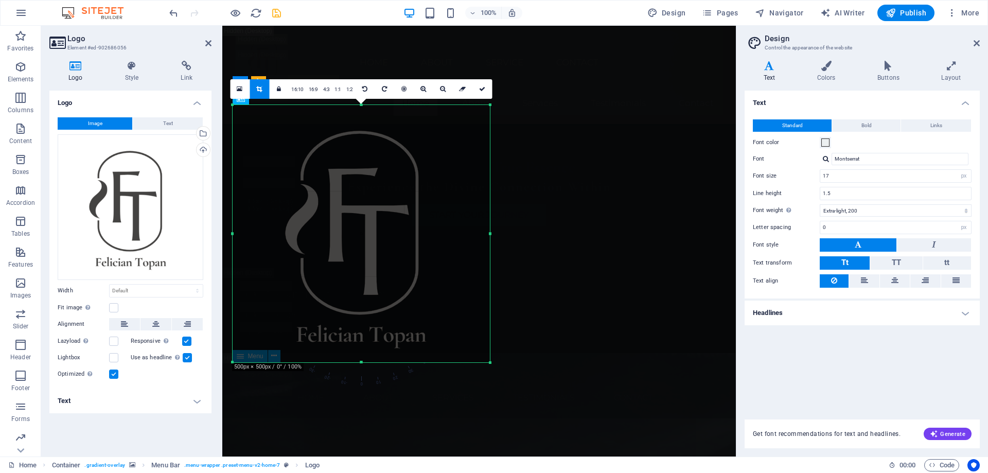
drag, startPoint x: 257, startPoint y: 373, endPoint x: 633, endPoint y: 356, distance: 376.2
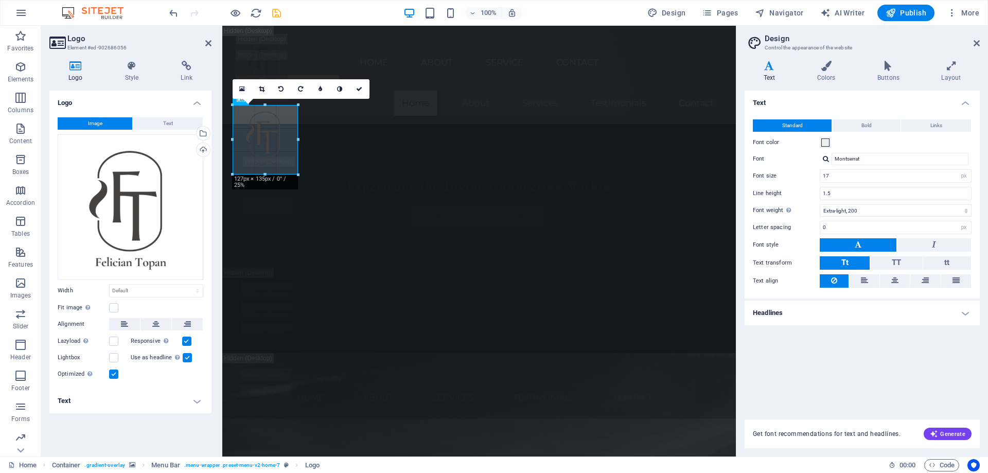
drag, startPoint x: 492, startPoint y: 363, endPoint x: 128, endPoint y: 134, distance: 430.0
drag, startPoint x: 133, startPoint y: 288, endPoint x: 113, endPoint y: 288, distance: 20.1
click at [113, 288] on input "127" at bounding box center [156, 291] width 93 height 12
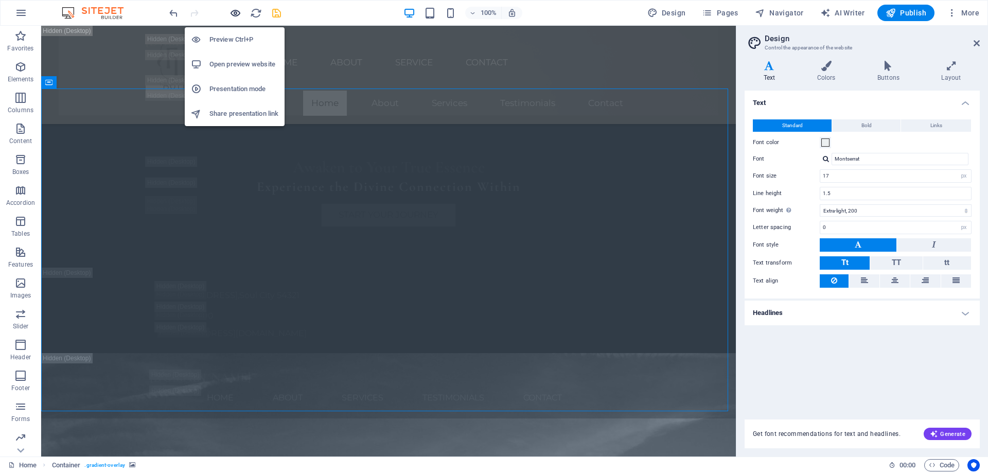
click at [172, 285] on icon "button" at bounding box center [143, 290] width 59 height 10
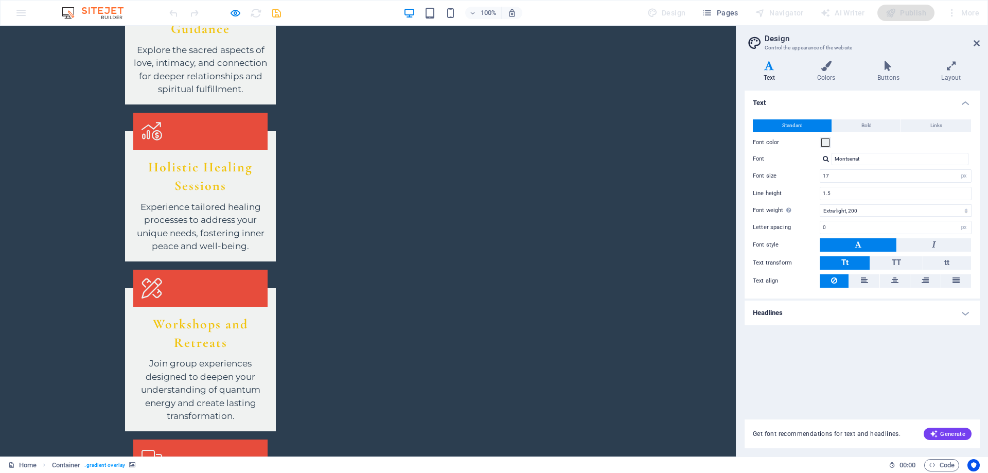
scroll to position [0, 0]
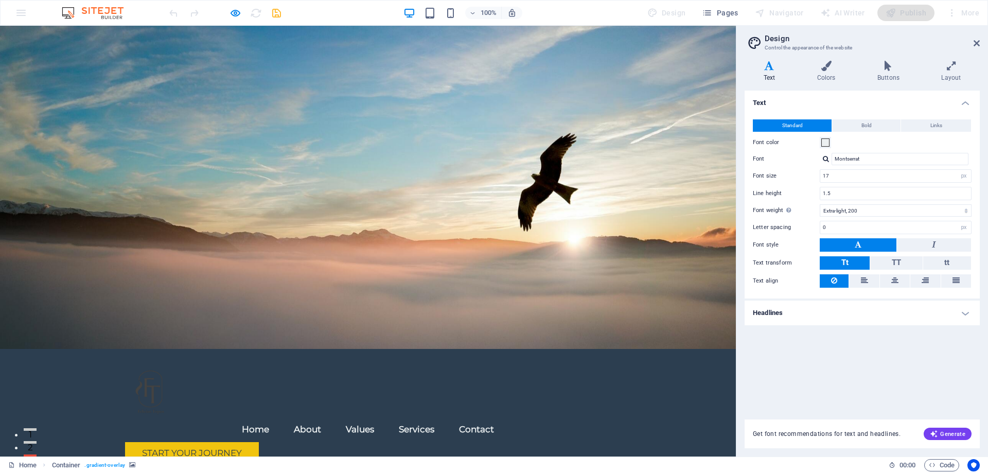
click at [142, 365] on img at bounding box center [150, 390] width 51 height 51
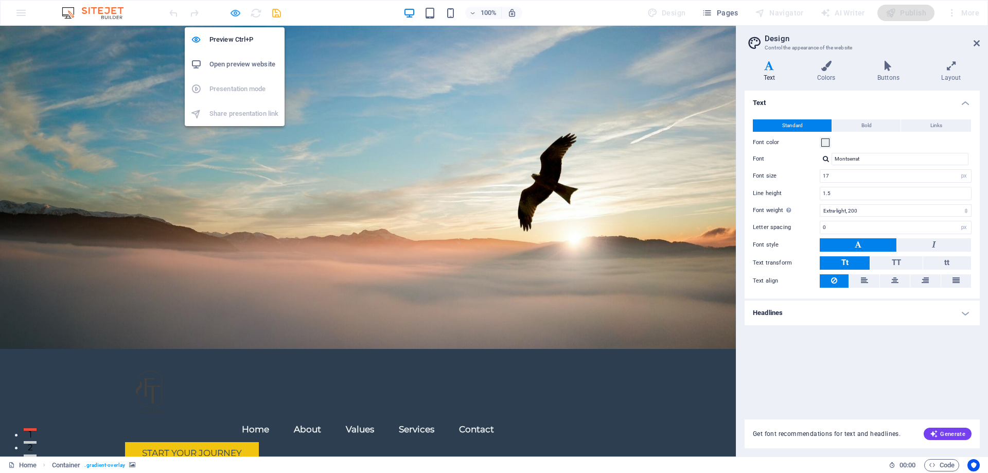
click at [0, 0] on icon "button" at bounding box center [0, 0] width 0 height 0
click at [241, 37] on h6 "Preview Ctrl+P" at bounding box center [244, 39] width 69 height 12
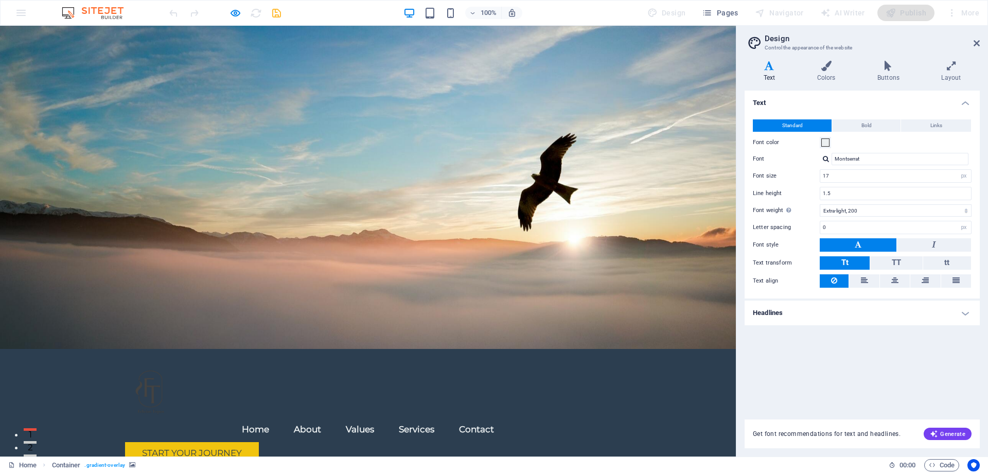
click at [148, 365] on img at bounding box center [150, 390] width 51 height 51
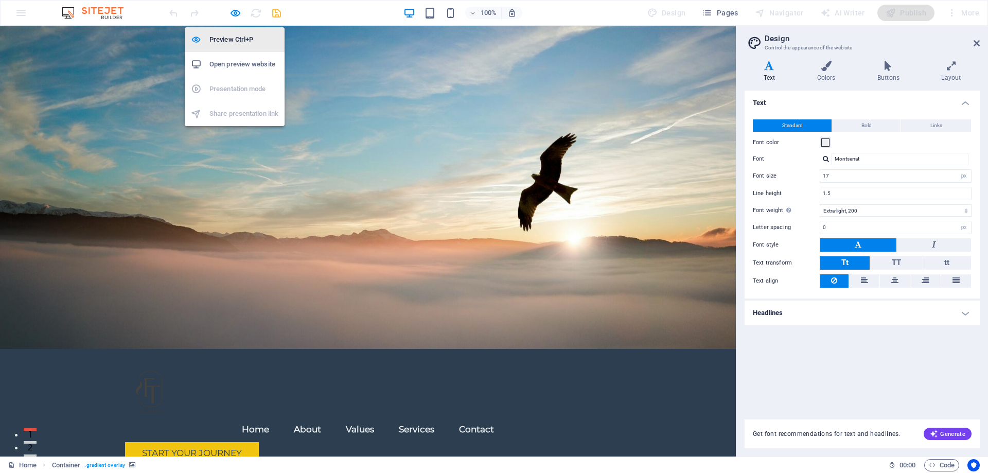
click at [242, 44] on h6 "Preview Ctrl+P" at bounding box center [244, 39] width 69 height 12
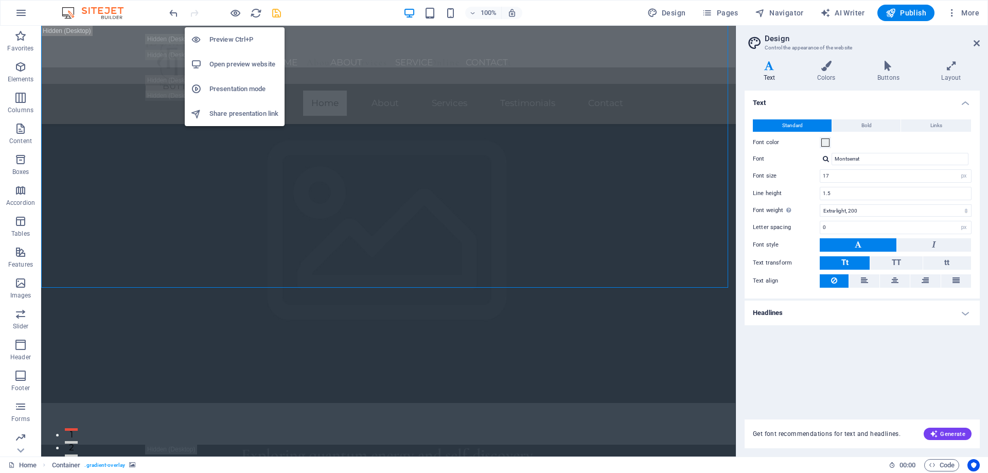
scroll to position [2131, 0]
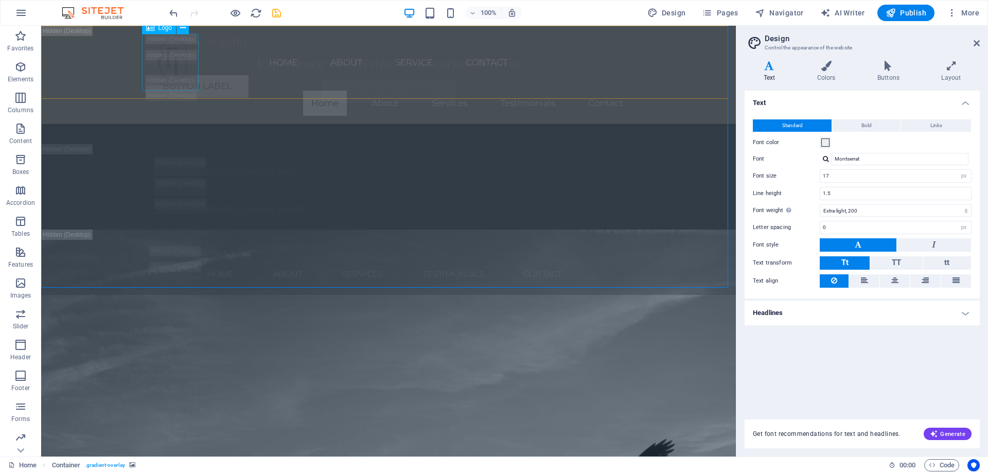
click at [175, 72] on div at bounding box center [389, 62] width 486 height 57
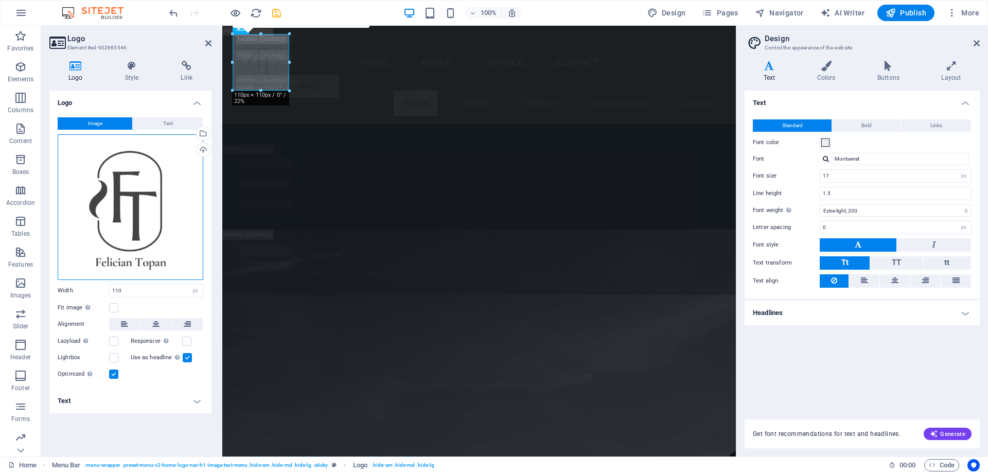
click at [147, 216] on div "Drag files here, click to choose files or select files from Files or our free s…" at bounding box center [131, 207] width 146 height 146
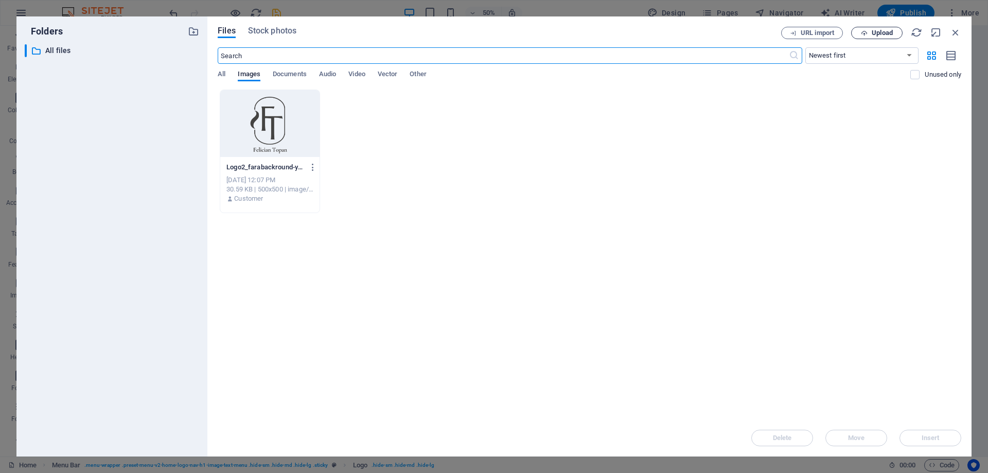
click at [874, 30] on span "Upload" at bounding box center [882, 33] width 21 height 6
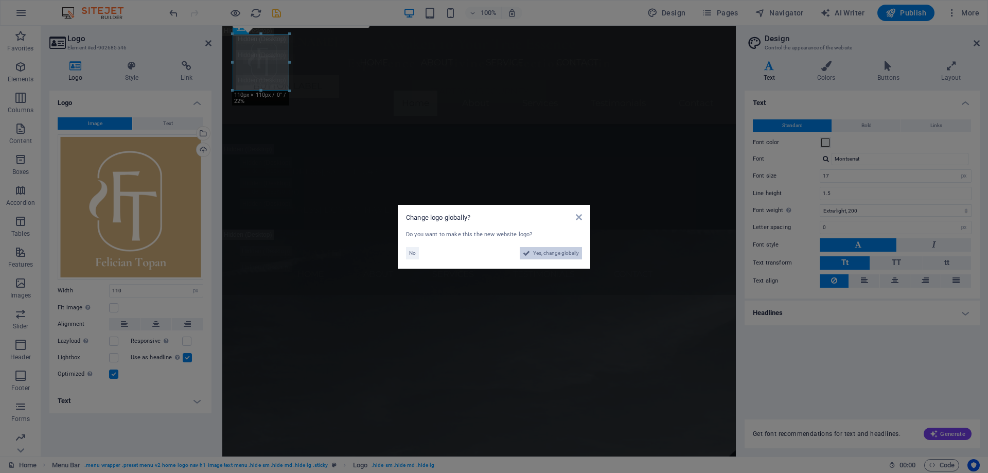
click at [535, 251] on span "Yes, change globally" at bounding box center [556, 253] width 46 height 12
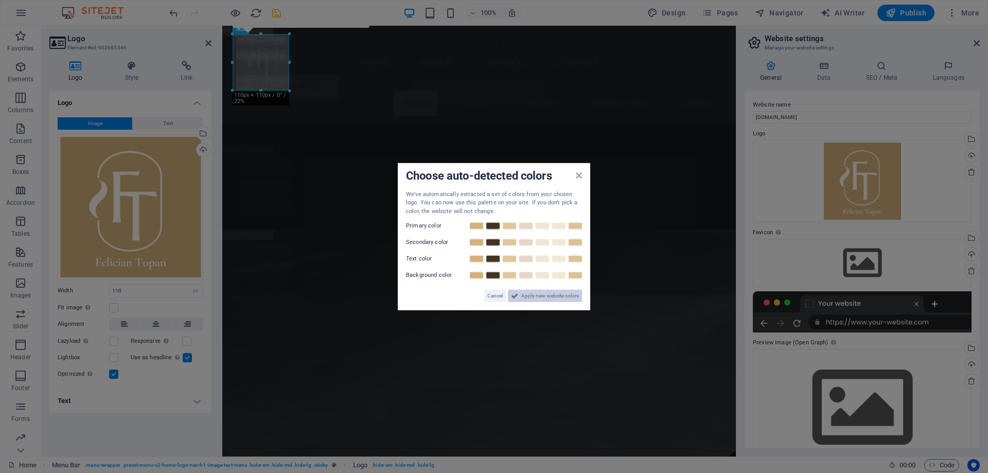
drag, startPoint x: 528, startPoint y: 292, endPoint x: 190, endPoint y: 254, distance: 339.8
click at [528, 292] on span "Apply new website colors" at bounding box center [550, 296] width 58 height 12
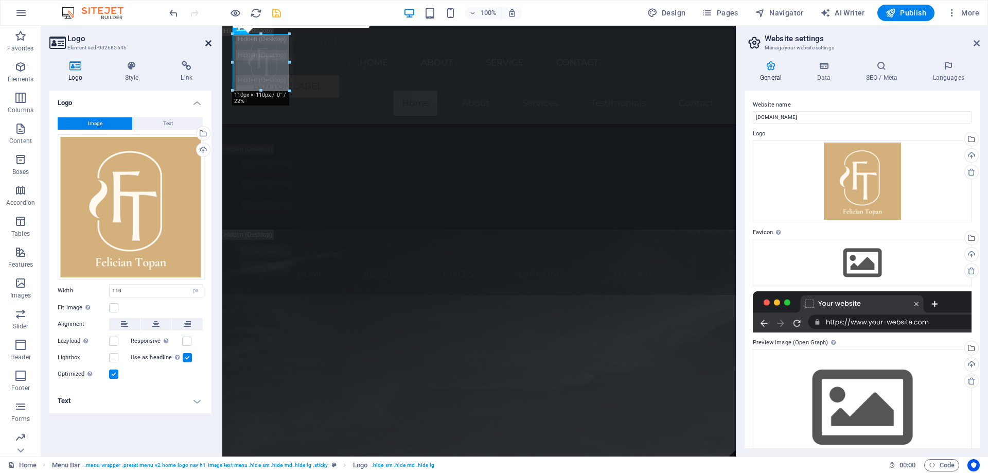
click at [210, 41] on icon at bounding box center [208, 43] width 6 height 8
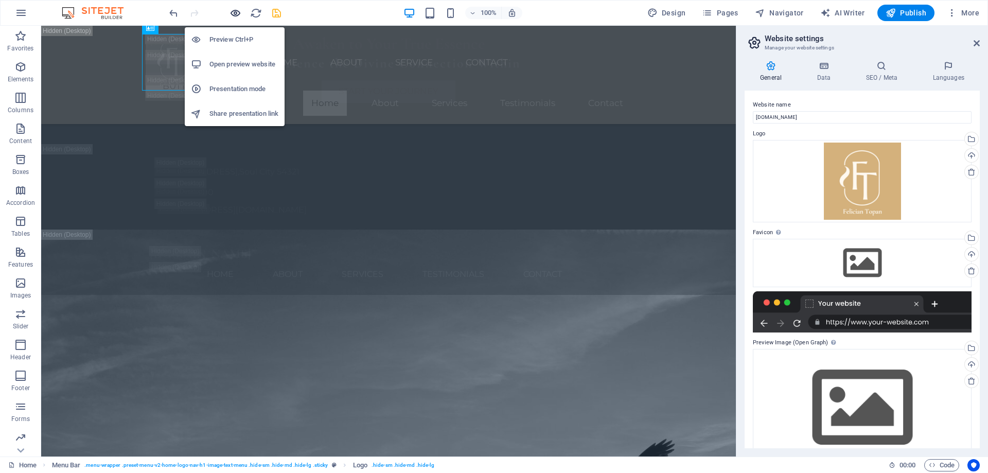
click at [172, 162] on icon "button" at bounding box center [143, 167] width 59 height 10
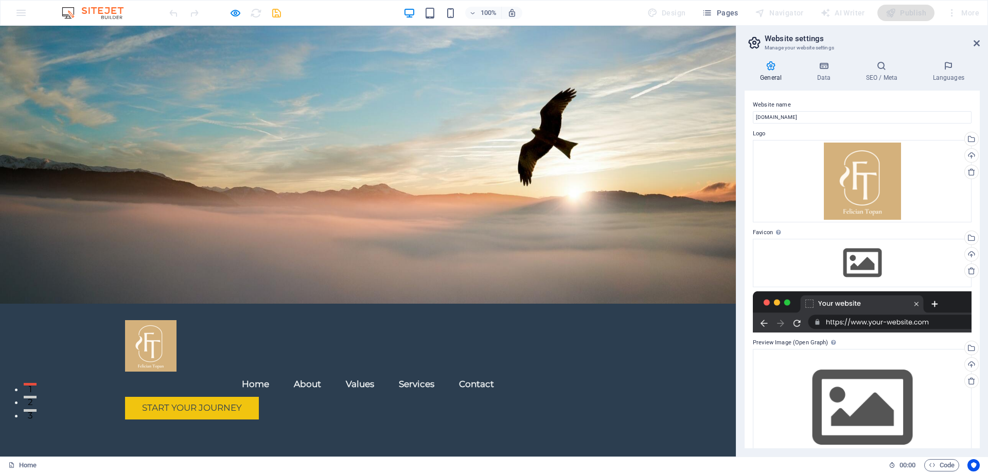
scroll to position [0, 0]
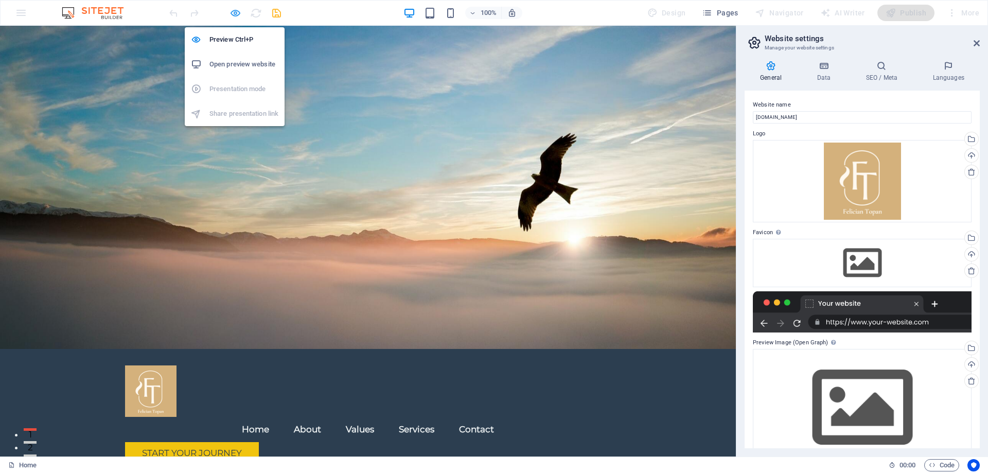
click at [0, 0] on icon "button" at bounding box center [0, 0] width 0 height 0
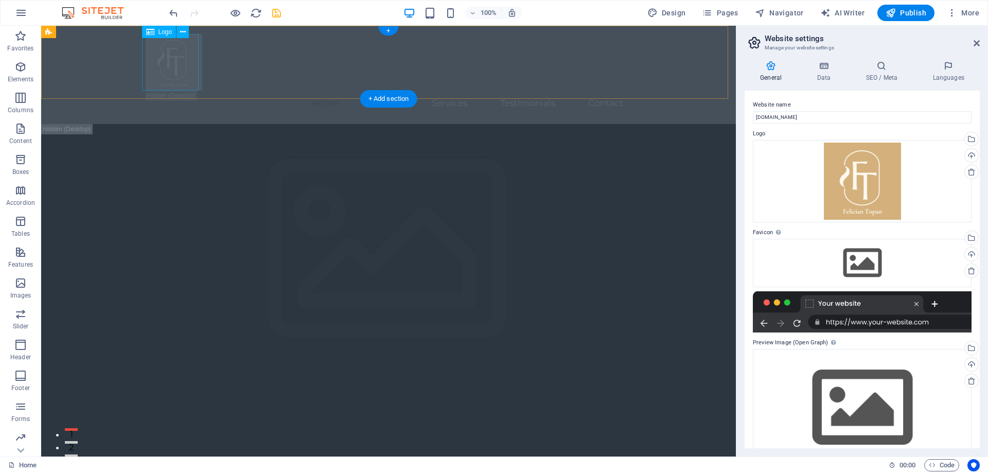
click at [163, 63] on div at bounding box center [389, 62] width 486 height 57
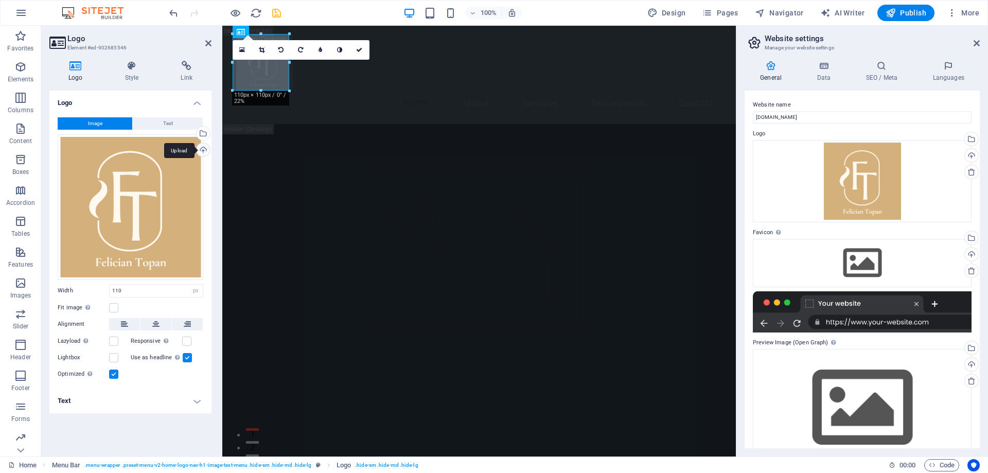
click at [203, 147] on div "Upload" at bounding box center [202, 150] width 15 height 15
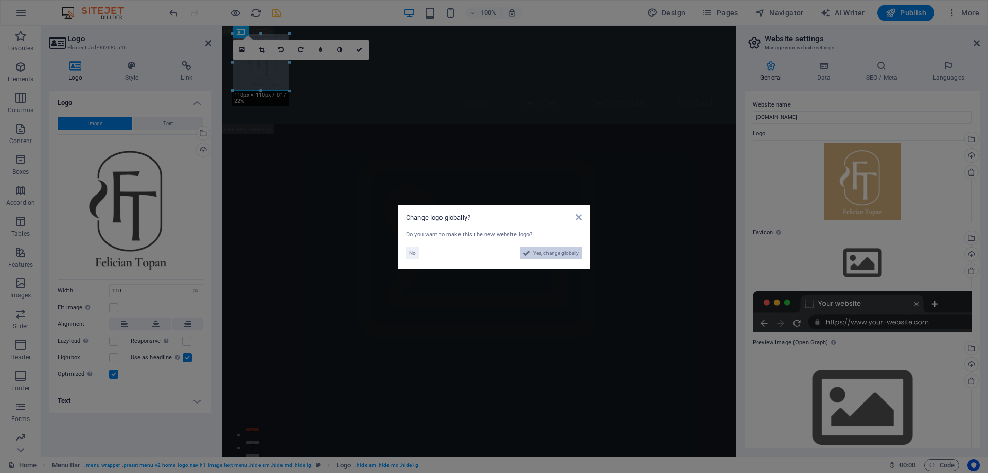
click at [544, 251] on span "Yes, change globally" at bounding box center [556, 253] width 46 height 12
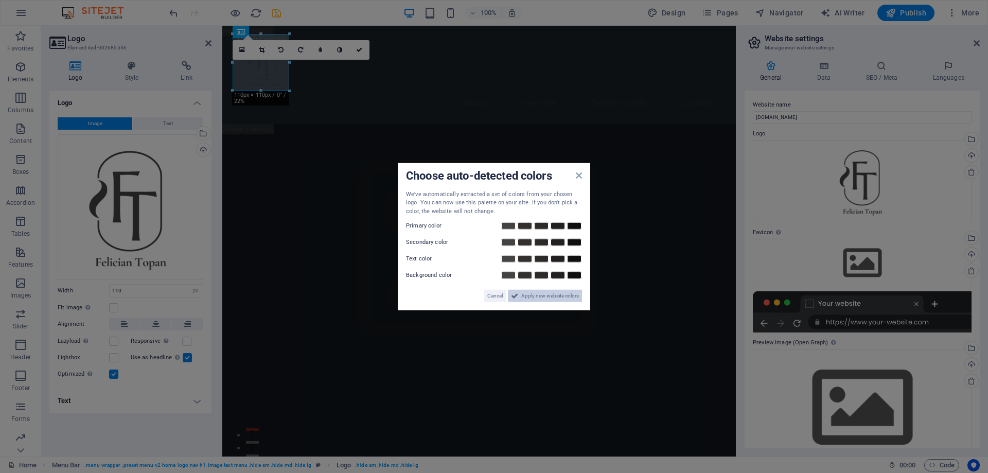
click at [536, 296] on span "Apply new website colors" at bounding box center [550, 296] width 58 height 12
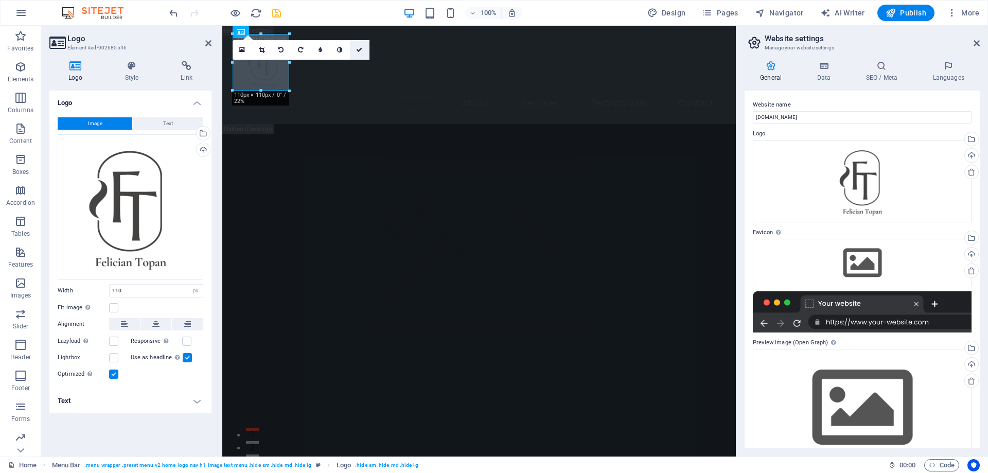
drag, startPoint x: 356, startPoint y: 50, endPoint x: 272, endPoint y: 95, distance: 95.6
click at [356, 50] on icon at bounding box center [359, 50] width 6 height 6
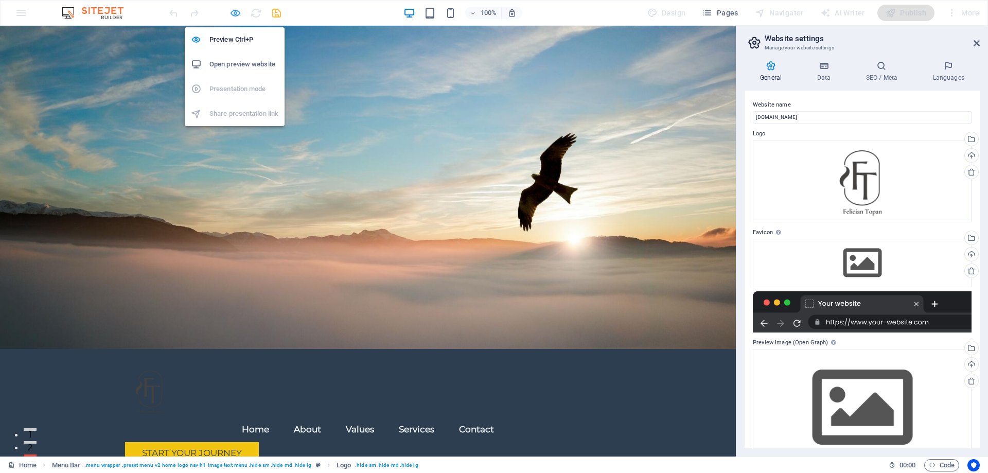
drag, startPoint x: 231, startPoint y: 13, endPoint x: 117, endPoint y: 52, distance: 120.6
click at [0, 0] on icon "button" at bounding box center [0, 0] width 0 height 0
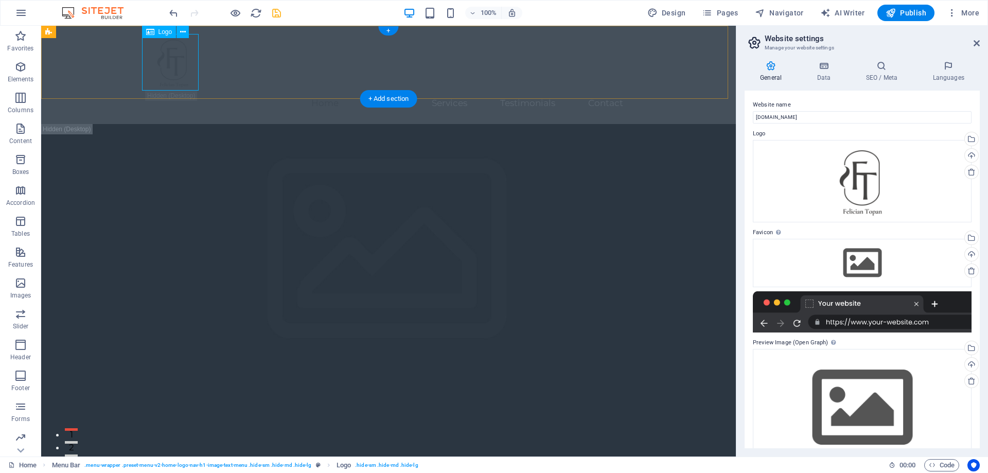
click at [159, 63] on div at bounding box center [389, 62] width 486 height 57
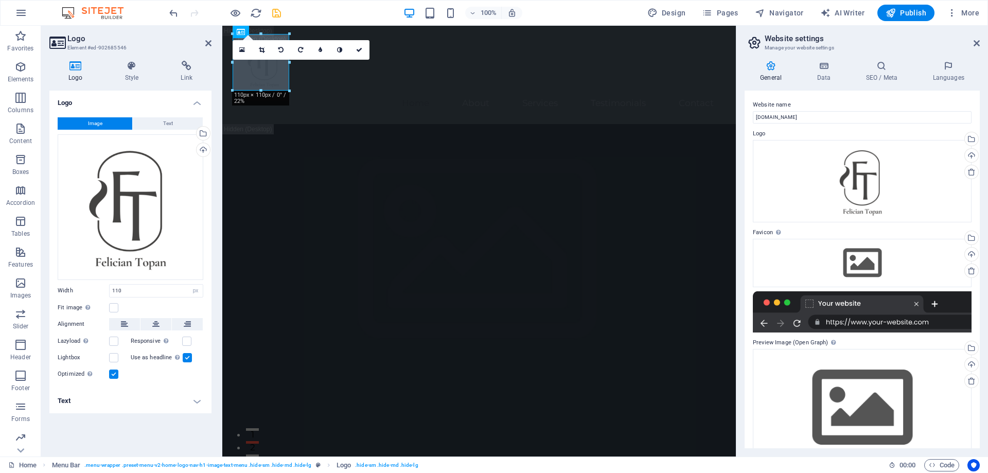
click at [195, 399] on h4 "Text" at bounding box center [130, 401] width 162 height 25
click at [163, 123] on span "Text" at bounding box center [168, 123] width 10 height 12
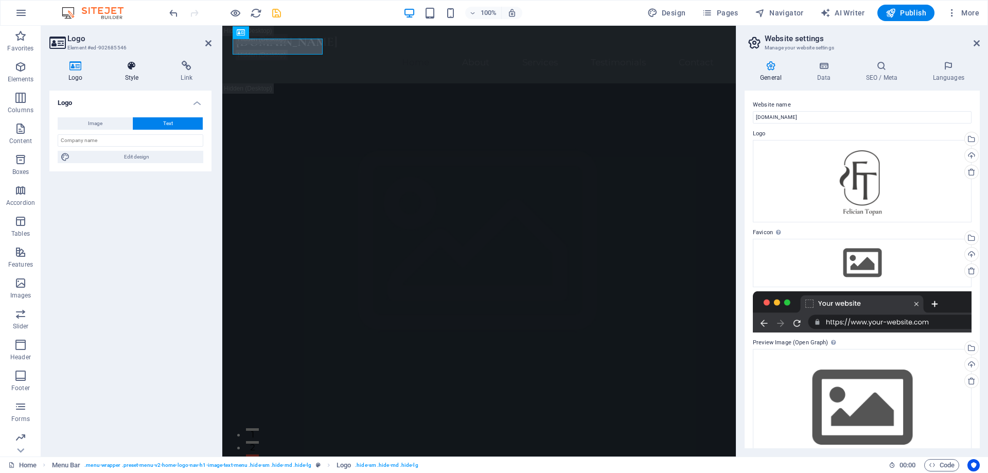
click at [129, 75] on h4 "Style" at bounding box center [134, 72] width 56 height 22
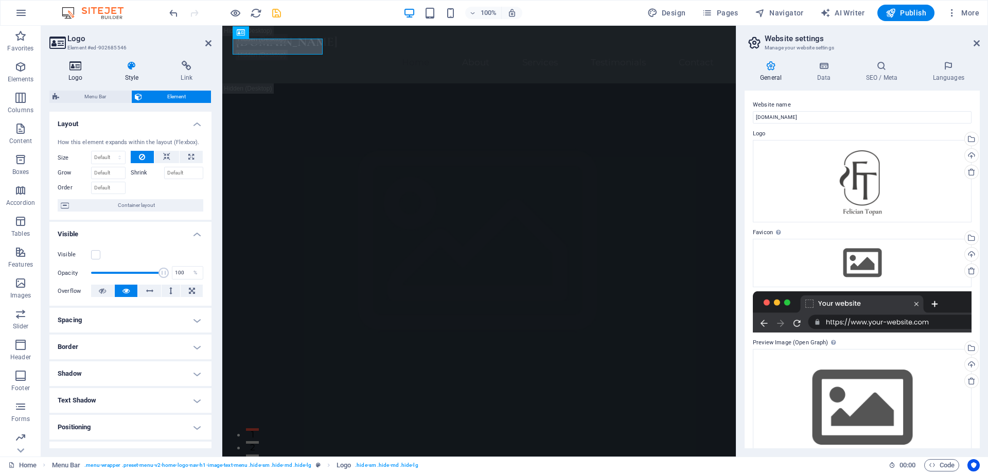
click at [81, 69] on icon at bounding box center [75, 66] width 53 height 10
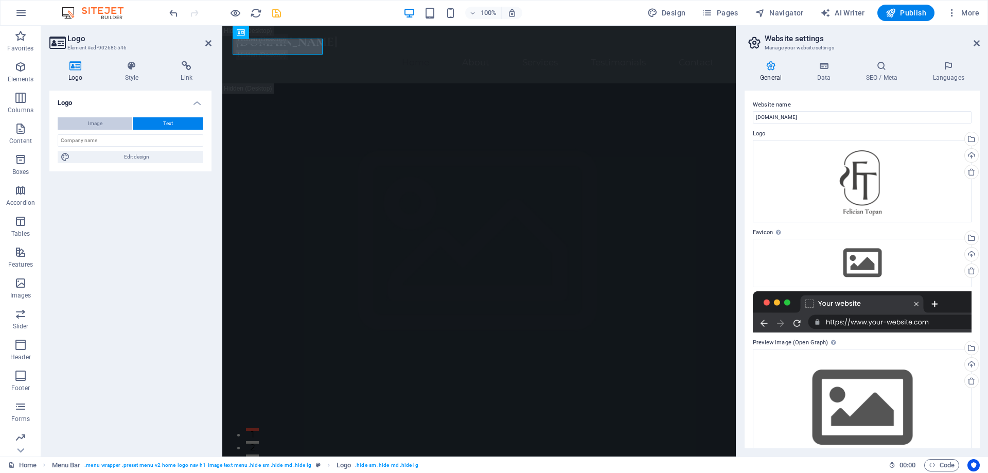
click at [103, 126] on button "Image" at bounding box center [95, 123] width 75 height 12
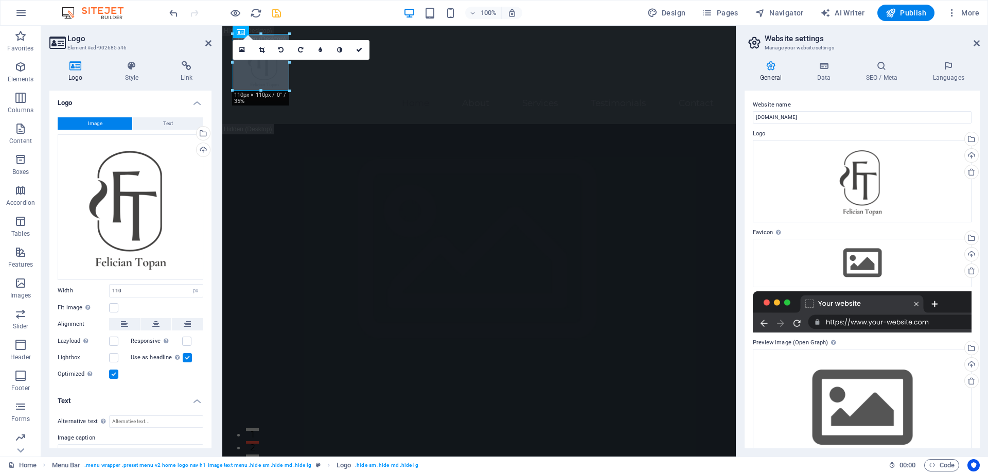
drag, startPoint x: 145, startPoint y: 208, endPoint x: 88, endPoint y: 286, distance: 96.8
click at [88, 288] on label "Width" at bounding box center [83, 291] width 51 height 6
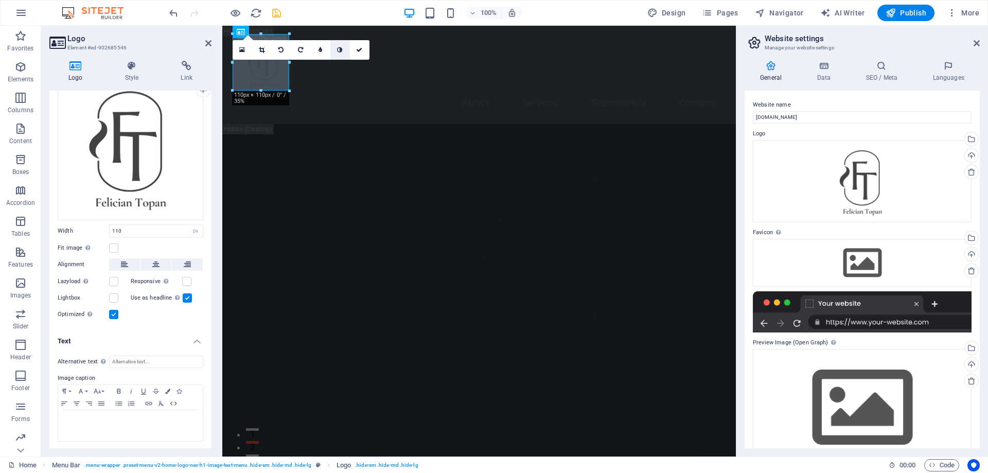
click at [337, 53] on link at bounding box center [340, 50] width 20 height 20
click at [341, 50] on icon at bounding box center [339, 50] width 5 height 6
click at [357, 50] on icon at bounding box center [359, 50] width 6 height 6
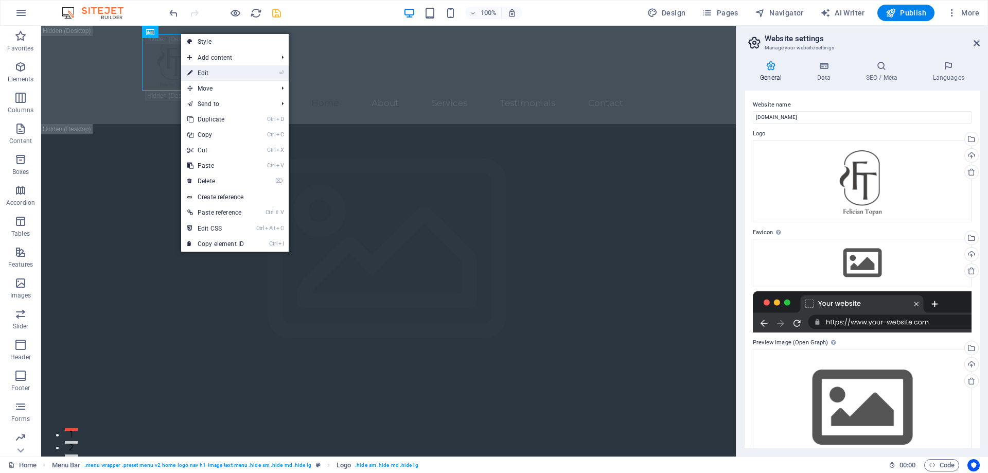
click at [246, 76] on link "⏎ Edit" at bounding box center [215, 72] width 69 height 15
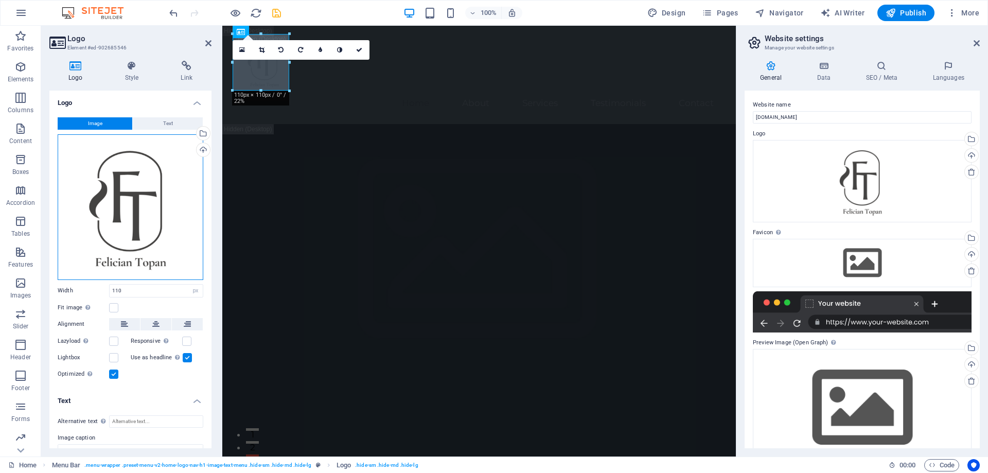
click at [151, 184] on div "Drag files here, click to choose files or select files from Files or our free s…" at bounding box center [131, 207] width 146 height 146
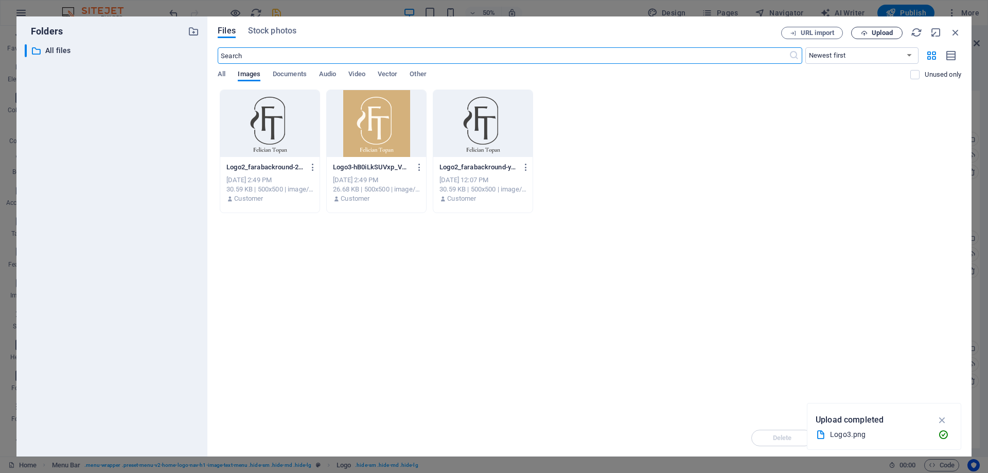
click at [865, 32] on icon "button" at bounding box center [864, 33] width 7 height 7
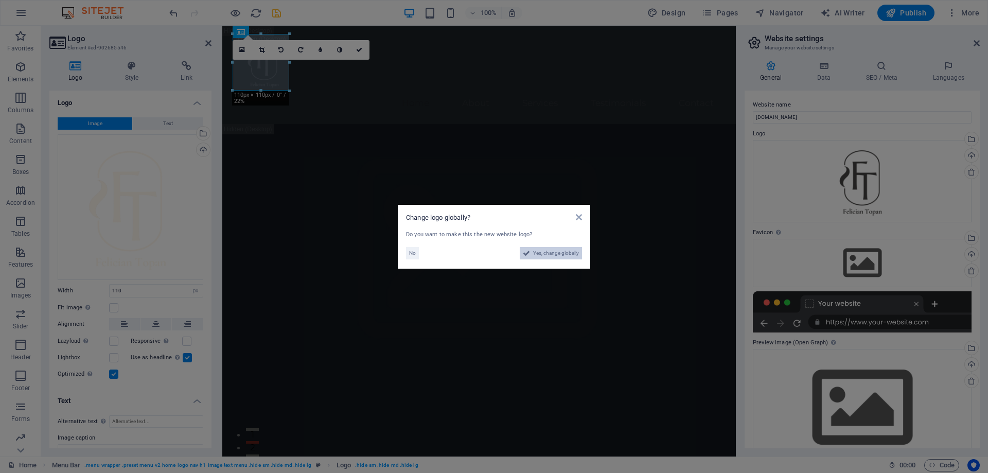
click at [538, 254] on span "Yes, change globally" at bounding box center [556, 253] width 46 height 12
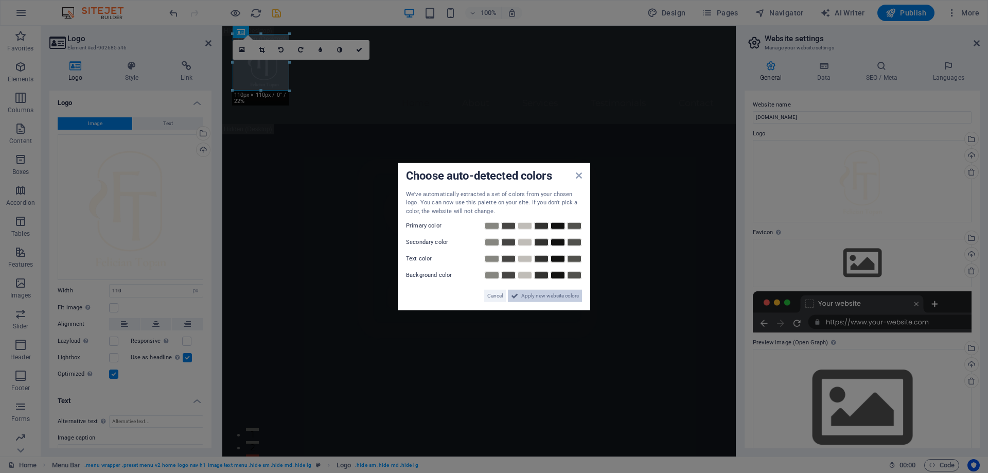
click at [522, 296] on span "Apply new website colors" at bounding box center [550, 296] width 58 height 12
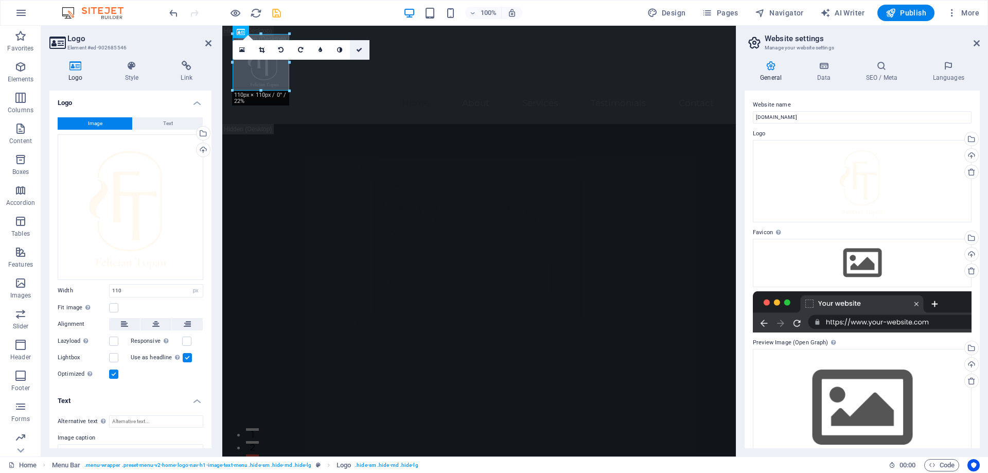
click at [357, 50] on icon at bounding box center [359, 50] width 6 height 6
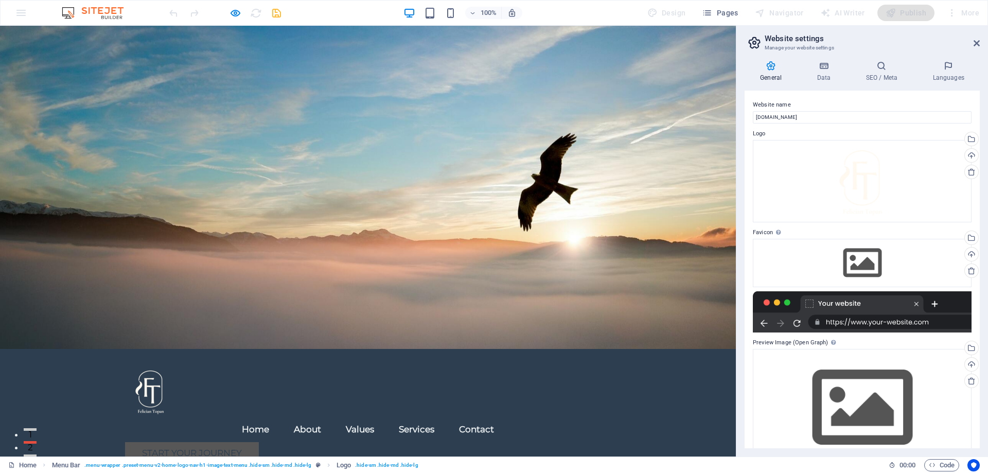
click at [259, 442] on link "Start Your Journey" at bounding box center [192, 453] width 134 height 23
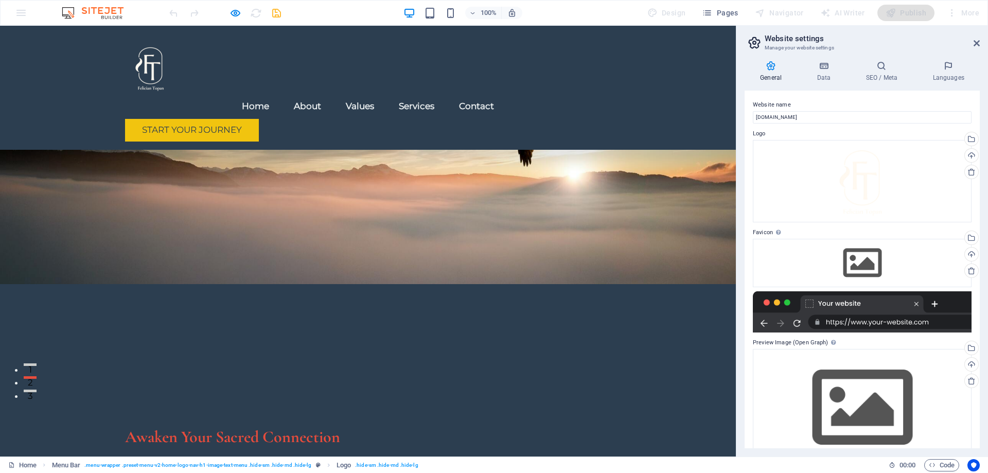
scroll to position [76, 0]
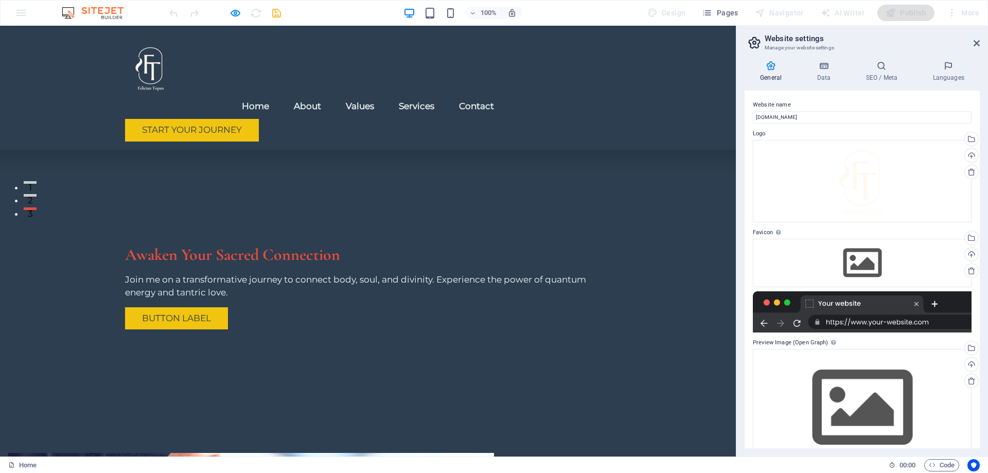
scroll to position [144, 0]
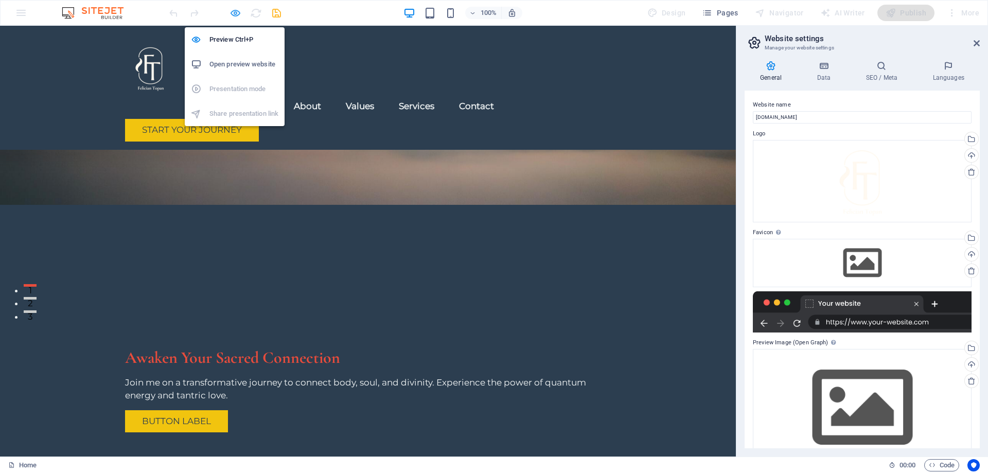
click at [0, 0] on icon "button" at bounding box center [0, 0] width 0 height 0
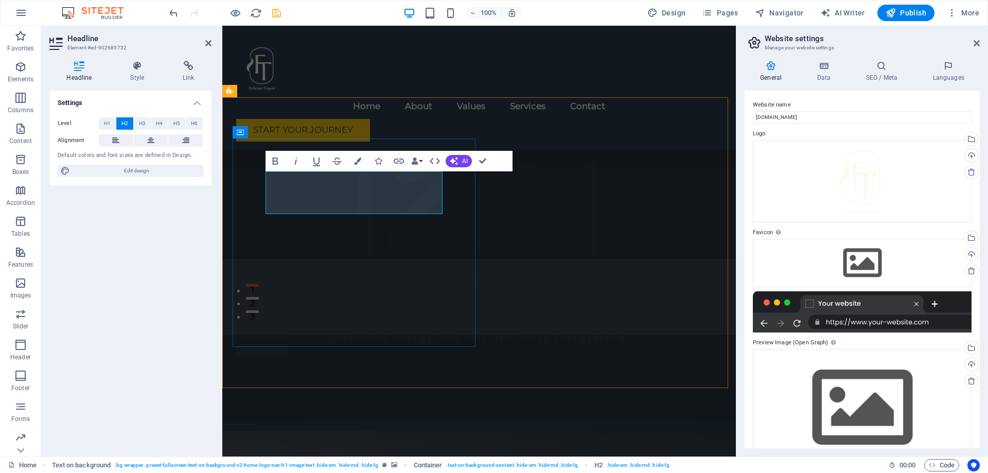
click at [820, 75] on h4 "Data" at bounding box center [825, 72] width 49 height 22
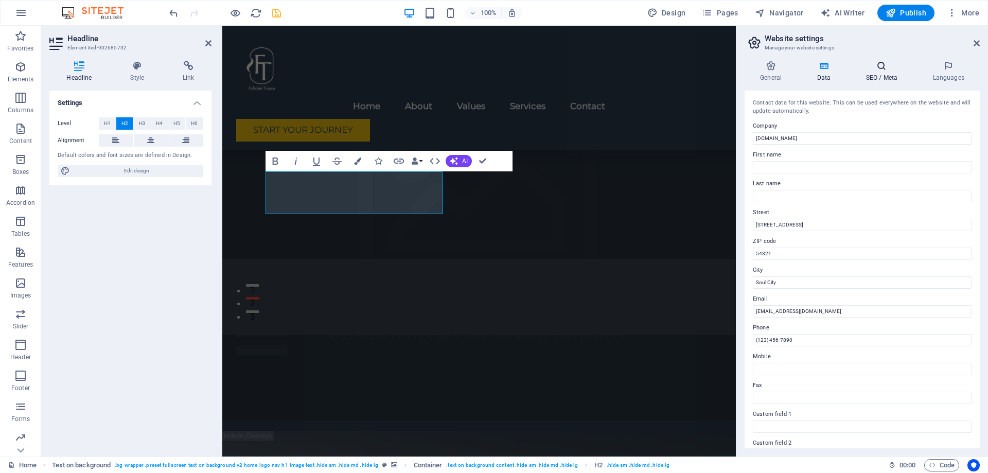
click at [873, 73] on h4 "SEO / Meta" at bounding box center [883, 72] width 67 height 22
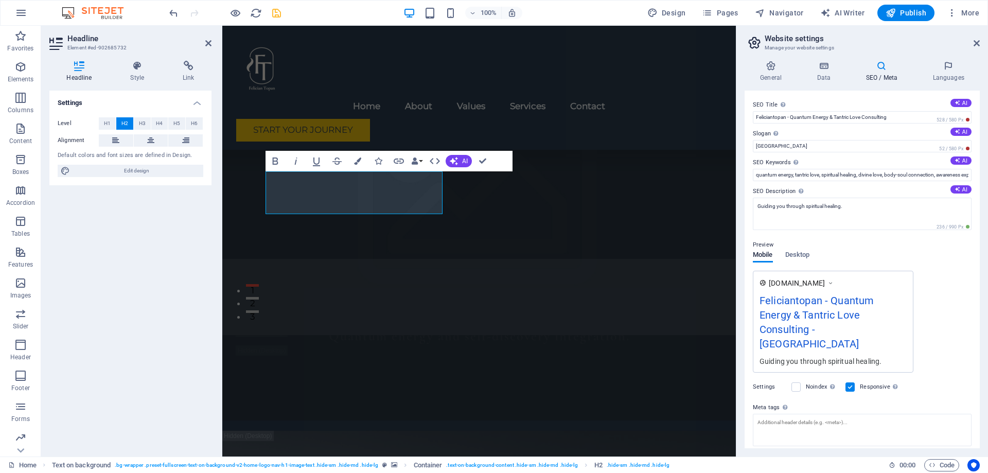
click at [812, 331] on div "Feliciantopan - Quantum Energy & Tantric Love Consulting - [GEOGRAPHIC_DATA]" at bounding box center [833, 324] width 147 height 63
drag, startPoint x: 782, startPoint y: 145, endPoint x: 759, endPoint y: 143, distance: 22.7
click at [759, 143] on input "[GEOGRAPHIC_DATA]" at bounding box center [862, 146] width 219 height 12
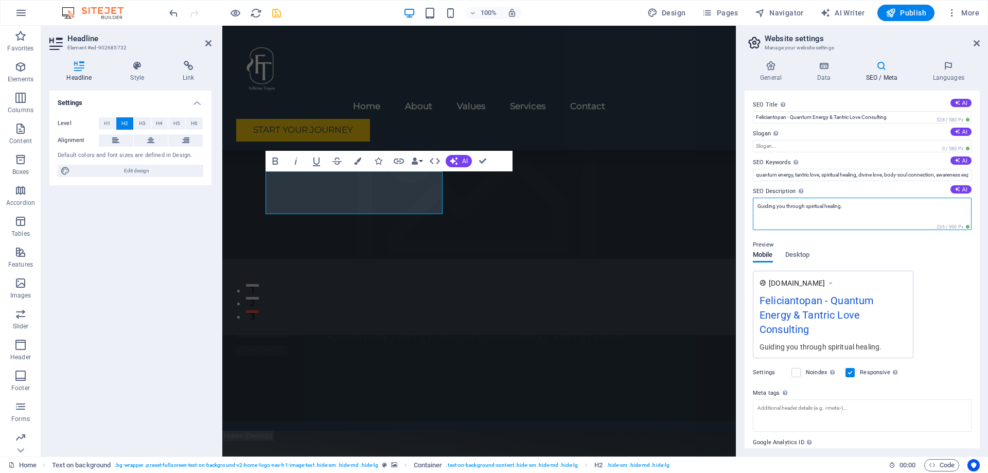
click at [849, 208] on textarea "Guiding you through spiritual healing." at bounding box center [862, 214] width 219 height 32
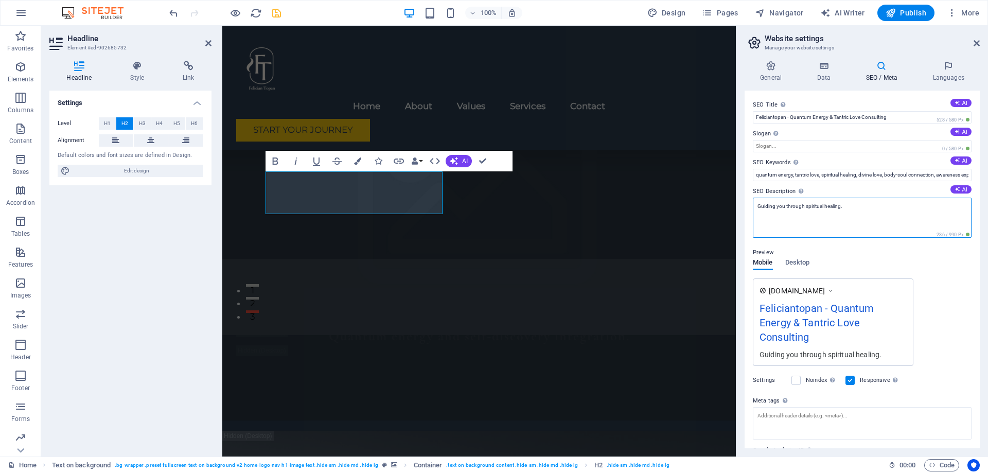
scroll to position [58, 0]
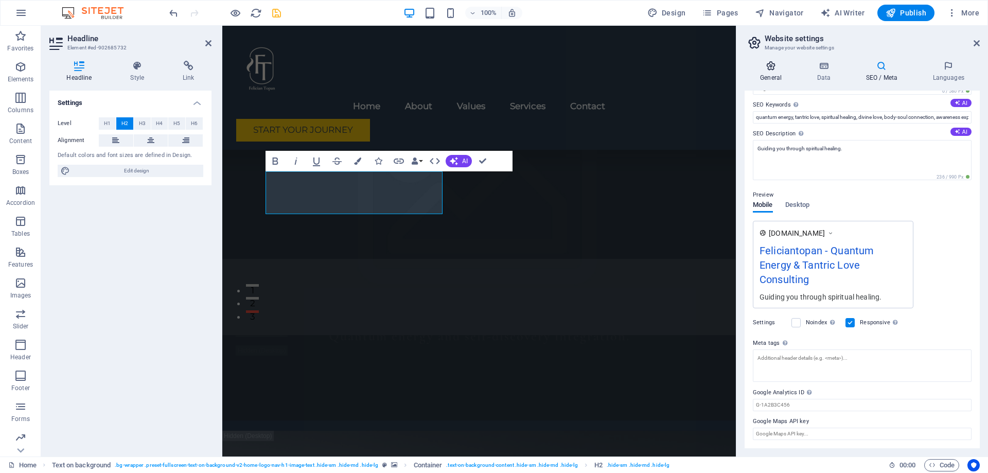
click at [777, 74] on h4 "General" at bounding box center [773, 72] width 57 height 22
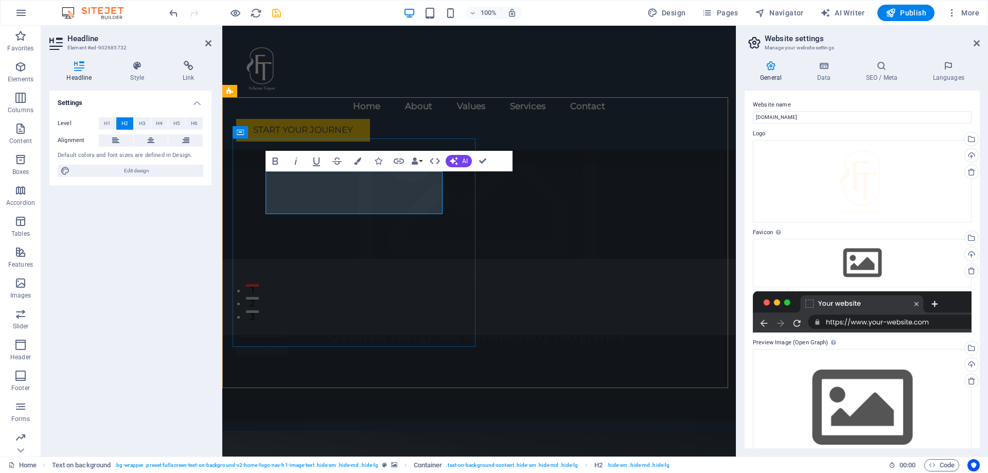
drag, startPoint x: 815, startPoint y: 117, endPoint x: 754, endPoint y: 117, distance: 61.3
click at [754, 117] on input "[DOMAIN_NAME]" at bounding box center [862, 117] width 219 height 12
click at [830, 74] on h4 "Data" at bounding box center [825, 72] width 49 height 22
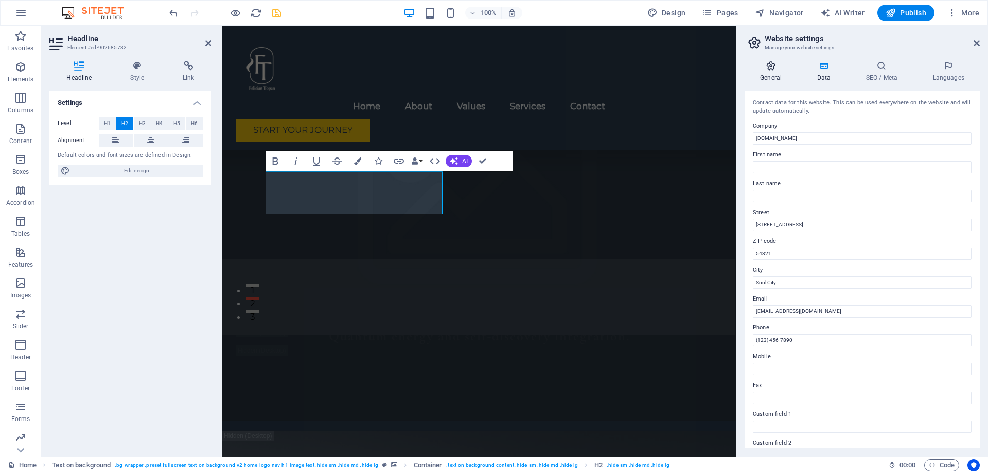
click at [769, 68] on icon at bounding box center [771, 66] width 53 height 10
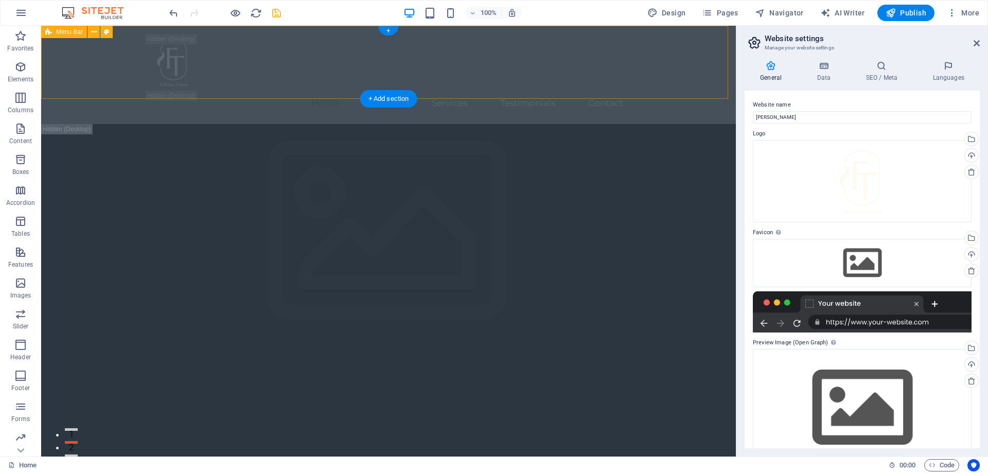
click at [288, 80] on div "Home About Services Testimonials Contact" at bounding box center [388, 75] width 695 height 98
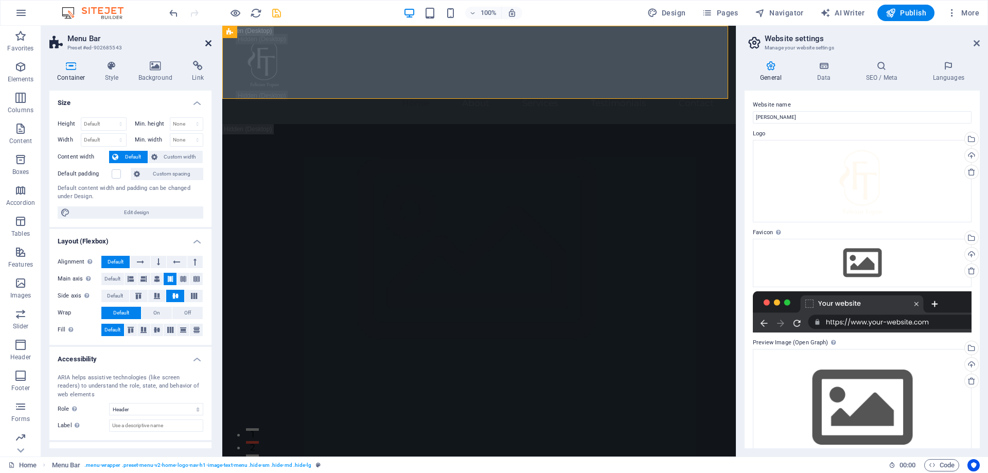
click at [205, 43] on icon at bounding box center [208, 43] width 6 height 8
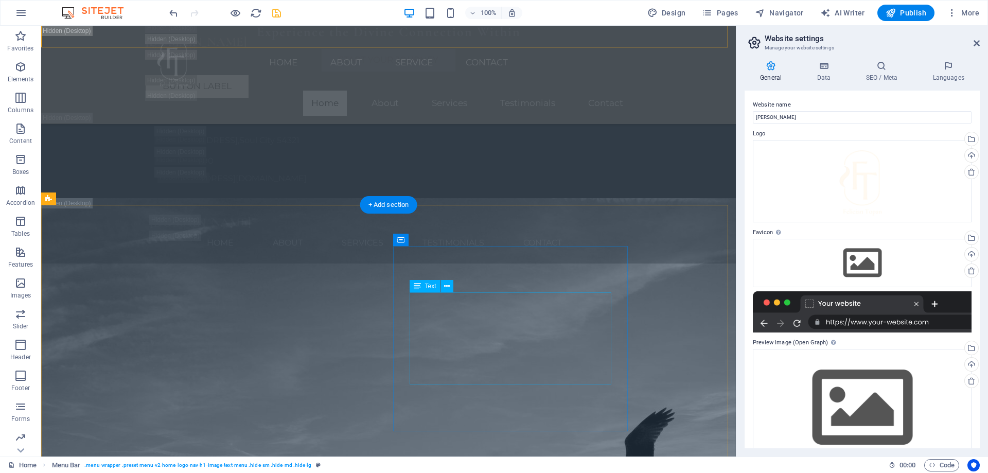
scroll to position [2214, 0]
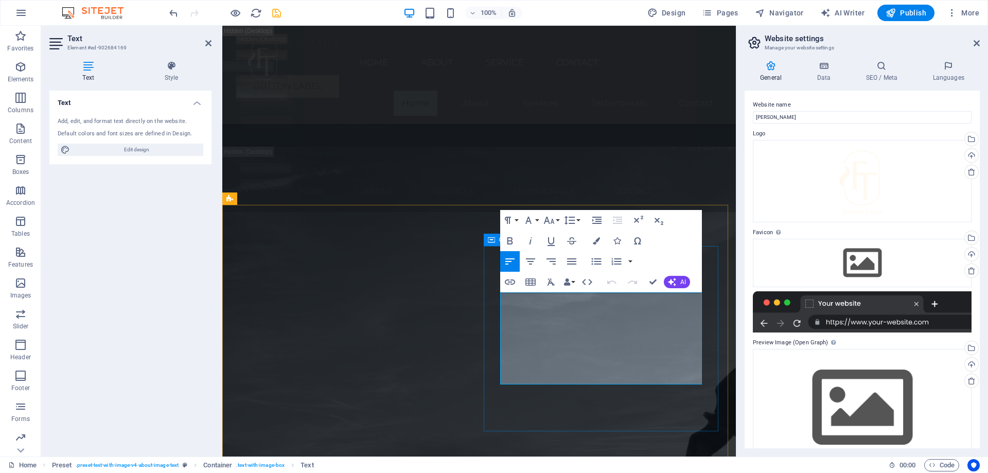
drag, startPoint x: 636, startPoint y: 376, endPoint x: 498, endPoint y: 292, distance: 161.9
copy p "At [GEOGRAPHIC_DATA], we believe in the profound connection between the body, s…"
click at [678, 280] on button "AI" at bounding box center [677, 282] width 26 height 12
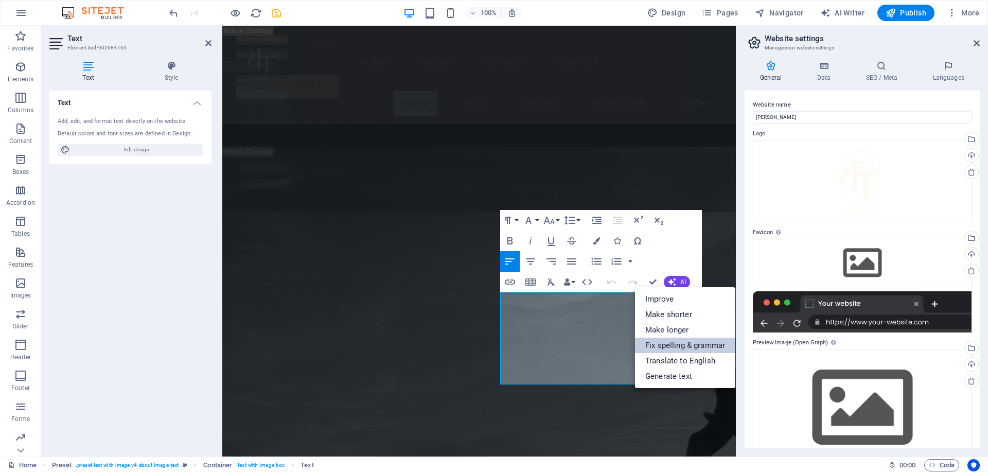
drag, startPoint x: 694, startPoint y: 380, endPoint x: 657, endPoint y: 344, distance: 51.3
click at [694, 380] on link "Generate text" at bounding box center [685, 376] width 100 height 15
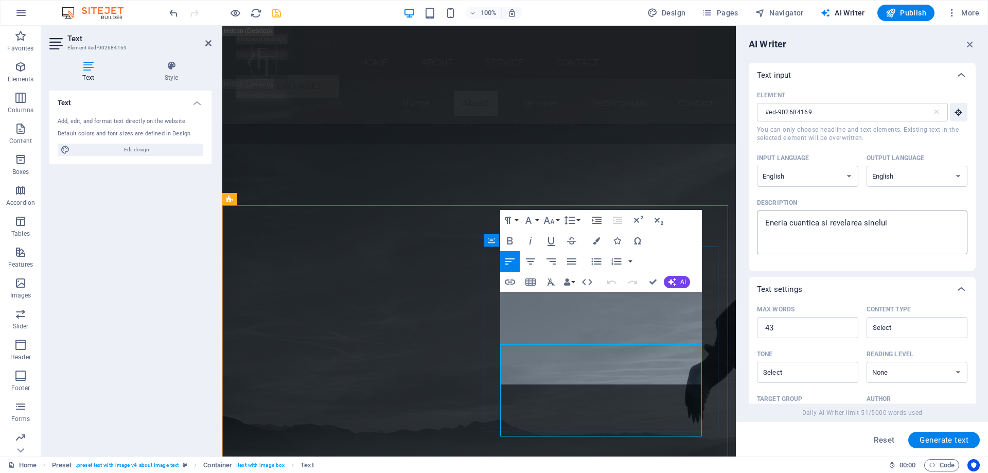
scroll to position [2162, 0]
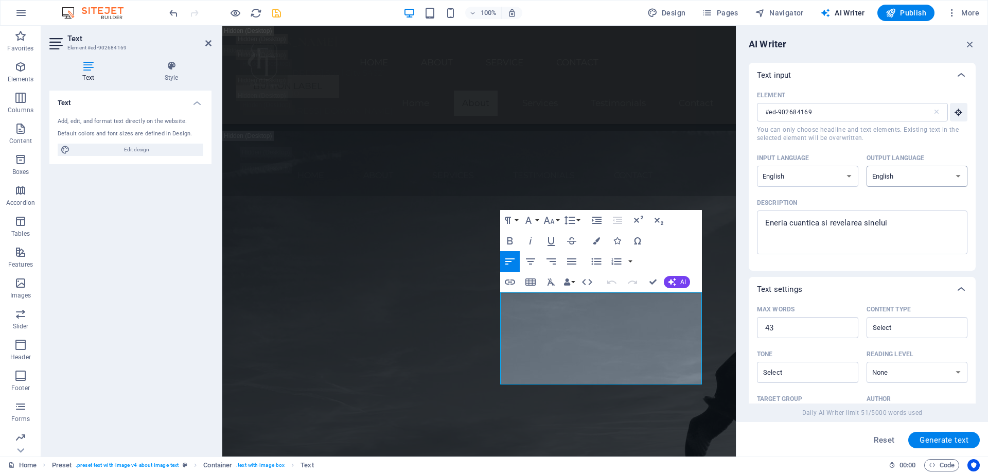
click at [958, 179] on select "Albanian Arabic Armenian Awadhi Azerbaijani Bashkir Basque Belarusian Bengali B…" at bounding box center [917, 176] width 101 height 21
click at [867, 166] on select "Albanian Arabic Armenian Awadhi Azerbaijani Bashkir Basque Belarusian Bengali B…" at bounding box center [917, 176] width 101 height 21
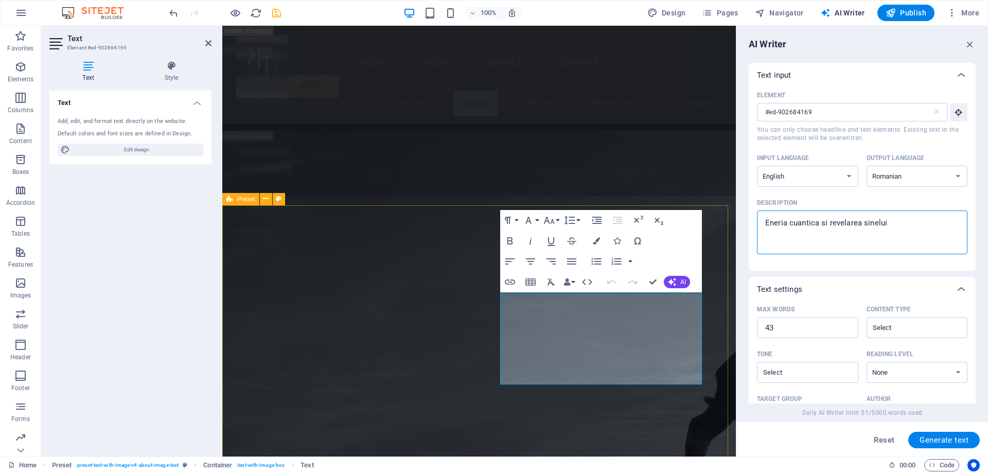
drag, startPoint x: 1119, startPoint y: 250, endPoint x: 732, endPoint y: 222, distance: 388.1
paste textarea "At [GEOGRAPHIC_DATA], we believe in the profound connection between the body, s…"
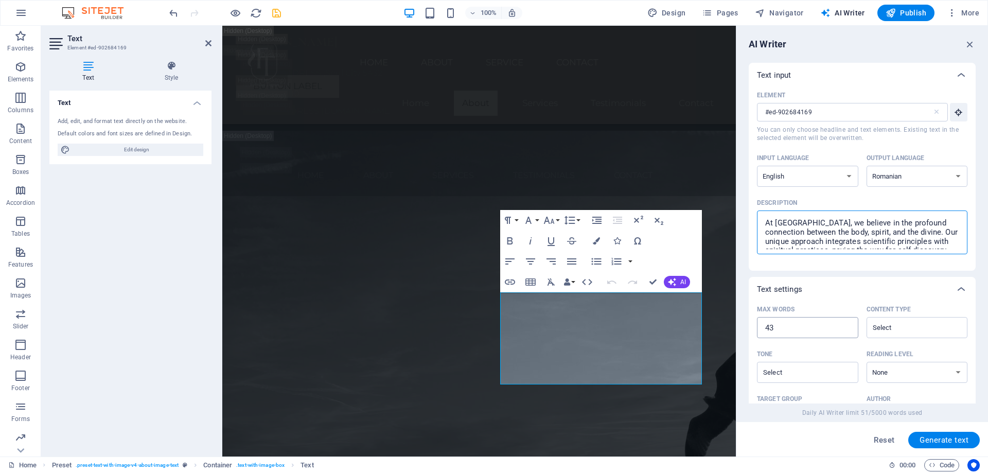
scroll to position [25, 0]
click at [765, 325] on input "43" at bounding box center [807, 328] width 101 height 21
click at [846, 326] on input "44" at bounding box center [807, 328] width 101 height 21
click at [846, 326] on input "45" at bounding box center [807, 328] width 101 height 21
click at [846, 326] on input "46" at bounding box center [807, 328] width 101 height 21
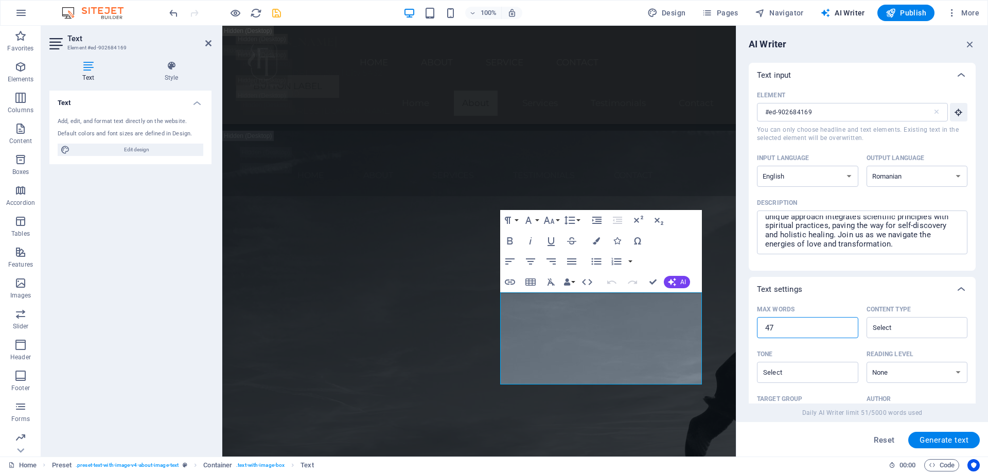
click at [846, 326] on input "47" at bounding box center [807, 328] width 101 height 21
click at [846, 326] on input "48" at bounding box center [807, 328] width 101 height 21
click at [846, 326] on input "49" at bounding box center [807, 328] width 101 height 21
click at [846, 326] on input "50" at bounding box center [807, 328] width 101 height 21
click at [846, 326] on input "51" at bounding box center [807, 328] width 101 height 21
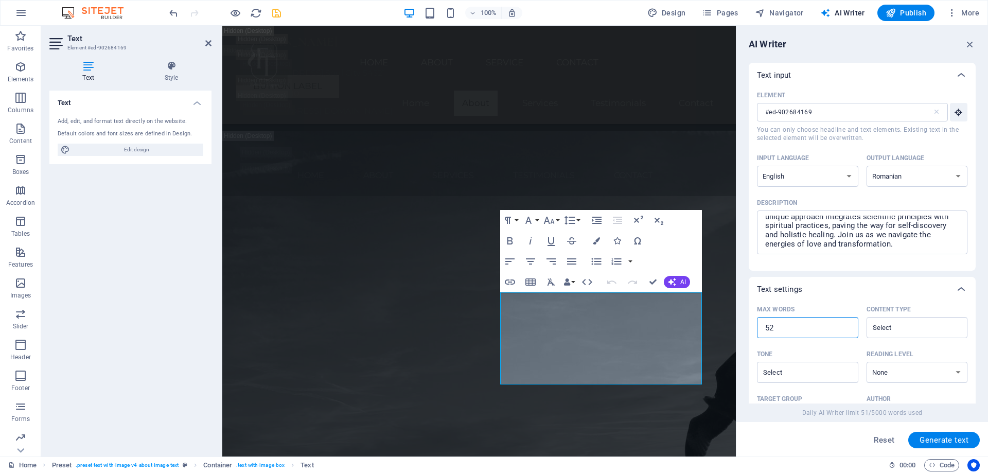
click at [846, 326] on input "52" at bounding box center [807, 328] width 101 height 21
click at [846, 326] on input "53" at bounding box center [807, 328] width 101 height 21
click at [846, 326] on input "54" at bounding box center [807, 328] width 101 height 21
click at [846, 326] on input "55" at bounding box center [807, 328] width 101 height 21
click at [846, 326] on input "69" at bounding box center [807, 328] width 101 height 21
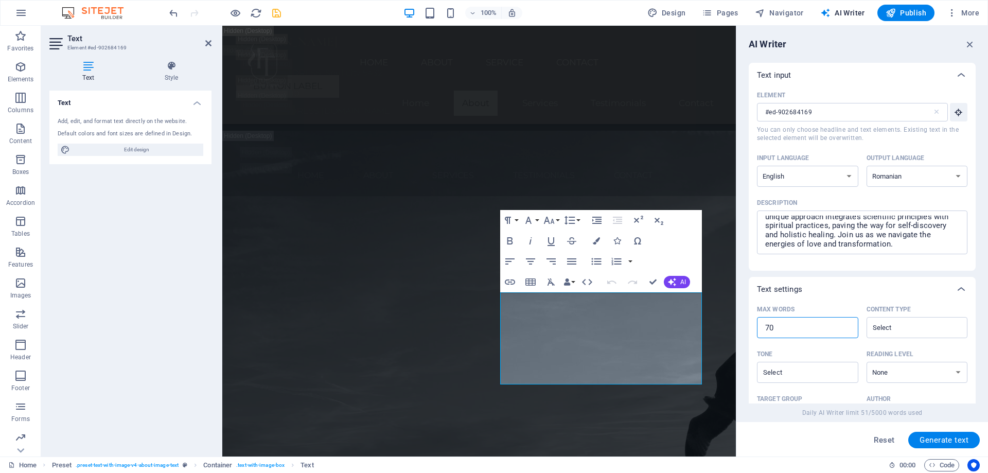
click at [846, 326] on input "70" at bounding box center [807, 328] width 101 height 21
click at [846, 326] on input "71" at bounding box center [807, 328] width 101 height 21
click at [846, 326] on input "72" at bounding box center [807, 328] width 101 height 21
click at [846, 326] on input "73" at bounding box center [807, 328] width 101 height 21
click at [846, 326] on input "74" at bounding box center [807, 328] width 101 height 21
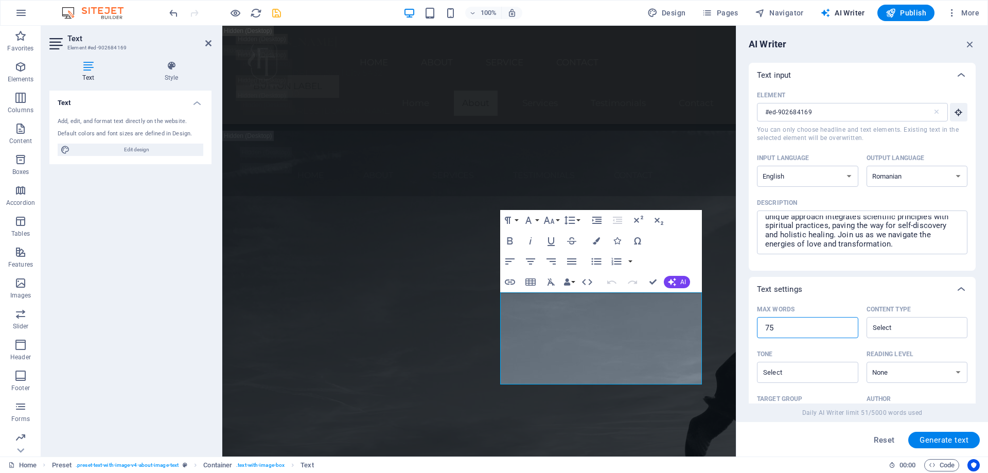
click at [846, 326] on input "75" at bounding box center [807, 328] width 101 height 21
click at [849, 376] on div "​" at bounding box center [807, 372] width 101 height 21
click at [839, 376] on input "Tone ​" at bounding box center [799, 372] width 78 height 15
click at [835, 372] on input "Tone ​" at bounding box center [799, 372] width 78 height 15
click at [817, 368] on input "Tone ​" at bounding box center [799, 372] width 78 height 15
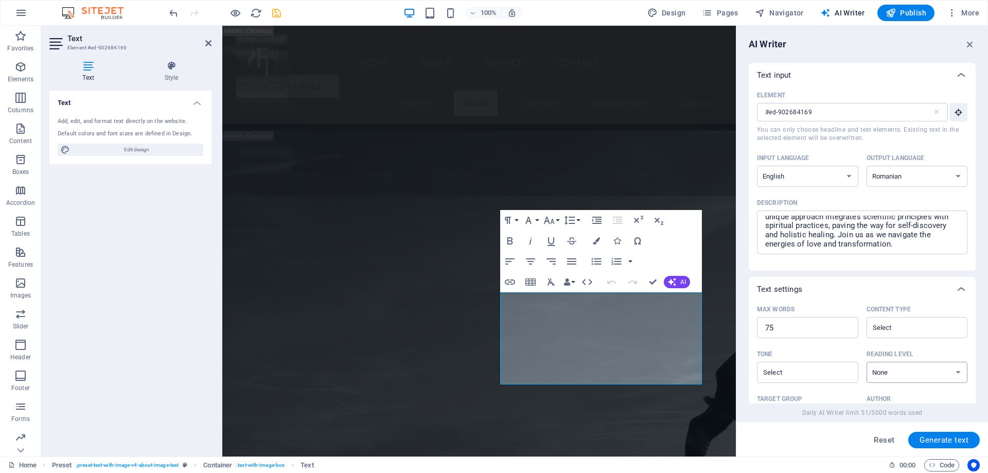
click at [950, 373] on select "None Academic Adult Teen Child" at bounding box center [917, 372] width 101 height 21
click at [867, 362] on select "None Academic Adult Teen Child" at bounding box center [917, 372] width 101 height 21
click at [960, 348] on div "Reading level" at bounding box center [915, 353] width 97 height 15
click at [960, 362] on select "None Academic Adult Teen Child" at bounding box center [917, 372] width 101 height 21
click at [951, 328] on div "​" at bounding box center [917, 327] width 101 height 21
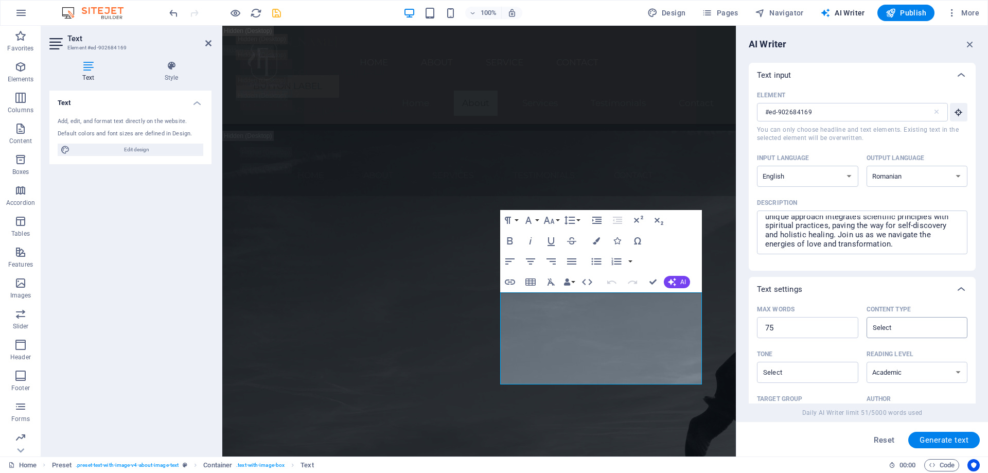
click at [948, 328] on input "Content type ​" at bounding box center [909, 327] width 78 height 15
click at [931, 328] on input "Content type ​" at bounding box center [909, 327] width 78 height 15
click at [914, 328] on input "Content type ​" at bounding box center [909, 327] width 78 height 15
click at [944, 349] on div "Reading level" at bounding box center [915, 353] width 97 height 15
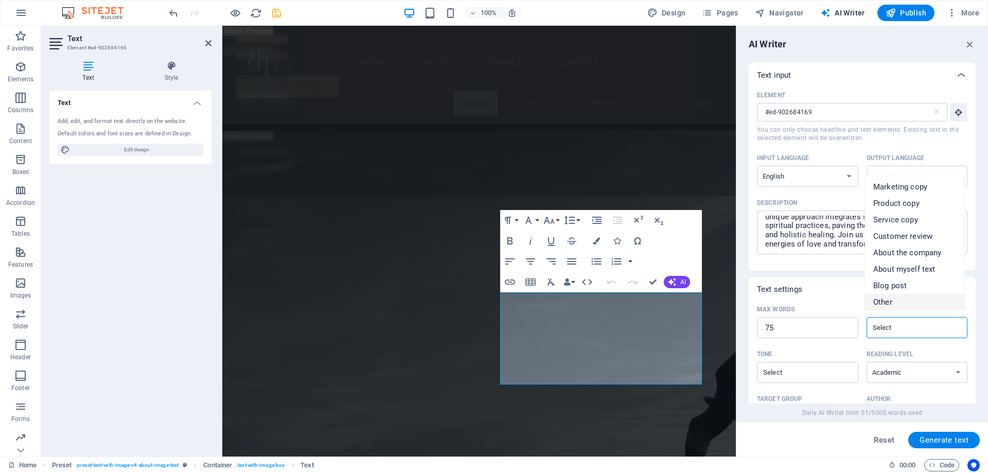
click at [944, 362] on select "None Academic Adult Teen Child" at bounding box center [917, 372] width 101 height 21
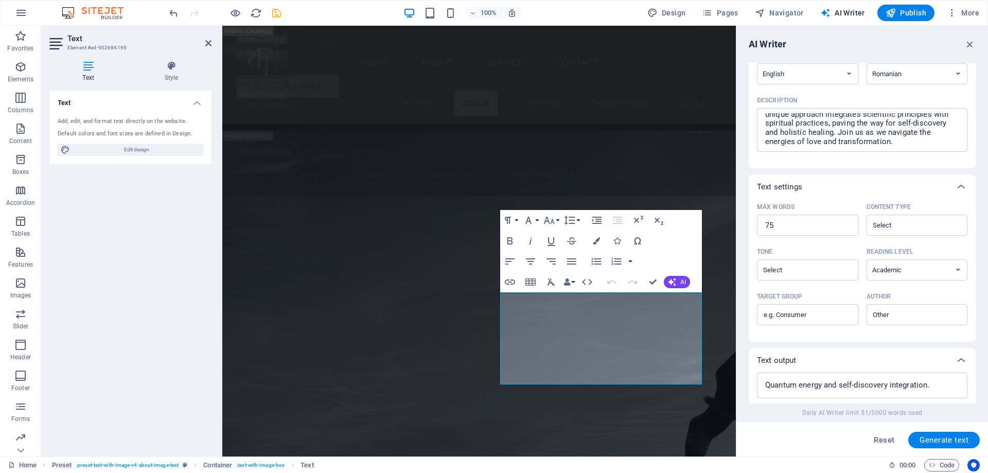
scroll to position [103, 0]
click at [949, 441] on span "Generate text" at bounding box center [944, 440] width 49 height 8
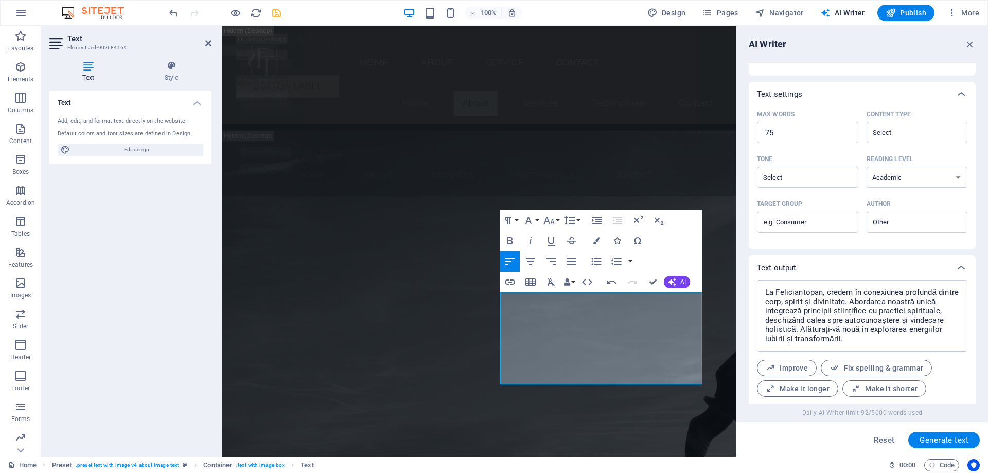
scroll to position [221, 0]
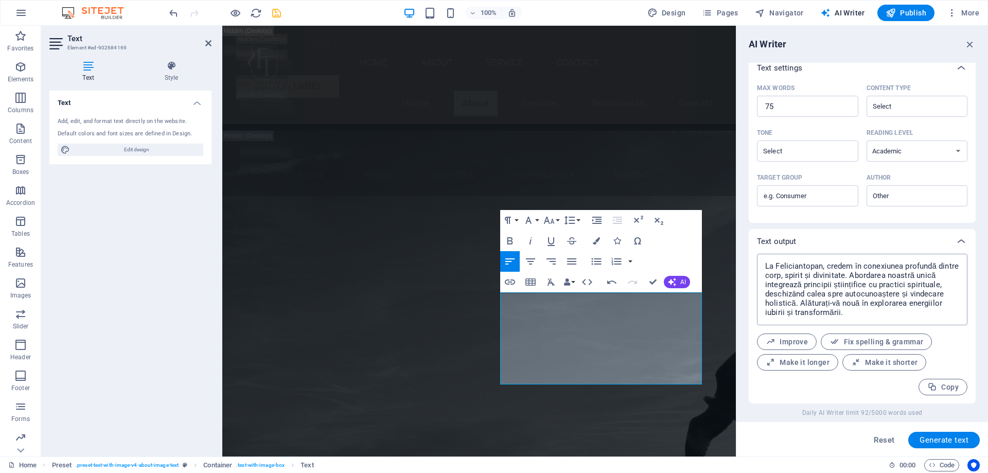
click at [806, 266] on textarea "La Feliciantopan, credem în conexiunea profundă dintre corp, spirit și divinita…" at bounding box center [862, 289] width 200 height 61
click at [807, 266] on textarea "La Feliciantopan, credem în conexiunea profundă dintre corp, spirit și divinita…" at bounding box center [862, 289] width 200 height 61
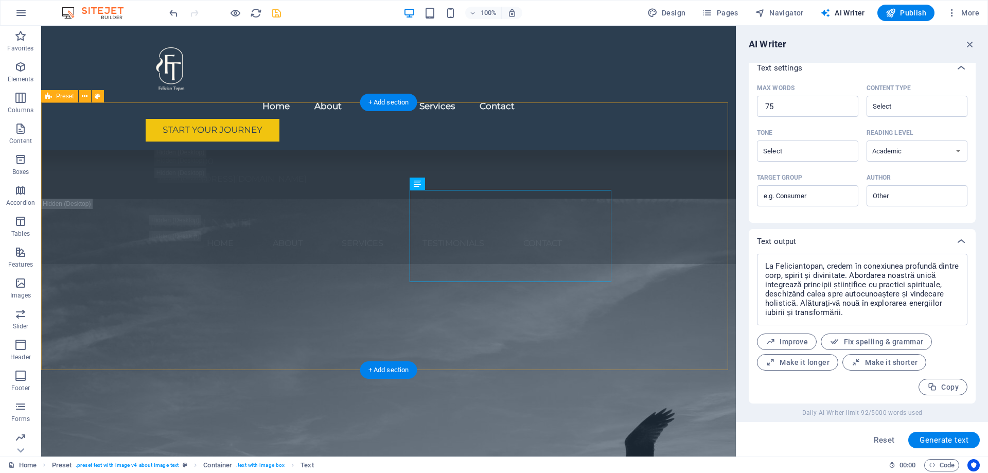
scroll to position [2368, 0]
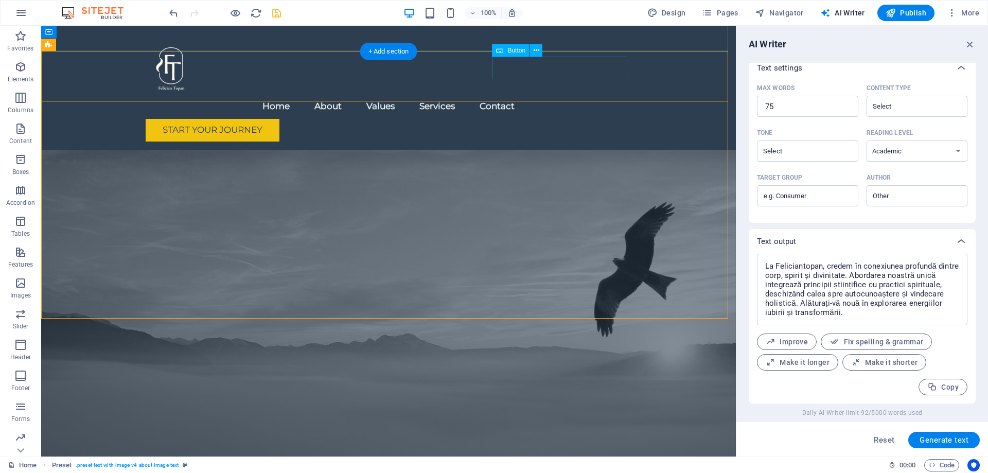
click at [586, 119] on div "Start Your Journey" at bounding box center [389, 130] width 486 height 23
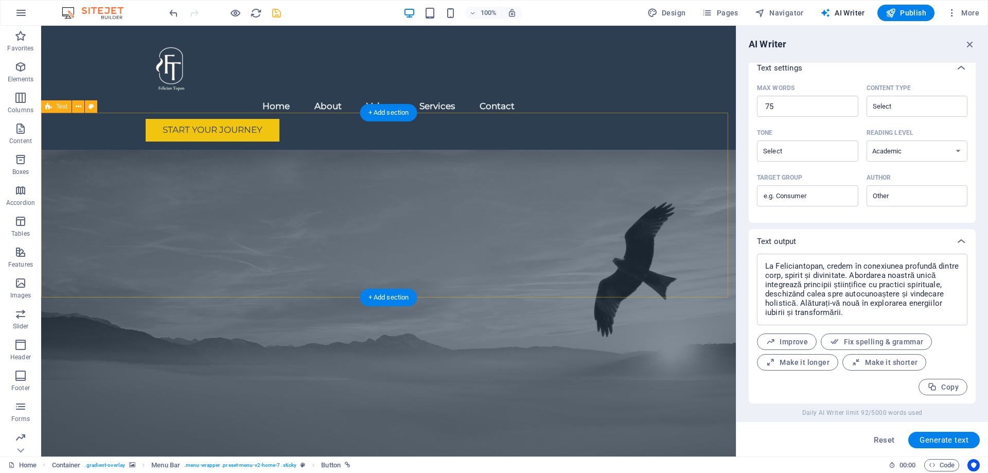
scroll to position [2574, 0]
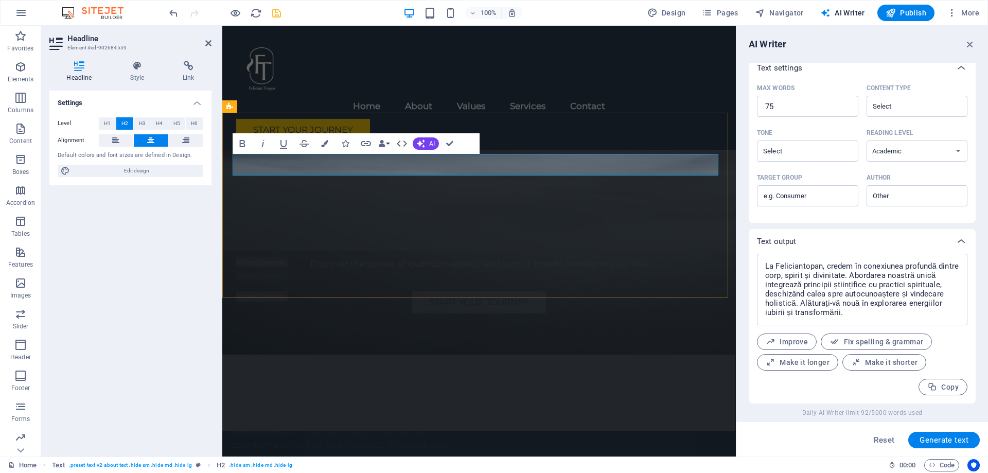
click at [421, 145] on icon "button" at bounding box center [421, 143] width 8 height 8
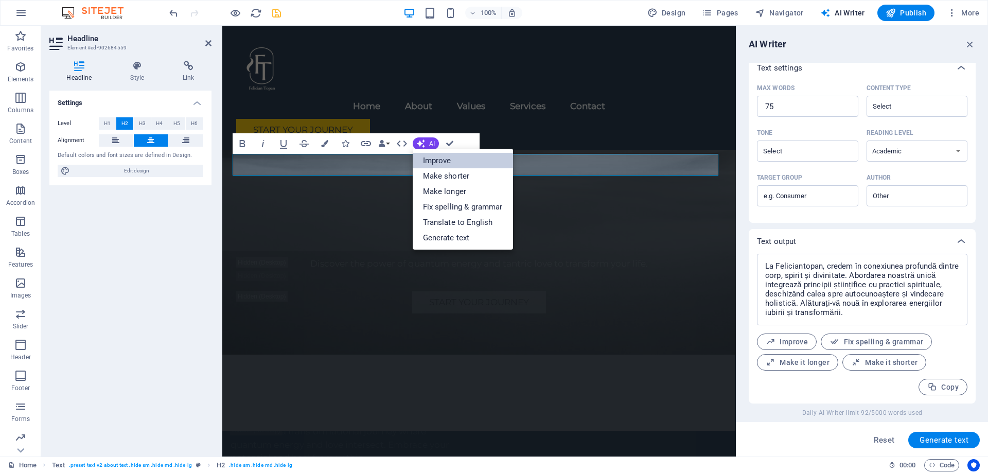
click at [451, 162] on link "Improve" at bounding box center [463, 160] width 100 height 15
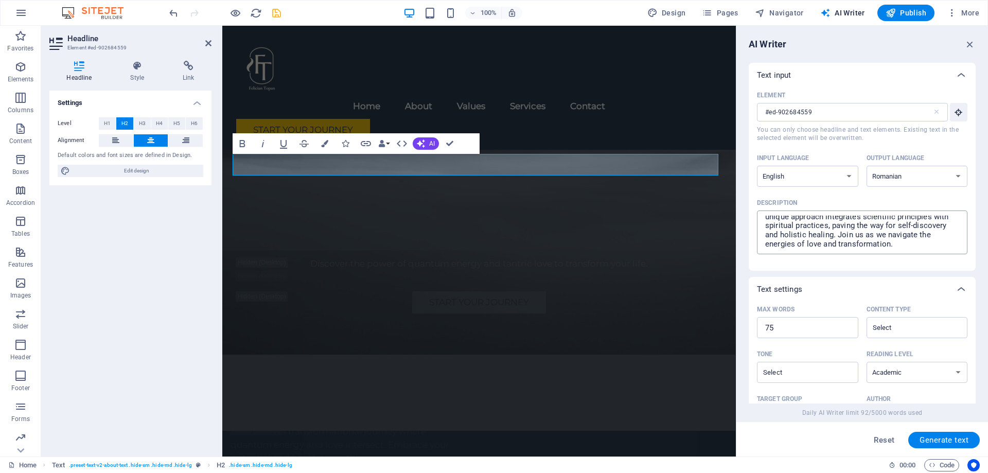
click at [863, 225] on textarea "At [GEOGRAPHIC_DATA], we believe in the profound connection between the body, s…" at bounding box center [862, 232] width 200 height 33
click at [970, 43] on icon "button" at bounding box center [970, 44] width 11 height 11
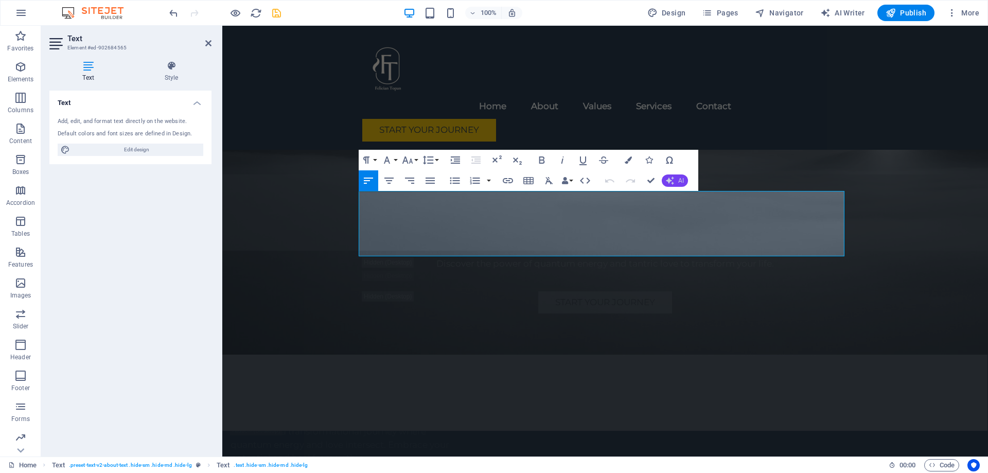
click at [680, 182] on span "AI" at bounding box center [681, 181] width 6 height 6
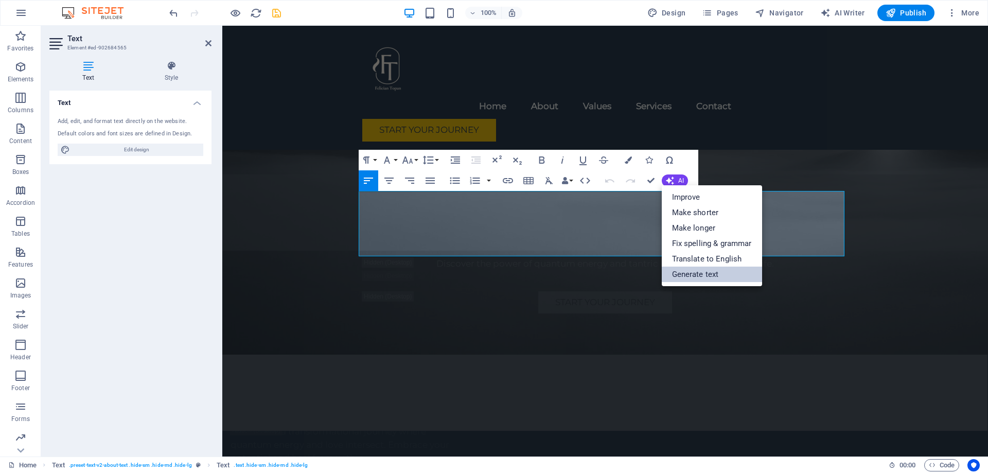
click at [724, 275] on link "Generate text" at bounding box center [712, 274] width 100 height 15
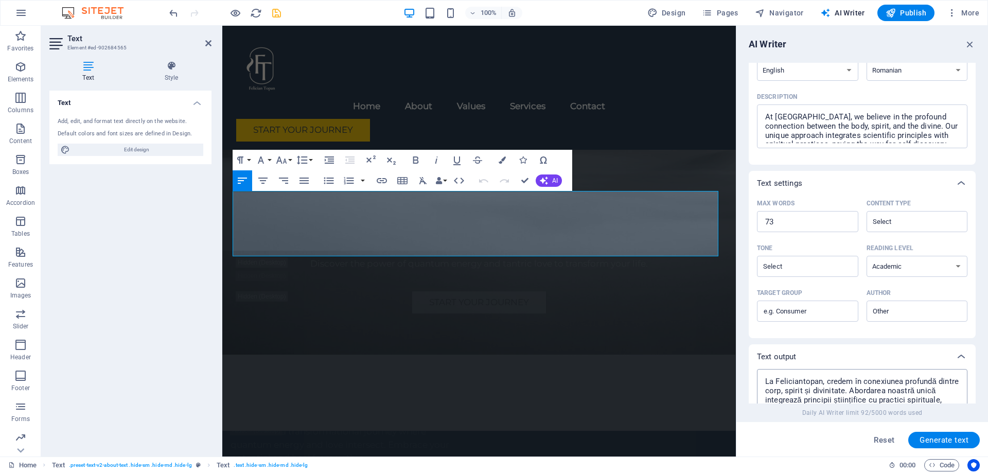
scroll to position [154, 0]
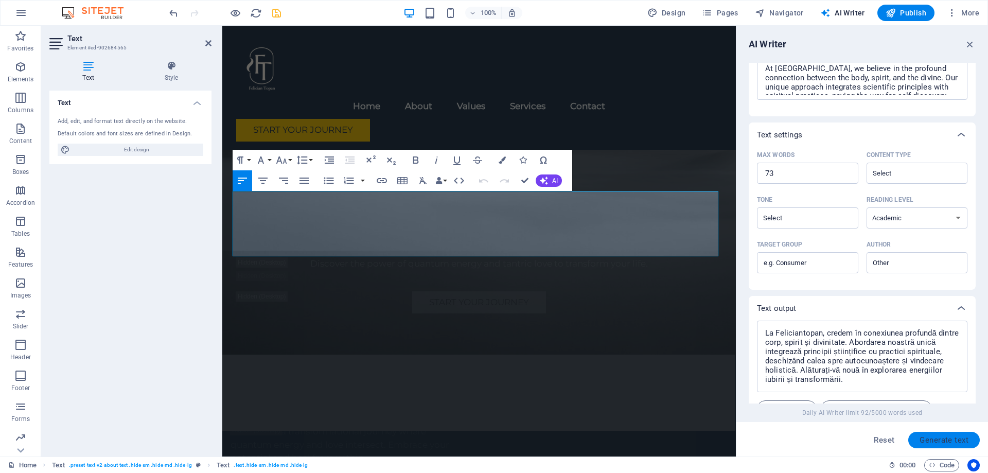
click at [950, 434] on button "Generate text" at bounding box center [945, 440] width 72 height 16
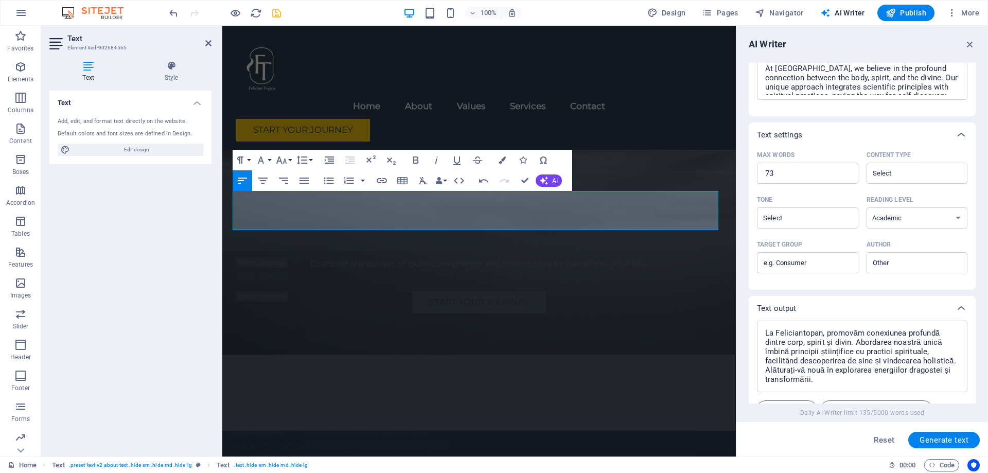
scroll to position [221, 0]
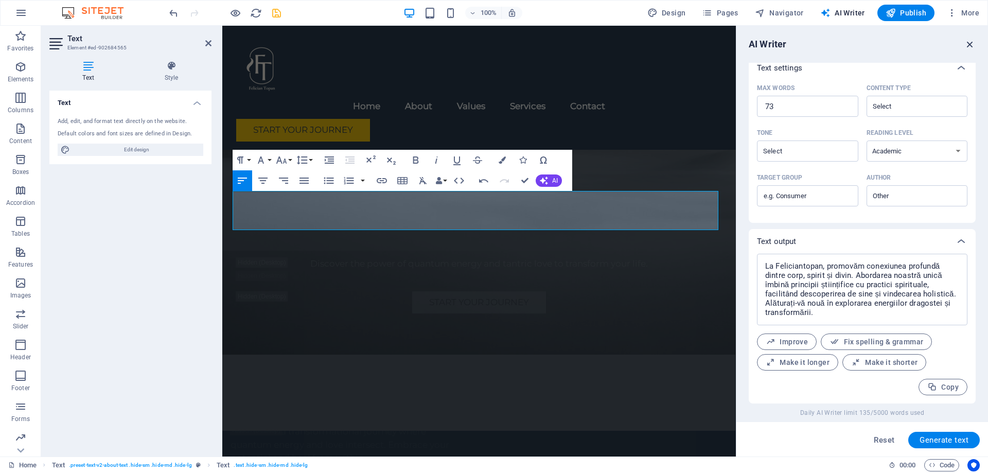
click at [971, 41] on icon "button" at bounding box center [970, 44] width 11 height 11
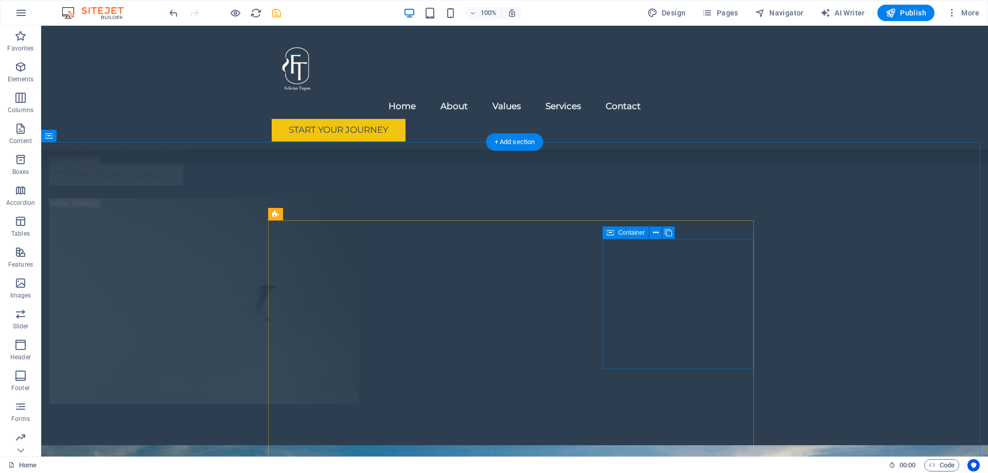
scroll to position [3243, 0]
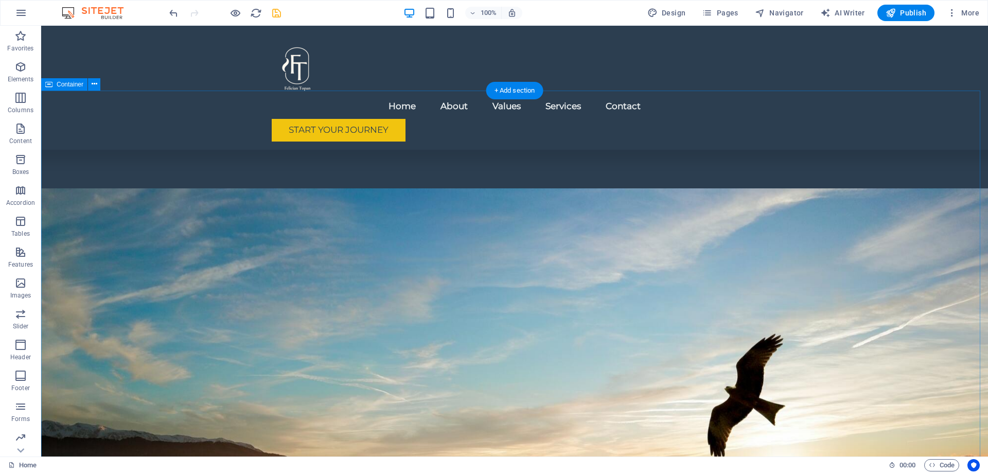
scroll to position [3346, 0]
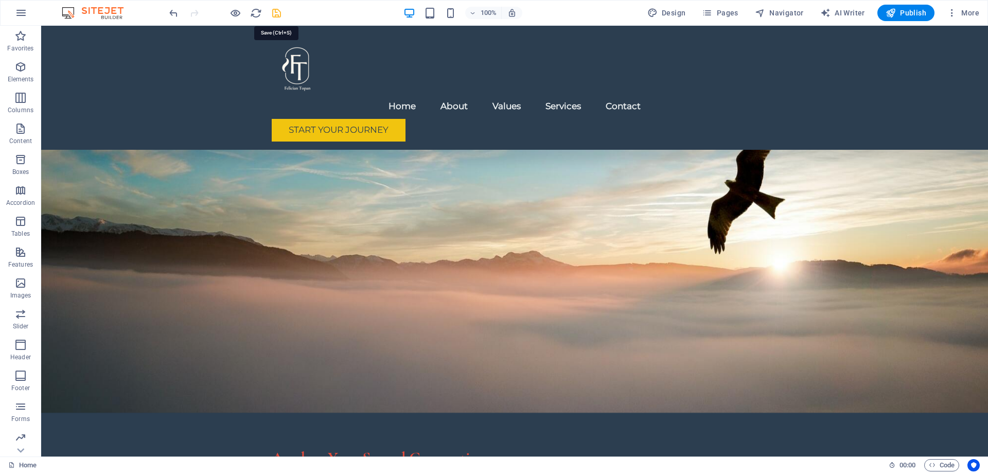
click at [273, 15] on icon "save" at bounding box center [277, 13] width 12 height 12
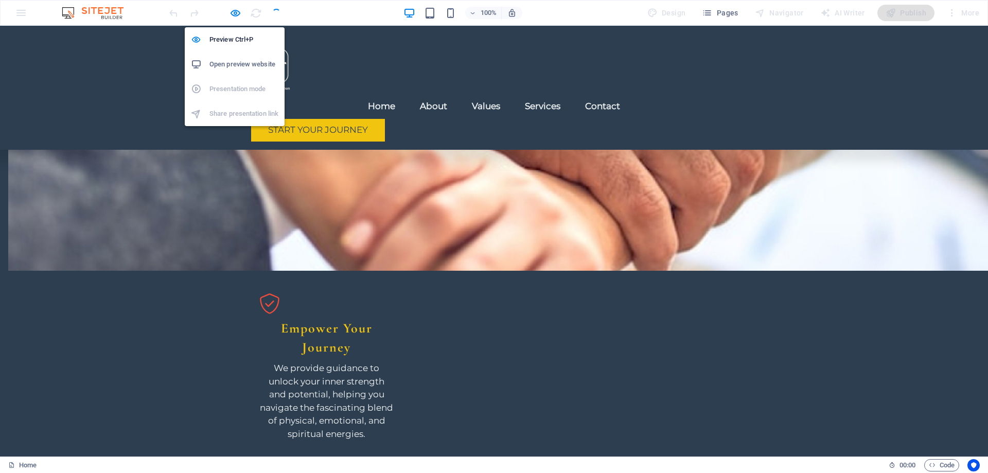
click at [247, 64] on h6 "Open preview website" at bounding box center [244, 64] width 69 height 12
